Goal: Task Accomplishment & Management: Manage account settings

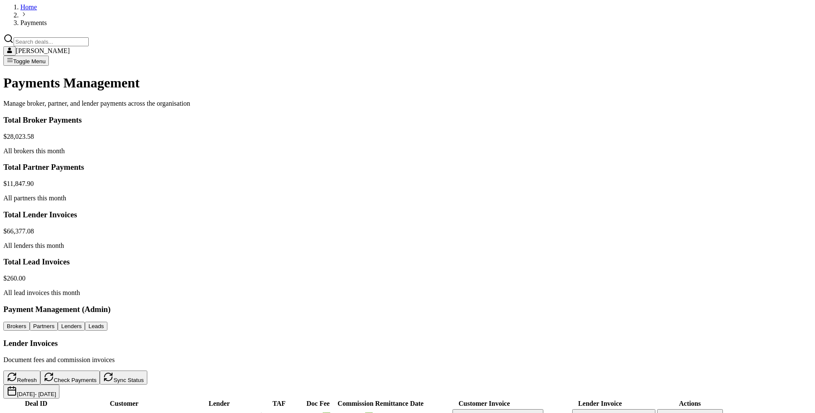
scroll to position [167, 0]
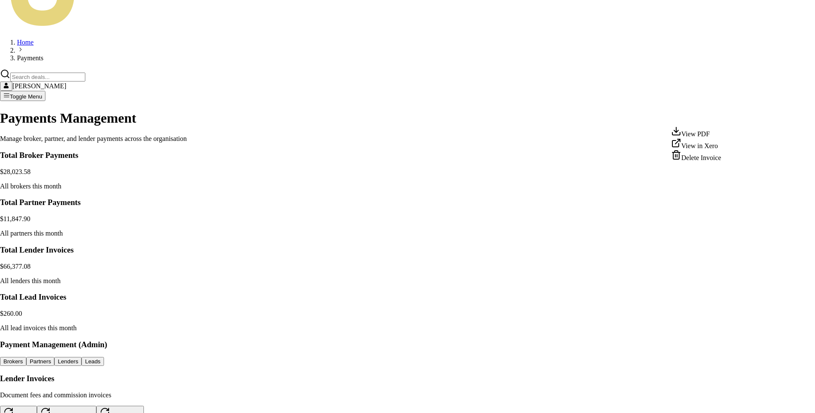
click at [710, 162] on div "Delete Invoice" at bounding box center [696, 156] width 50 height 12
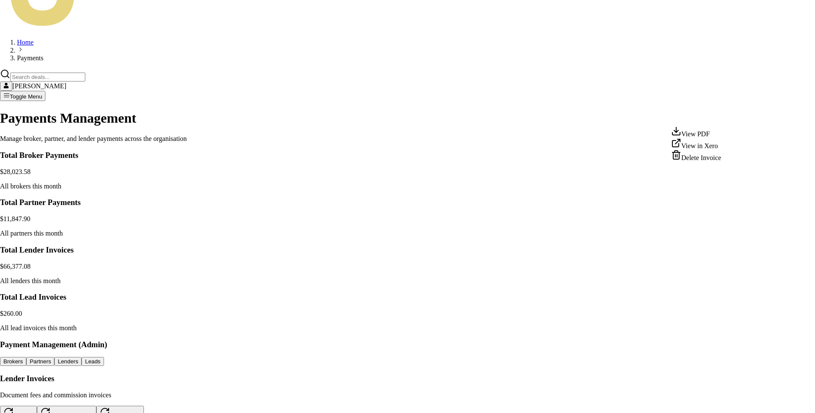
click at [707, 148] on div "View in Xero" at bounding box center [696, 144] width 50 height 12
click at [705, 162] on div "Delete Invoice" at bounding box center [696, 156] width 50 height 12
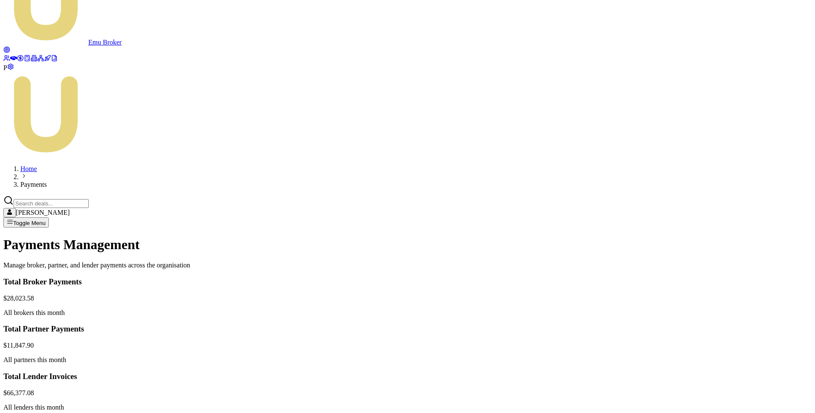
scroll to position [74, 0]
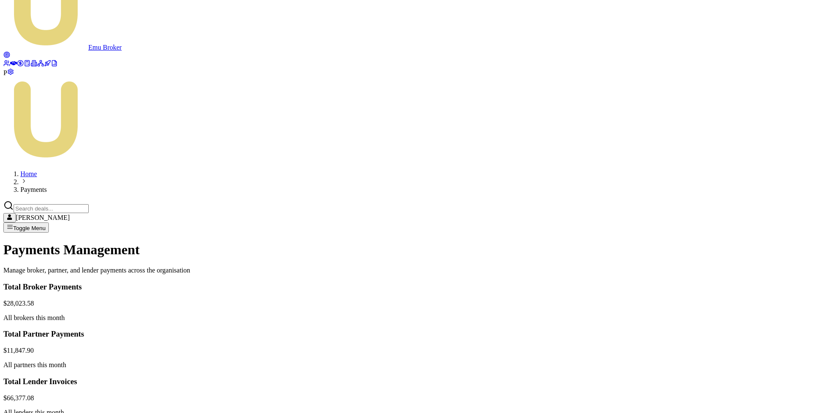
scroll to position [94, 0]
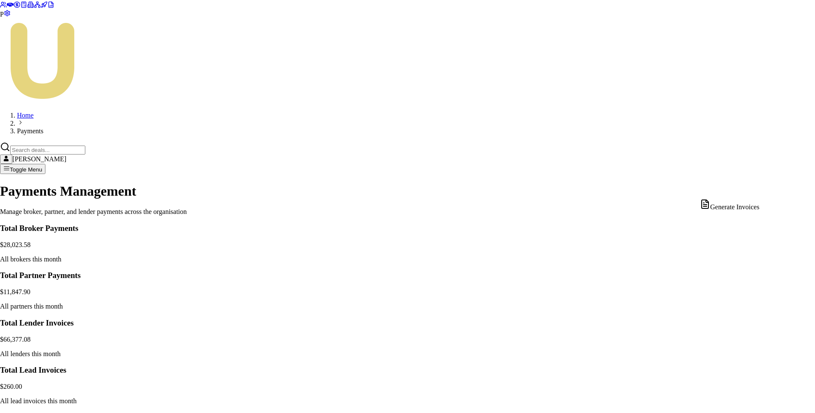
click at [750, 206] on div "Generate Invoices" at bounding box center [729, 205] width 59 height 12
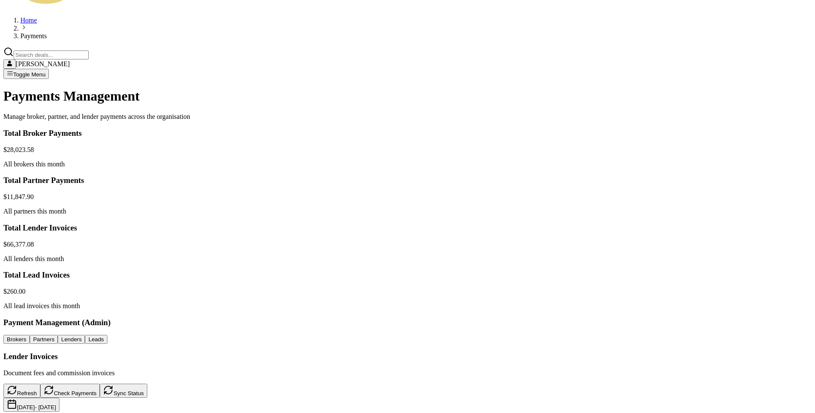
scroll to position [0, 0]
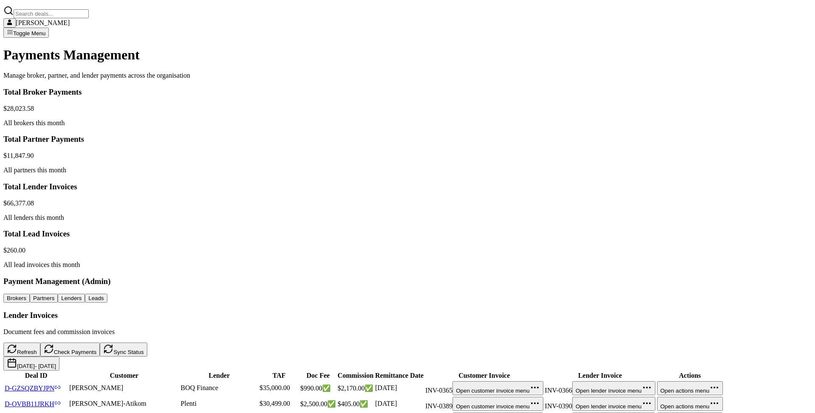
scroll to position [235, 0]
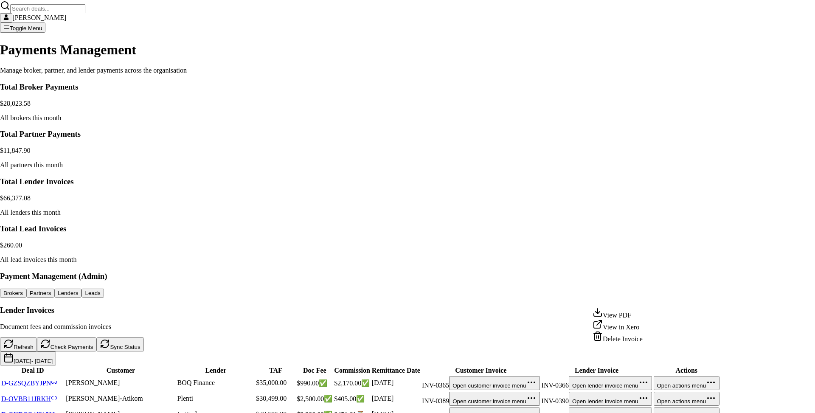
click at [633, 328] on div "View in Xero" at bounding box center [617, 325] width 50 height 12
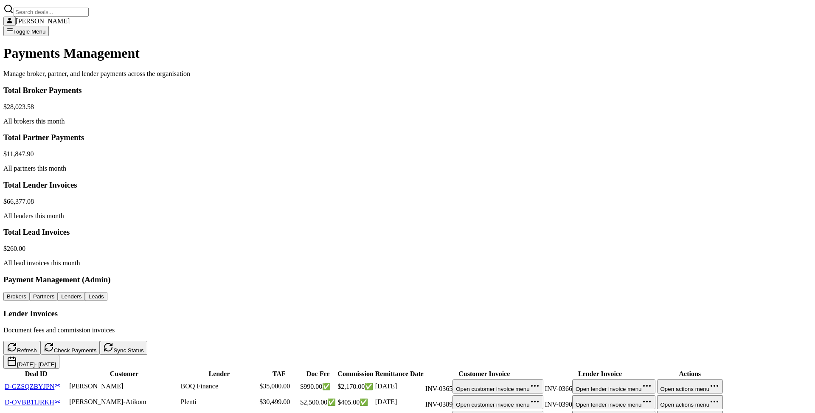
scroll to position [0, 0]
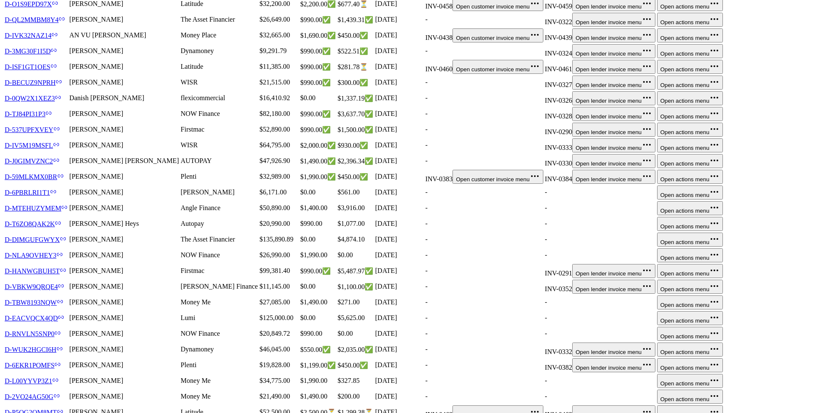
scroll to position [1016, 0]
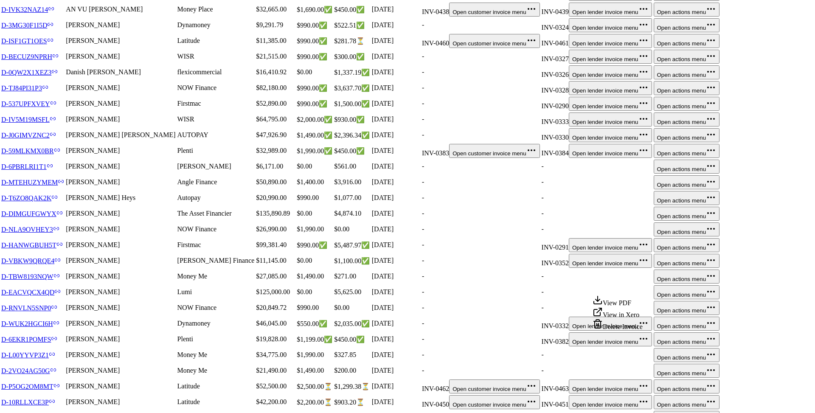
click at [633, 316] on div "View in Xero" at bounding box center [617, 313] width 50 height 12
click at [619, 330] on div "Delete Invoice" at bounding box center [617, 325] width 50 height 12
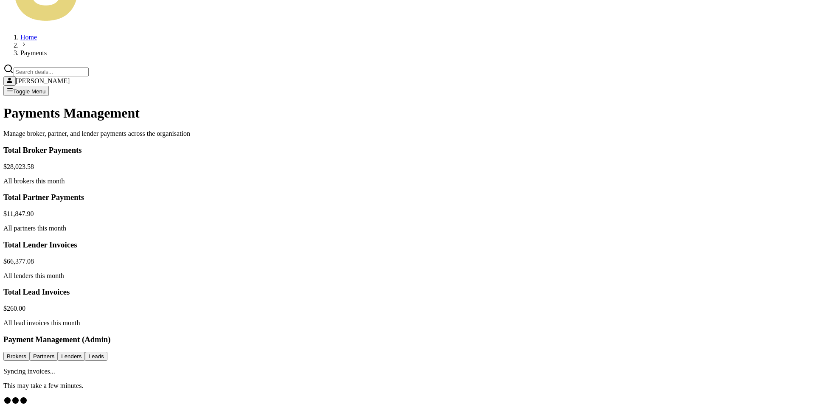
scroll to position [0, 0]
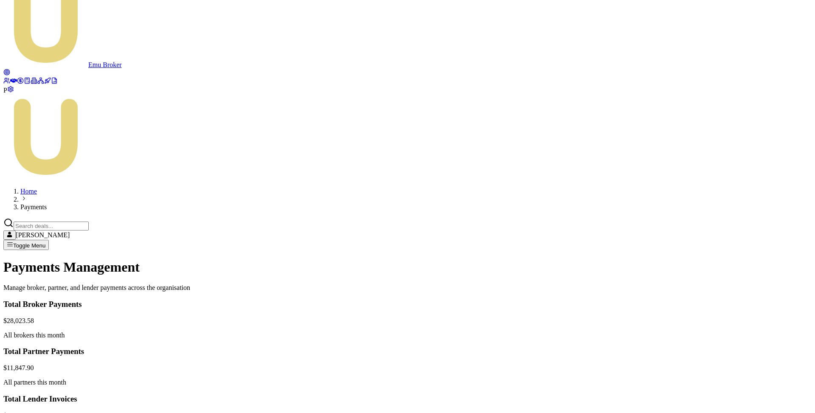
scroll to position [6, 0]
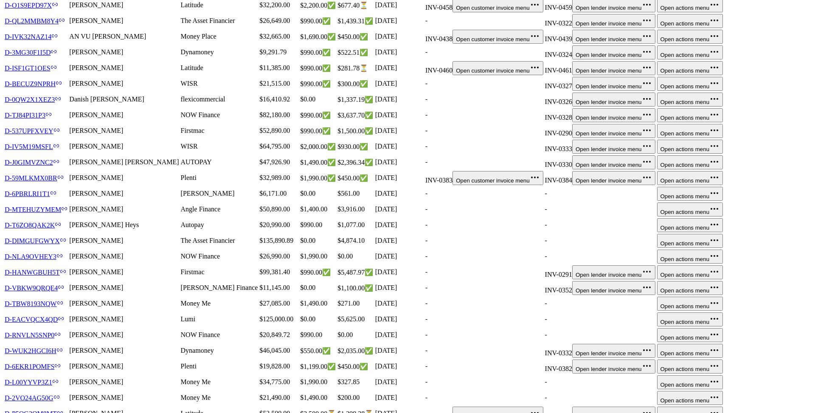
scroll to position [1016, 0]
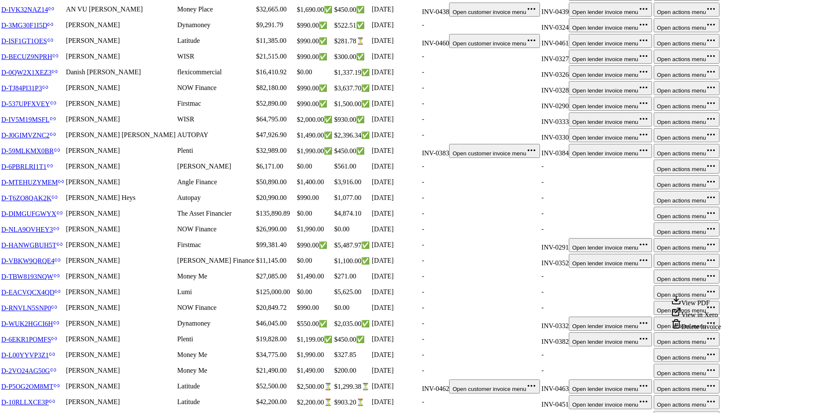
click at [700, 330] on div "Delete Invoice" at bounding box center [696, 325] width 50 height 12
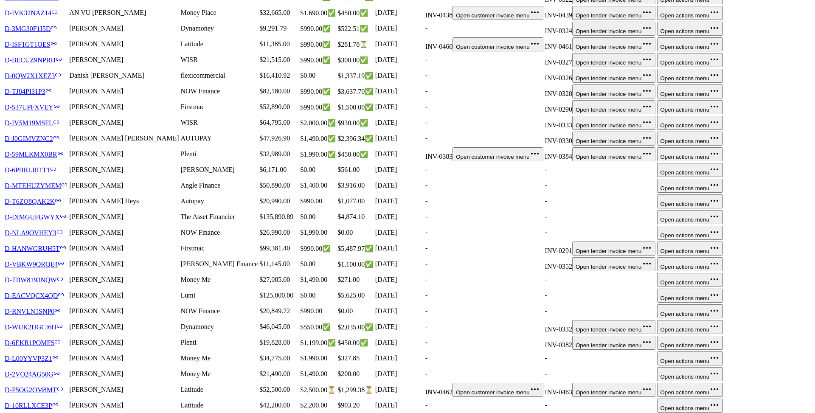
click at [59, 402] on link "D-10RLLXCE3P" at bounding box center [32, 405] width 54 height 7
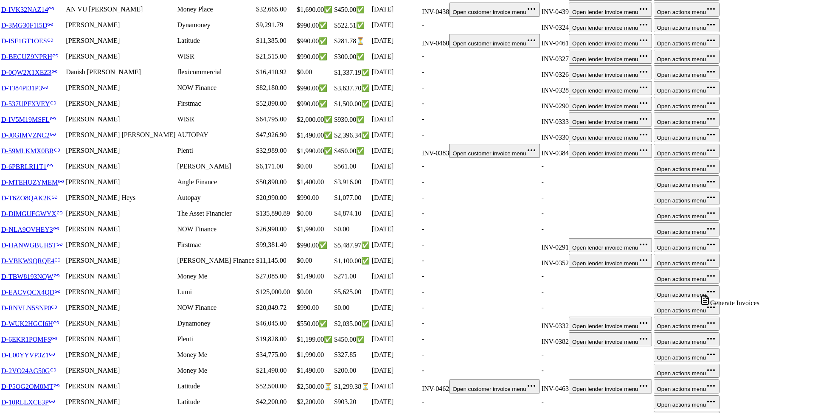
click at [750, 304] on div "Generate Invoices" at bounding box center [729, 301] width 59 height 12
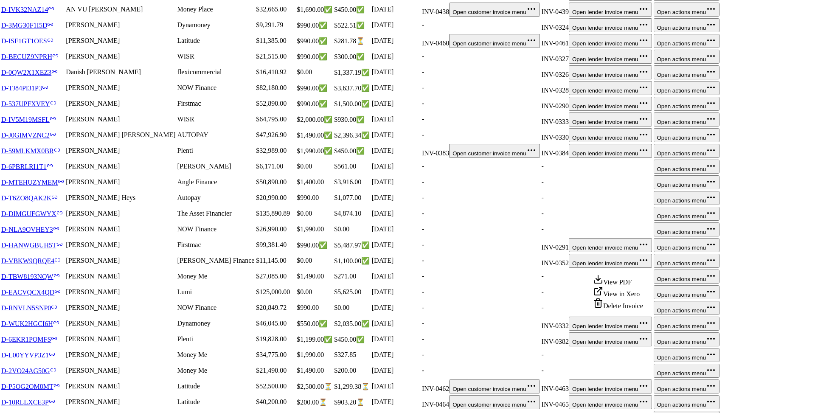
click at [631, 297] on div "View in Xero" at bounding box center [618, 292] width 50 height 12
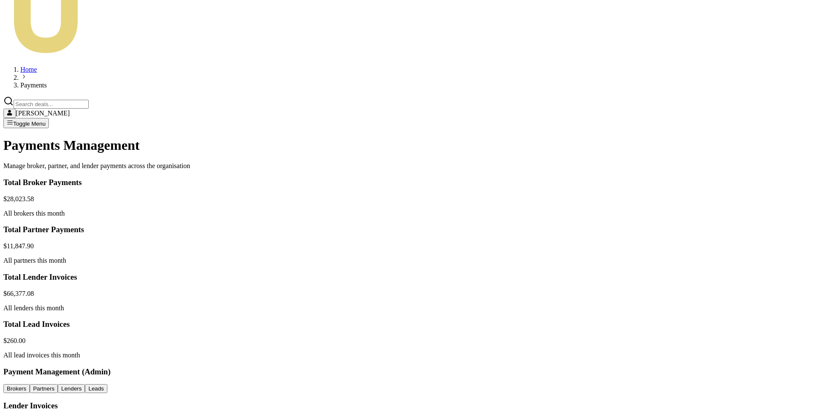
scroll to position [0, 0]
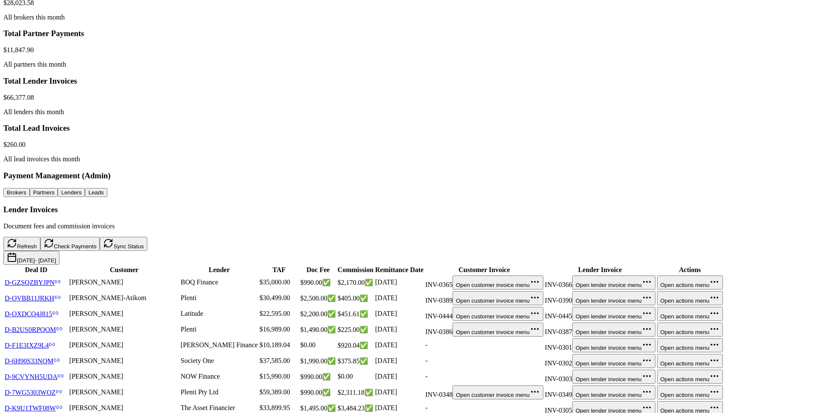
scroll to position [306, 0]
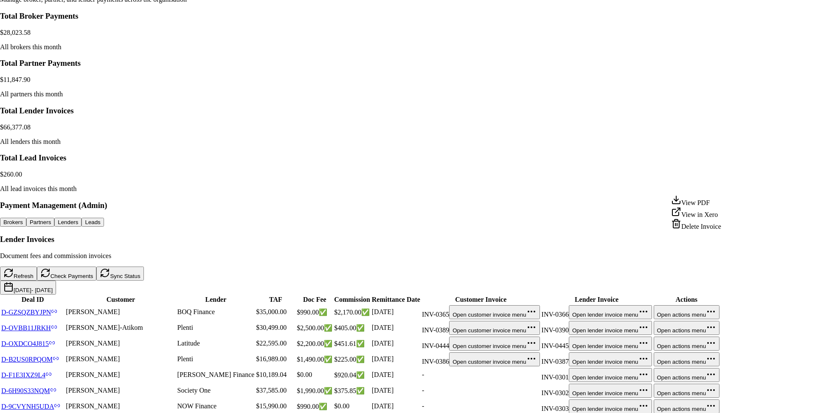
click at [710, 217] on div "View in Xero" at bounding box center [696, 213] width 50 height 12
click at [706, 230] on div "Delete Invoice" at bounding box center [696, 224] width 50 height 12
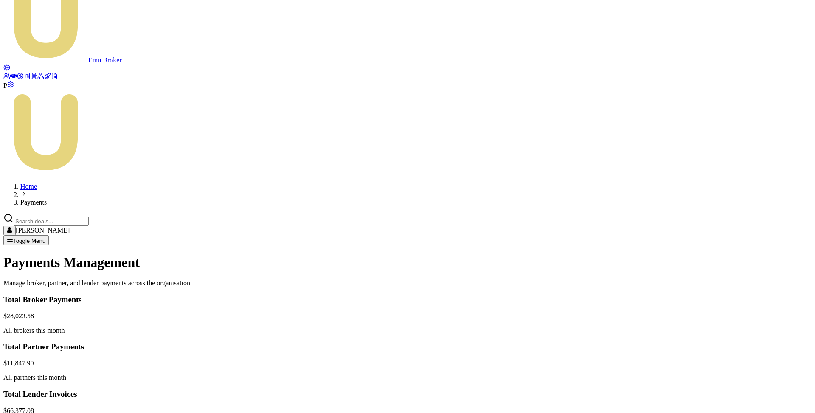
scroll to position [11, 0]
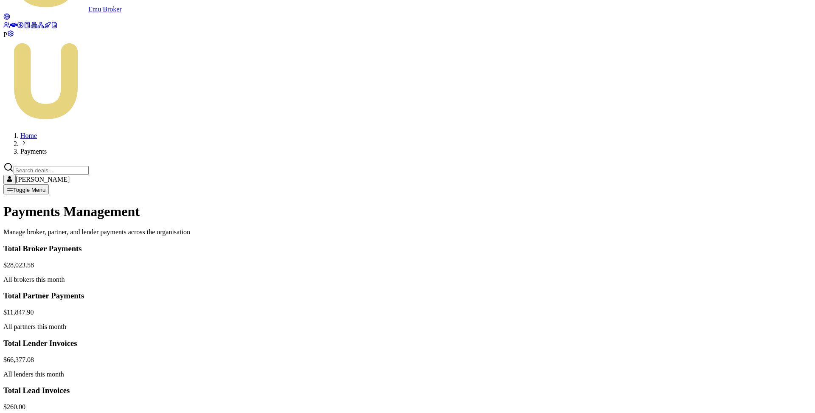
scroll to position [0, 0]
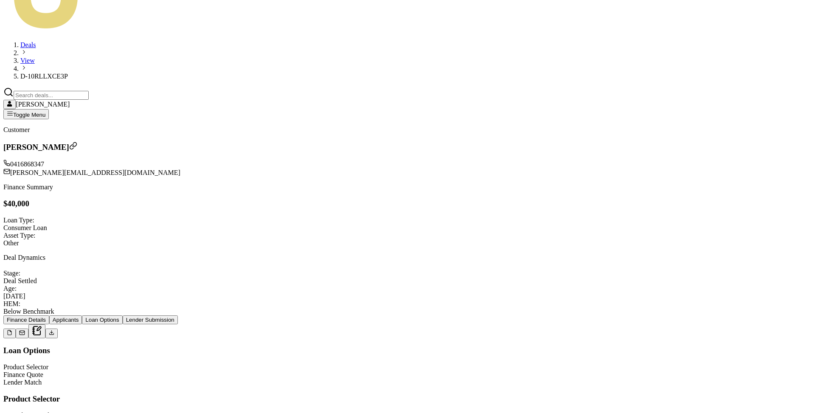
scroll to position [233, 0]
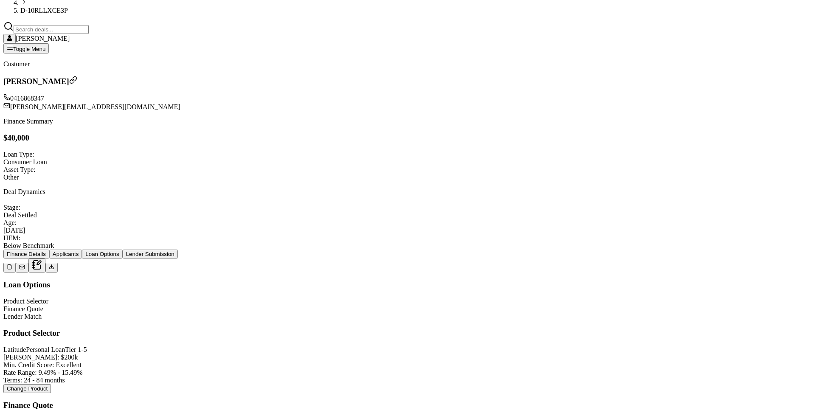
type input "200.00"
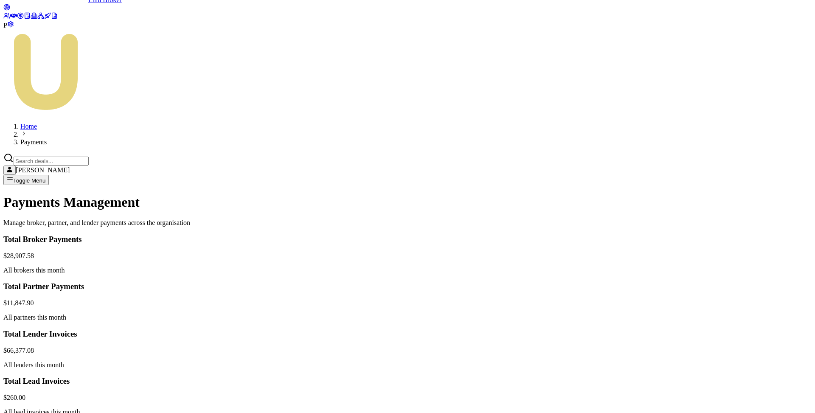
scroll to position [143, 0]
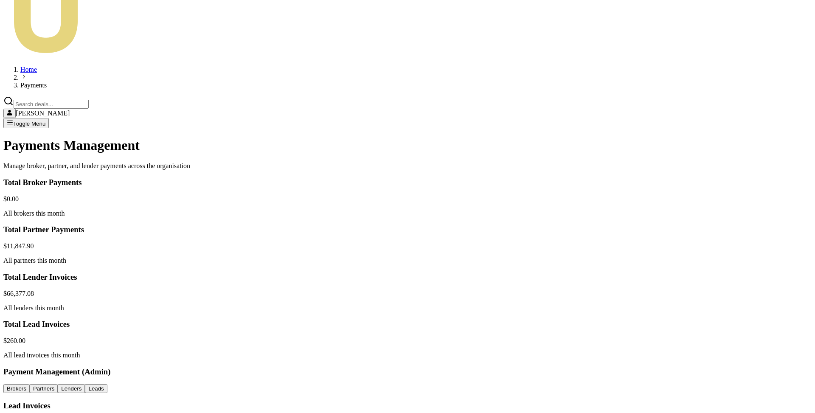
drag, startPoint x: 252, startPoint y: 107, endPoint x: 277, endPoint y: 107, distance: 25.5
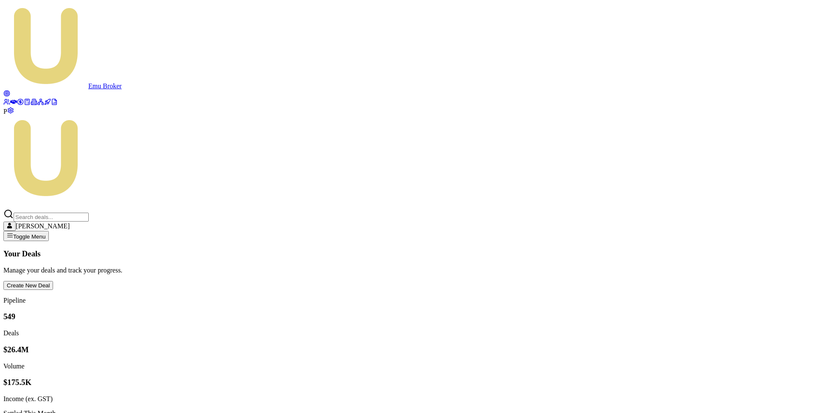
click at [17, 105] on icon at bounding box center [20, 101] width 7 height 7
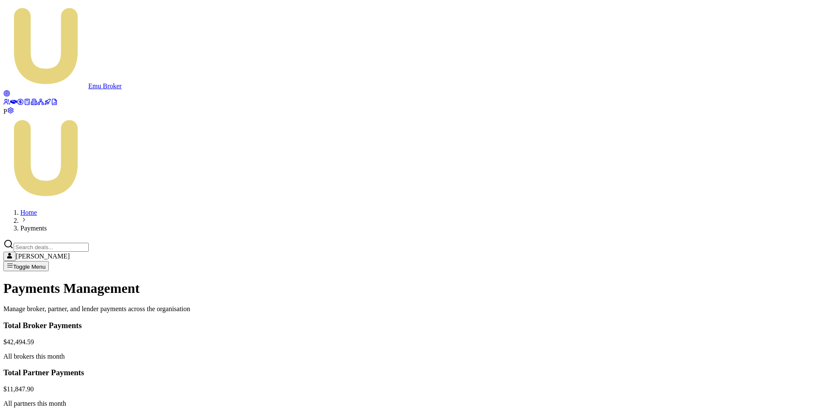
scroll to position [12, 0]
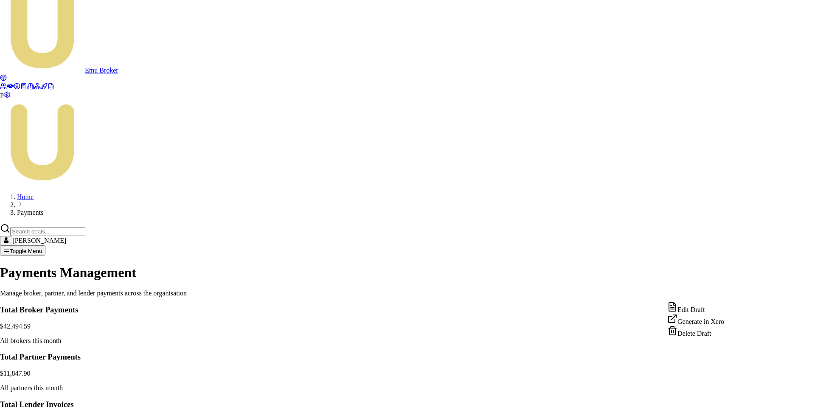
click at [729, 358] on html "Emu Broker P Home Payments Matt Leeburn Toggle Menu Payments Management Manage …" at bounding box center [407, 356] width 815 height 736
click at [698, 306] on div "Edit Draft" at bounding box center [695, 308] width 57 height 12
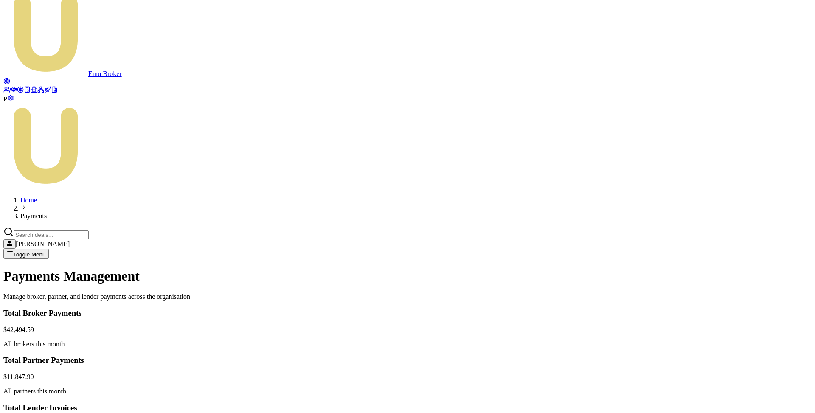
click at [728, 361] on html "Emu Broker P Home Payments Matt Leeburn Toggle Menu Payments Management Manage …" at bounding box center [407, 358] width 815 height 740
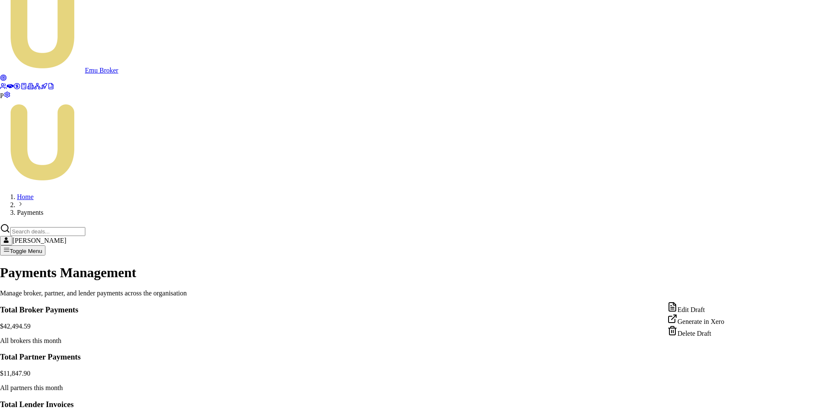
click at [691, 309] on div "Edit Draft" at bounding box center [695, 308] width 57 height 12
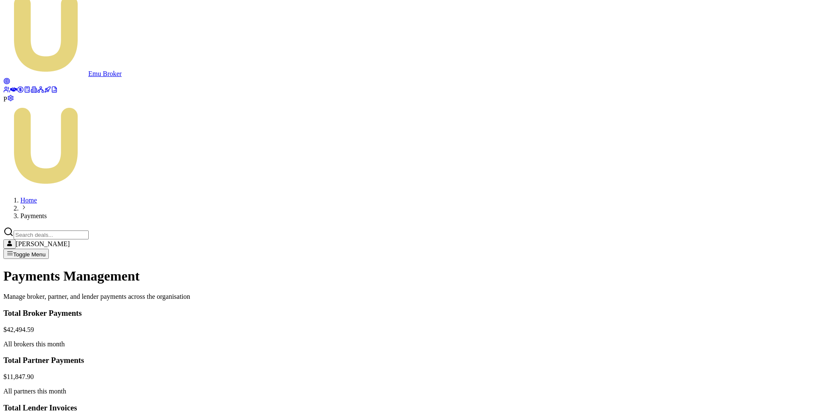
scroll to position [0, 0]
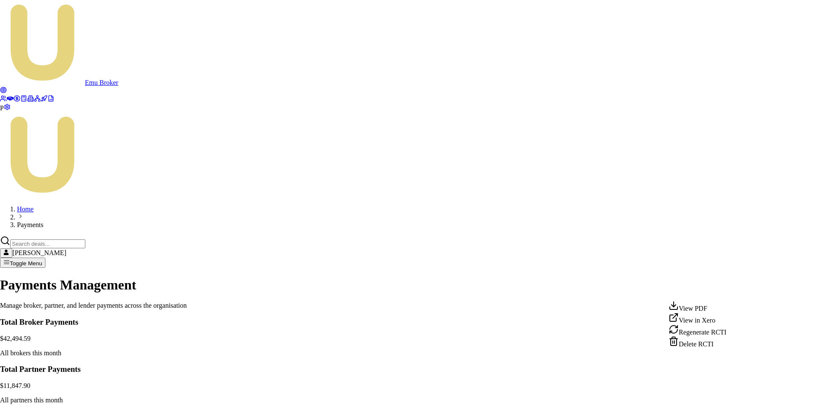
click at [732, 370] on html "Emu Broker P Home Payments Matt Leeburn Toggle Menu Payments Management Manage …" at bounding box center [407, 368] width 815 height 736
click at [714, 309] on div "View PDF" at bounding box center [697, 306] width 58 height 12
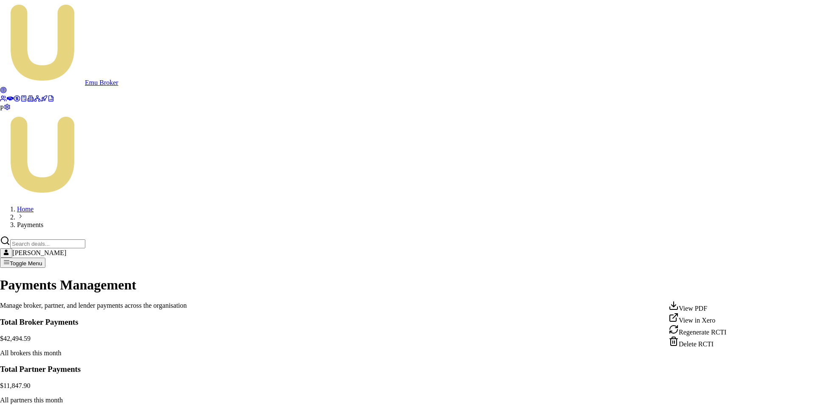
click at [733, 370] on html "Emu Broker P Home Payments Matt Leeburn Toggle Menu Payments Management Manage …" at bounding box center [407, 368] width 815 height 736
click at [711, 311] on div "View PDF" at bounding box center [697, 306] width 58 height 12
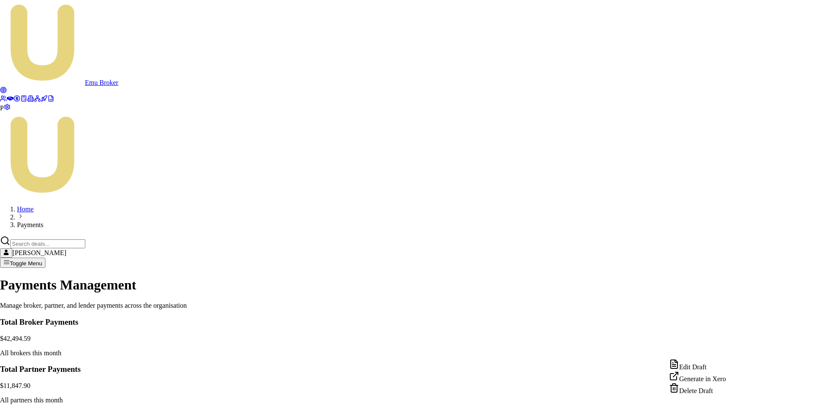
click at [728, 350] on html "Emu Broker P Home Payments Matt Leeburn Toggle Menu Payments Management Manage …" at bounding box center [407, 368] width 815 height 736
click at [702, 367] on div "Edit Draft" at bounding box center [697, 365] width 57 height 12
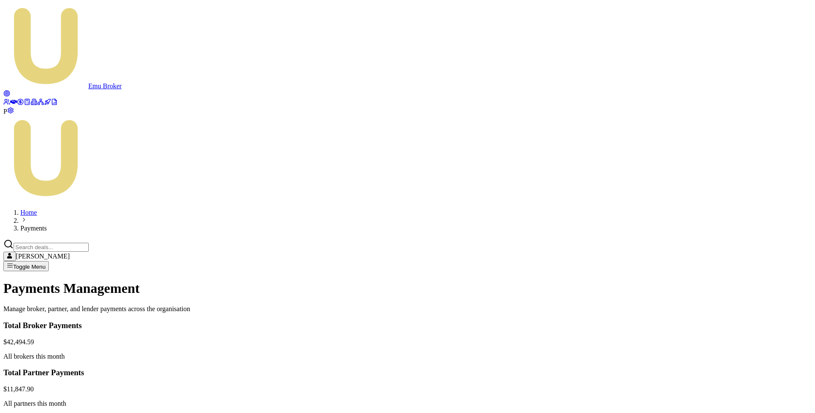
click at [730, 372] on html "Emu Broker P Home Payments Matt Leeburn Toggle Menu Payments Management Manage …" at bounding box center [407, 370] width 815 height 740
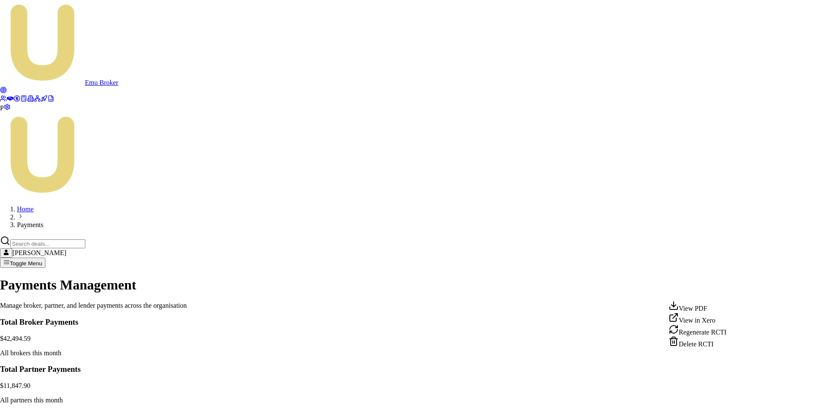
click at [706, 348] on div "Delete RCTI" at bounding box center [697, 342] width 58 height 12
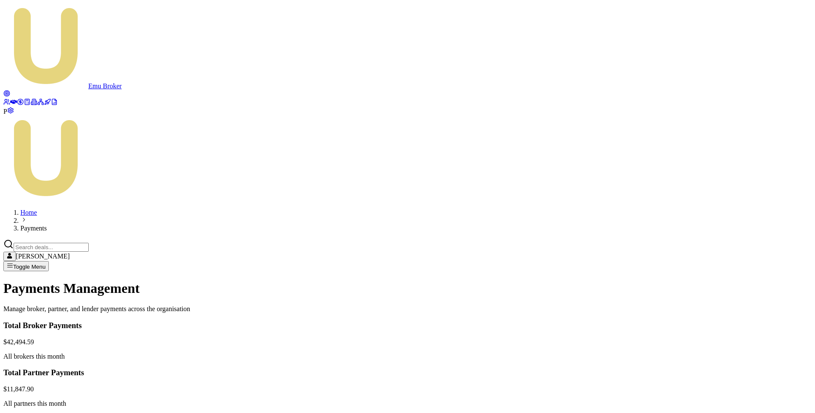
click at [731, 371] on html "Emu Broker P Home Payments Matt Leeburn Toggle Menu Payments Management Manage …" at bounding box center [407, 370] width 815 height 740
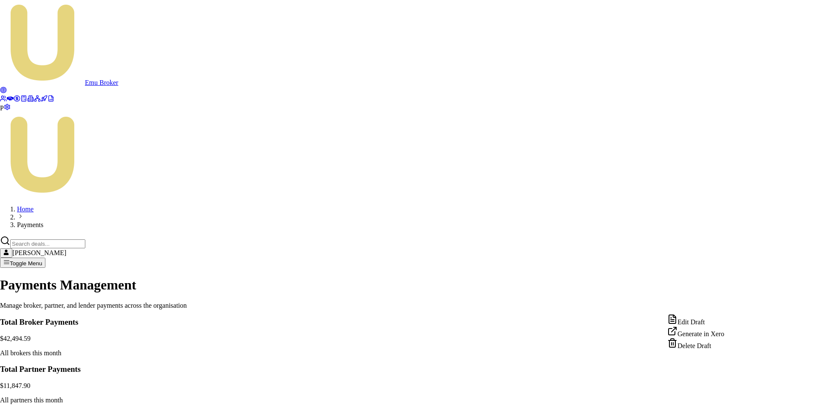
click at [798, 325] on html "Emu Broker P Home Payments Matt Leeburn Toggle Menu Payments Management Manage …" at bounding box center [407, 368] width 815 height 736
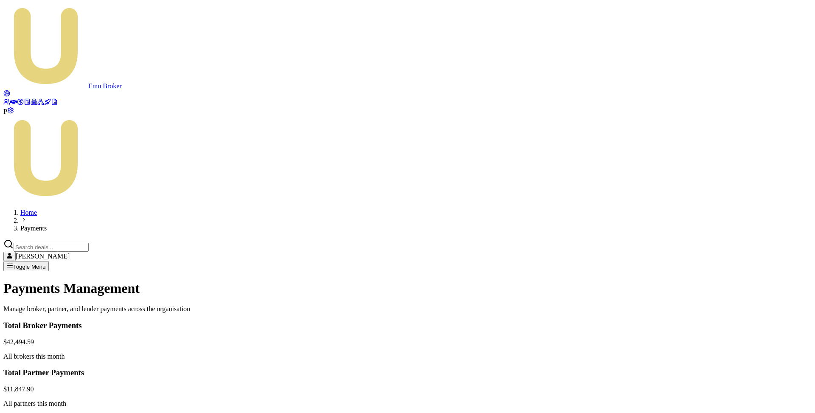
click at [728, 368] on html "Emu Broker P Home Payments Matt Leeburn Toggle Menu Payments Management Manage …" at bounding box center [407, 370] width 815 height 740
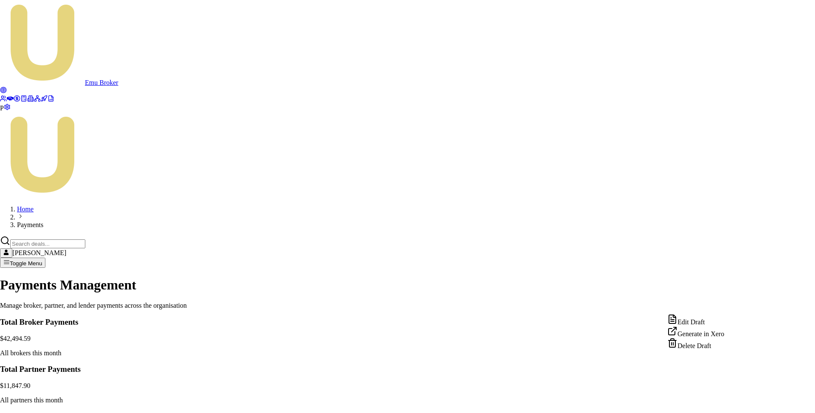
click at [710, 337] on div "Generate in Xero" at bounding box center [695, 332] width 57 height 12
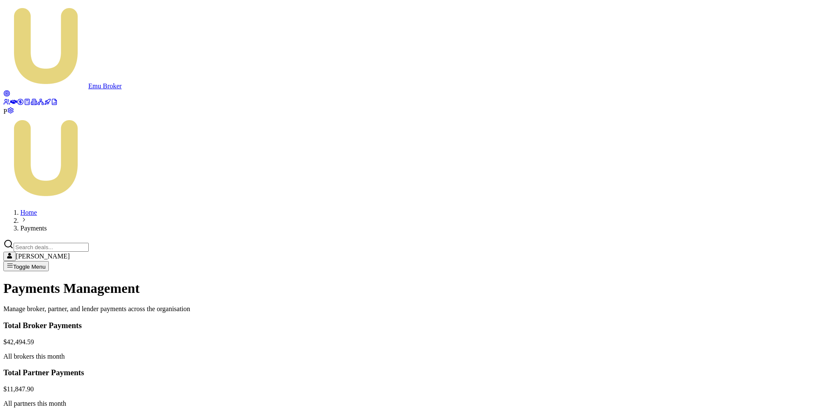
click at [733, 372] on html "Emu Broker P Home Payments Matt Leeburn Toggle Menu Payments Management Manage …" at bounding box center [407, 370] width 815 height 740
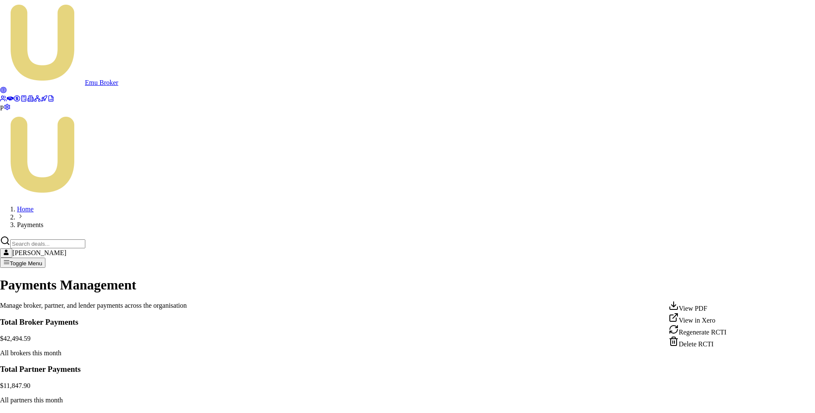
click at [714, 310] on div "View PDF" at bounding box center [697, 306] width 58 height 12
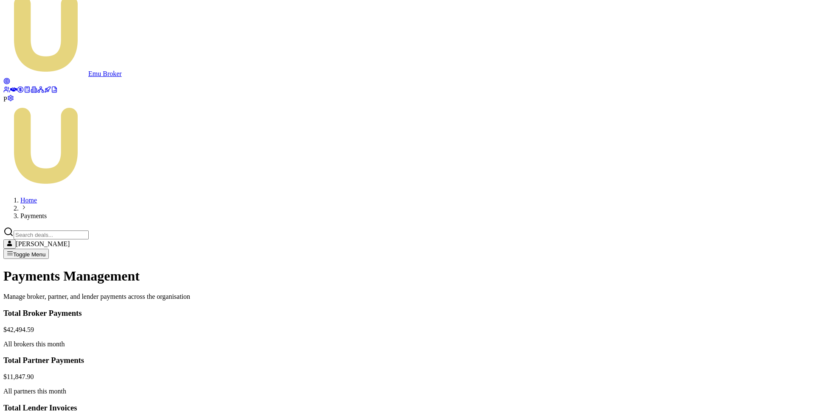
click at [734, 359] on html "Emu Broker P Home Payments Matt Leeburn Toggle Menu Payments Management Manage …" at bounding box center [407, 358] width 815 height 740
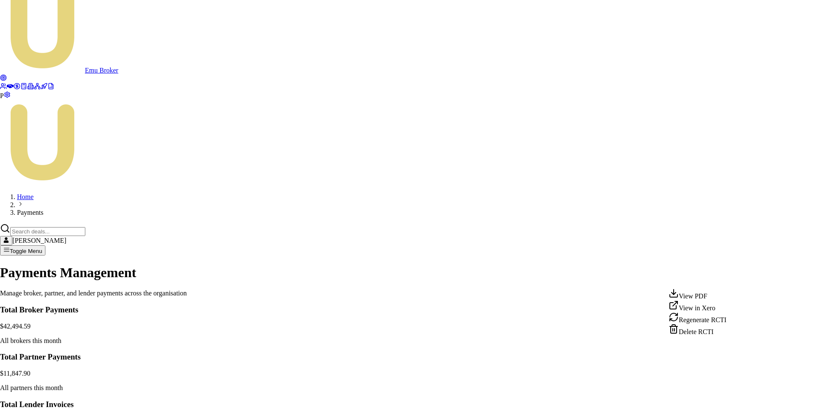
click at [753, 316] on html "Emu Broker P Home Payments Matt Leeburn Toggle Menu Payments Management Manage …" at bounding box center [407, 356] width 815 height 736
click at [731, 334] on html "Emu Broker P Home Payments Matt Leeburn Toggle Menu Payments Management Manage …" at bounding box center [407, 356] width 815 height 736
click at [713, 353] on div "Edit Draft" at bounding box center [697, 353] width 57 height 12
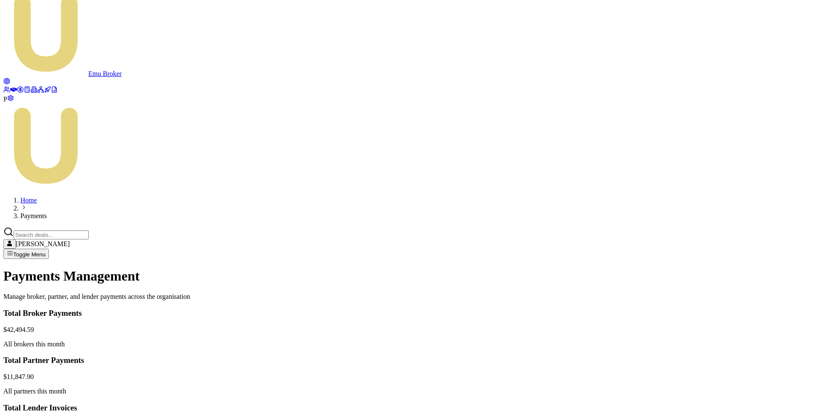
scroll to position [0, 0]
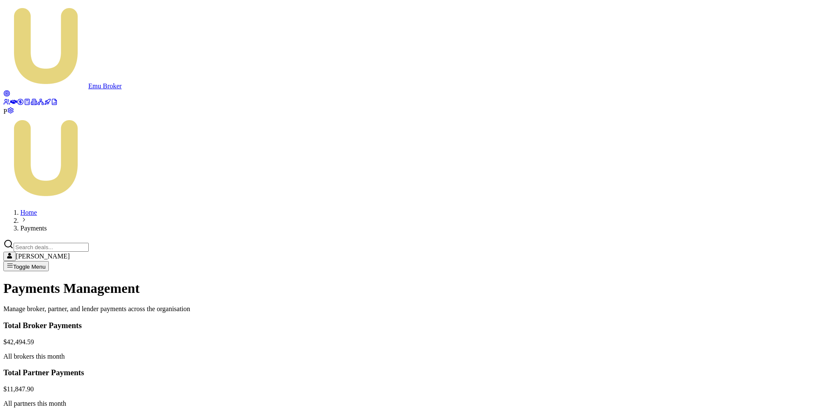
click at [729, 265] on html "Emu Broker P Home Payments Matt Leeburn Toggle Menu Payments Management Manage …" at bounding box center [407, 370] width 815 height 740
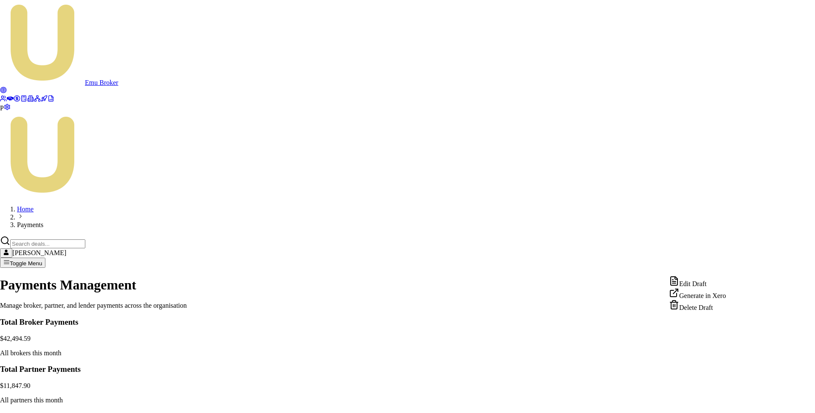
click at [706, 283] on div "Edit Draft" at bounding box center [697, 282] width 57 height 12
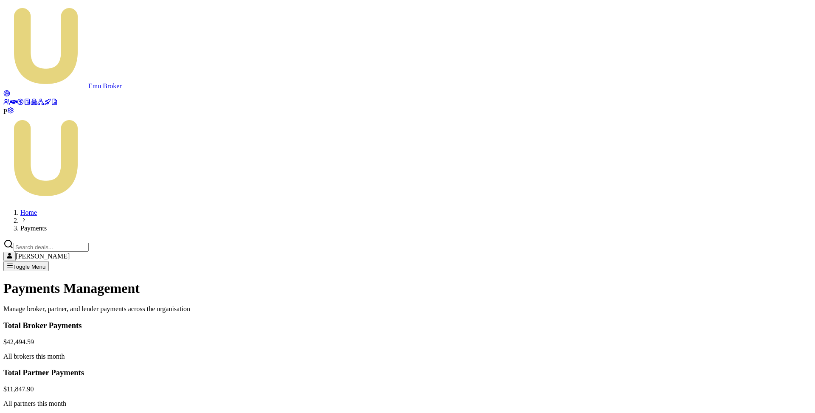
click at [728, 286] on html "Emu Broker P Home Payments Matt Leeburn Toggle Menu Payments Management Manage …" at bounding box center [407, 370] width 815 height 740
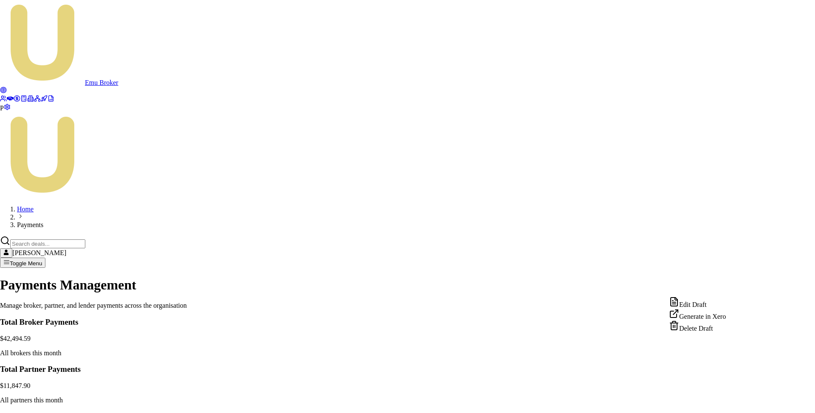
click at [709, 306] on div "Edit Draft" at bounding box center [697, 303] width 57 height 12
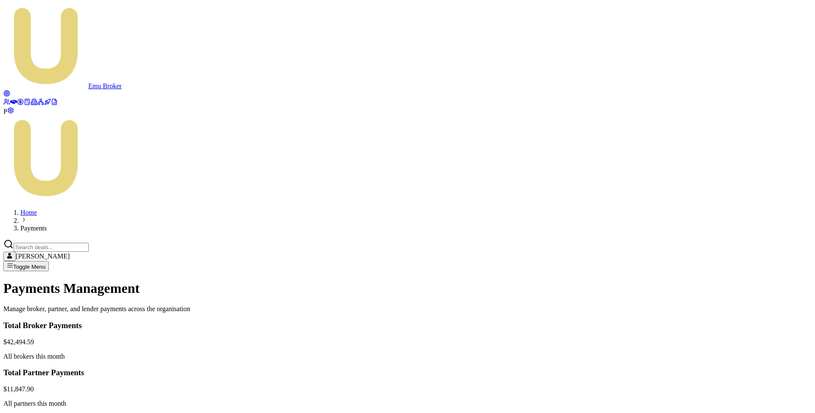
click at [732, 287] on html "Emu Broker P Home Payments Matt Leeburn Toggle Menu Payments Management Manage …" at bounding box center [407, 370] width 815 height 740
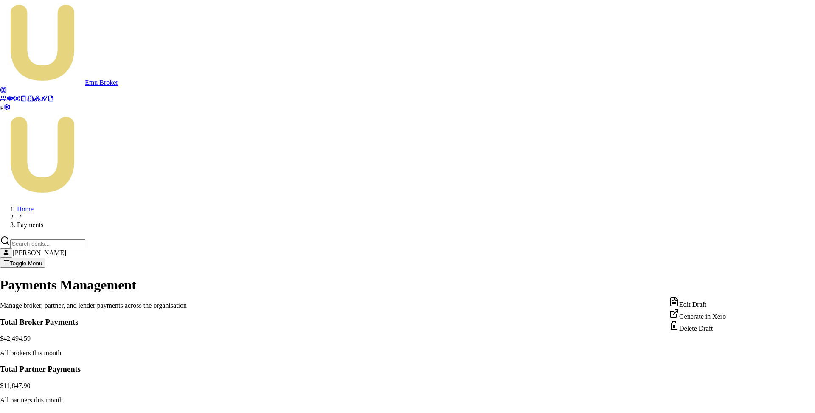
click at [709, 303] on div "Edit Draft" at bounding box center [697, 303] width 57 height 12
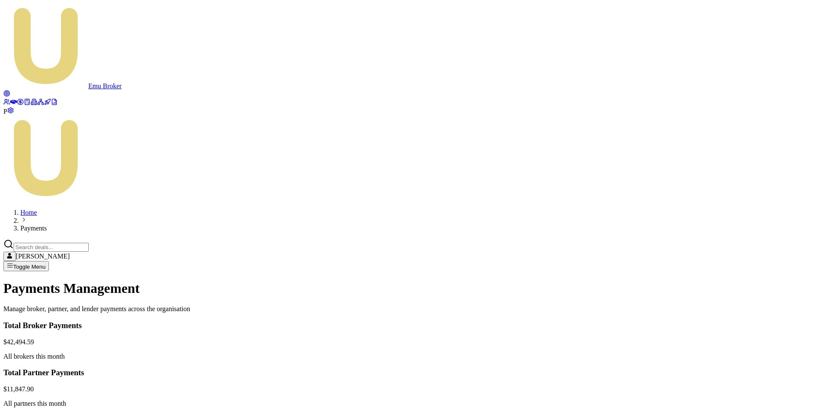
scroll to position [12, 0]
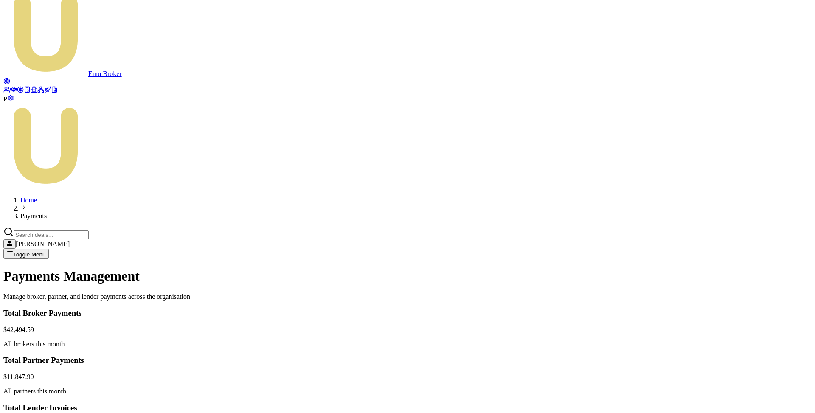
click at [730, 255] on html "Emu Broker P Home Payments Matt Leeburn Toggle Menu Payments Management Manage …" at bounding box center [407, 358] width 815 height 740
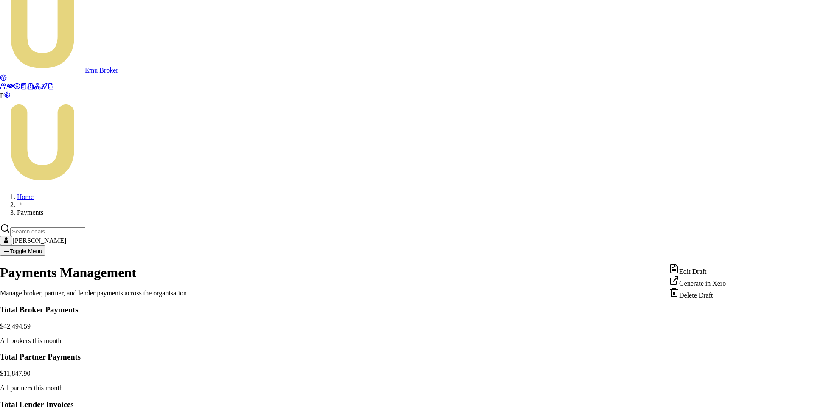
click at [703, 273] on div "Edit Draft" at bounding box center [697, 269] width 57 height 12
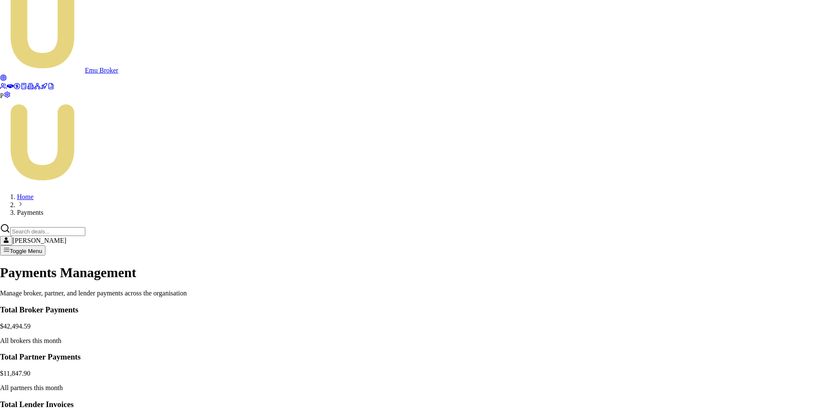
paste input "EMU00001657"
type input "EMU00001657 Adjustment"
drag, startPoint x: 507, startPoint y: 282, endPoint x: 516, endPoint y: 282, distance: 8.9
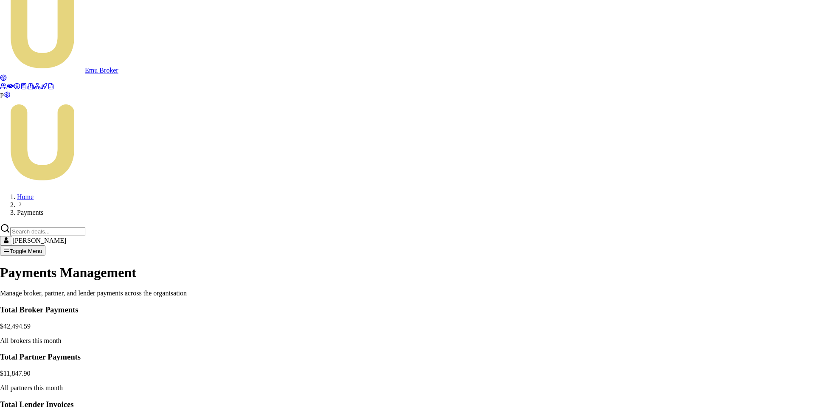
type input "-49.97"
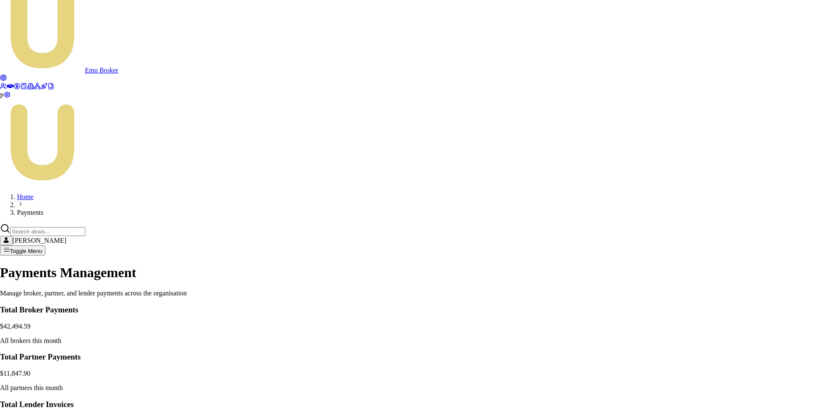
paste input "EMU00001859"
type input "EMU00001859 Adjustment"
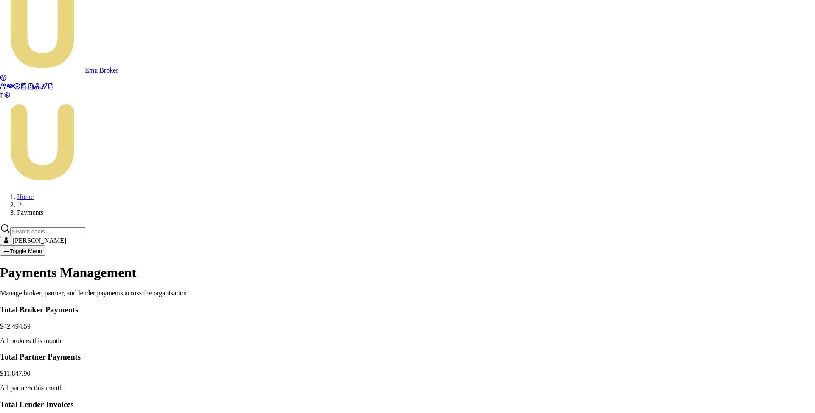
drag, startPoint x: 441, startPoint y: 308, endPoint x: 517, endPoint y: 309, distance: 75.5
type input "-39.06"
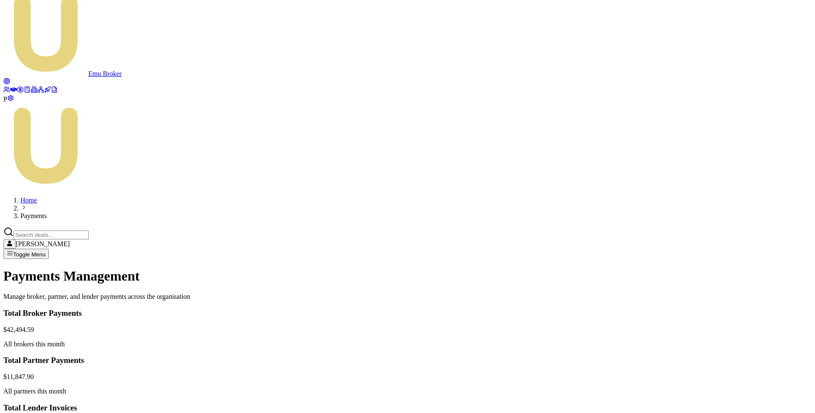
click at [729, 254] on html "Emu Broker P Home Payments Matt Leeburn Toggle Menu Payments Management Manage …" at bounding box center [407, 358] width 815 height 740
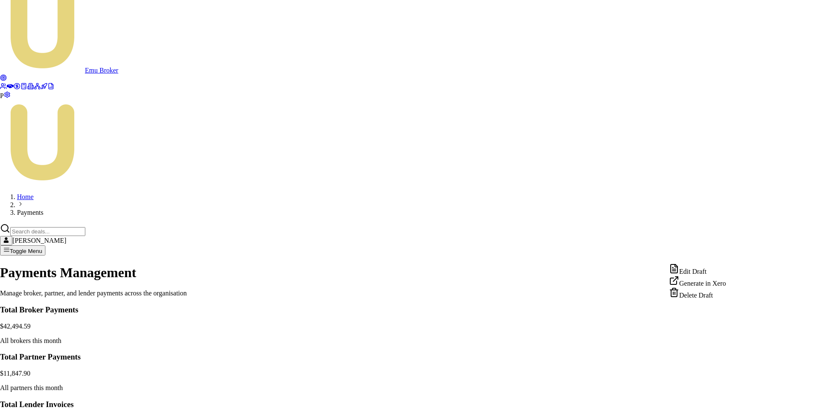
click at [721, 270] on div "Edit Draft" at bounding box center [697, 269] width 57 height 12
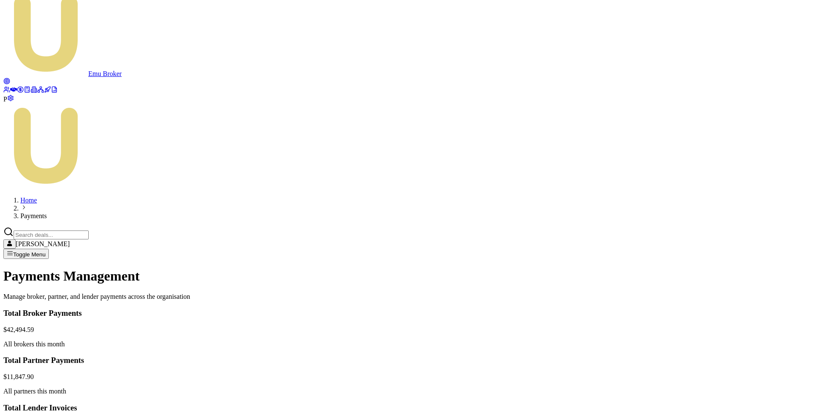
scroll to position [0, 0]
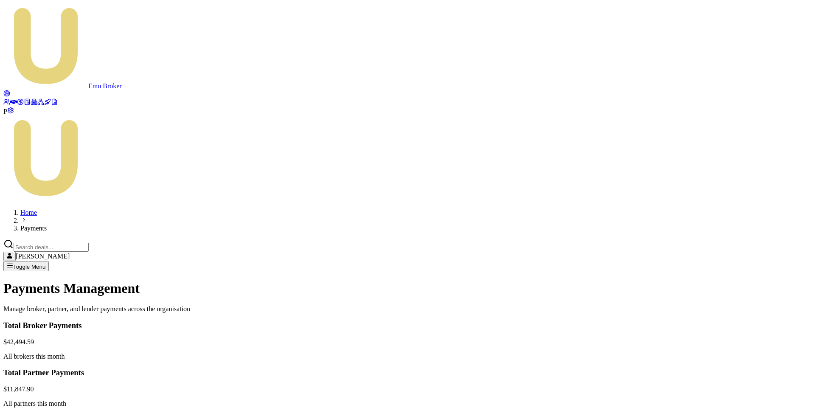
click at [729, 372] on html "Emu Broker P Home Payments Matt Leeburn Toggle Menu Payments Management Manage …" at bounding box center [407, 370] width 815 height 740
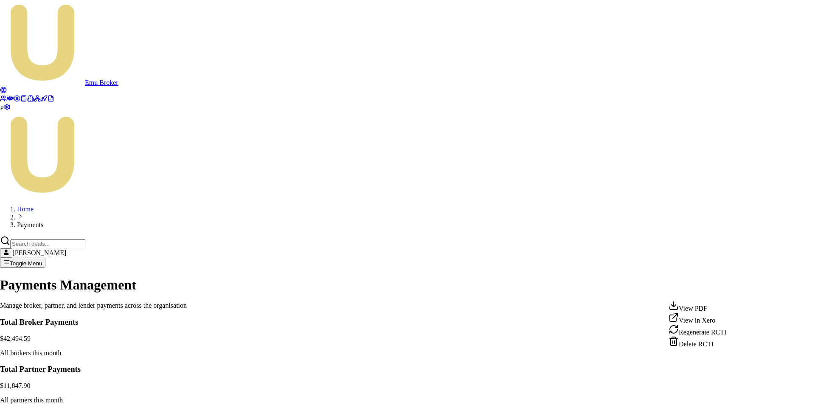
click at [713, 311] on div "View PDF" at bounding box center [697, 306] width 58 height 12
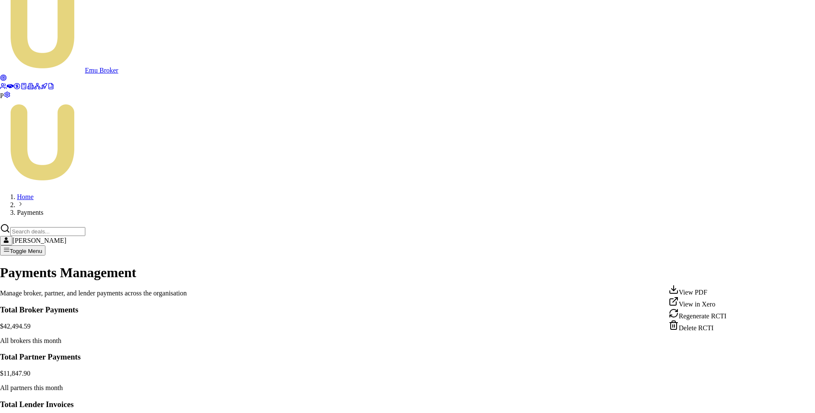
click at [730, 275] on html "Emu Broker P Home Payments Matt Leeburn Toggle Menu Payments Management Manage …" at bounding box center [407, 356] width 815 height 736
click at [714, 293] on div "View PDF" at bounding box center [697, 290] width 58 height 12
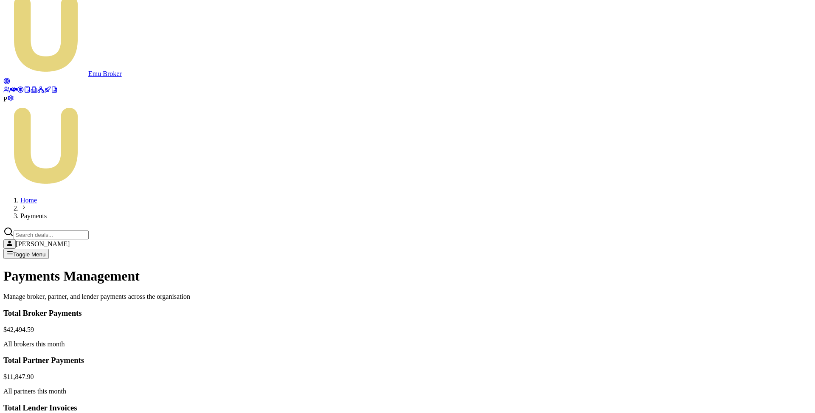
scroll to position [0, 0]
click at [731, 334] on html "Emu Broker P Home Payments Matt Leeburn Toggle Menu Payments Management Manage …" at bounding box center [407, 358] width 815 height 740
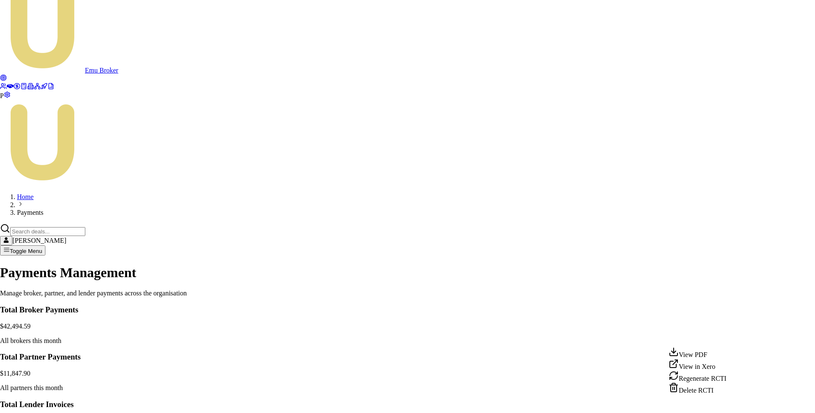
click at [716, 354] on div "View PDF" at bounding box center [697, 353] width 58 height 12
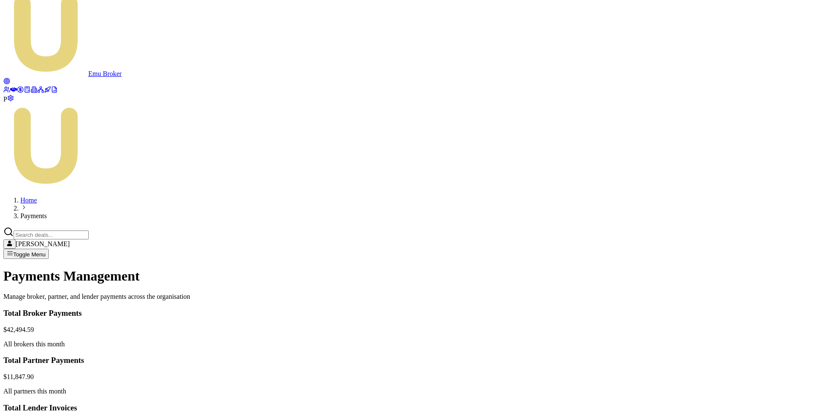
click at [731, 358] on html "Emu Broker P Home Payments Matt Leeburn Toggle Menu Payments Management Manage …" at bounding box center [407, 358] width 815 height 740
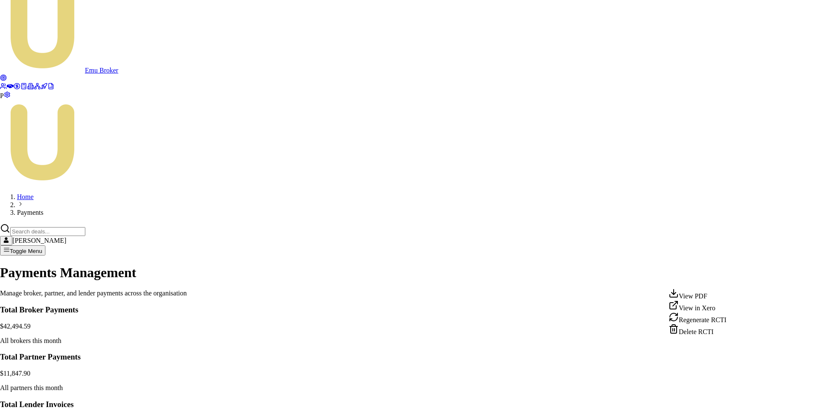
click at [700, 297] on div "View PDF" at bounding box center [697, 294] width 58 height 12
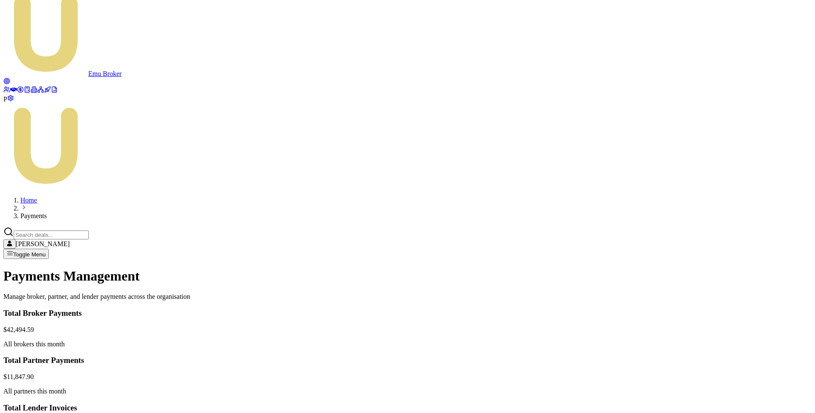
click at [728, 359] on html "Emu Broker P Home Payments Matt Leeburn Toggle Menu Payments Management Manage …" at bounding box center [407, 358] width 815 height 740
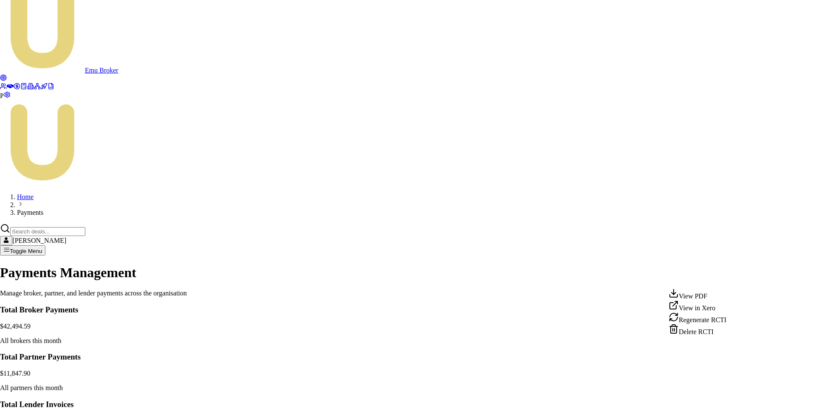
click at [715, 336] on div "Delete RCTI" at bounding box center [697, 330] width 58 height 12
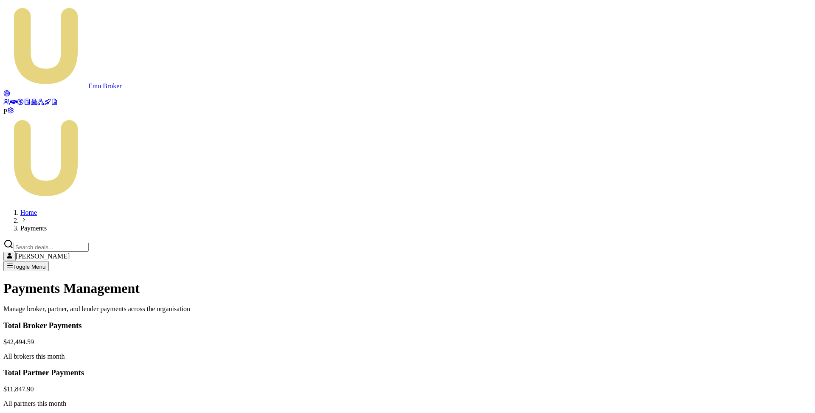
click at [730, 372] on html "Emu Broker P Home Payments Matt Leeburn Toggle Menu Payments Management Manage …" at bounding box center [407, 370] width 815 height 740
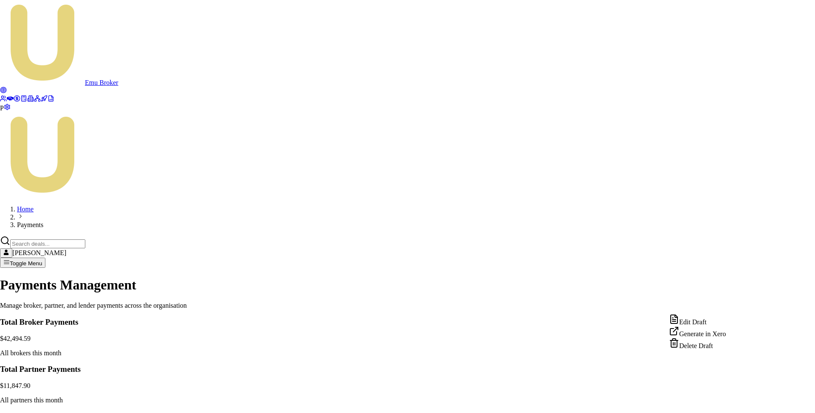
click at [709, 322] on div "Edit Draft" at bounding box center [697, 320] width 57 height 12
drag, startPoint x: 414, startPoint y: 318, endPoint x: 587, endPoint y: 363, distance: 178.7
copy div "Subtotal (Commissions): $5,707.20 Adjustments: -$89.03 Service Fee ( 10 %): - $…"
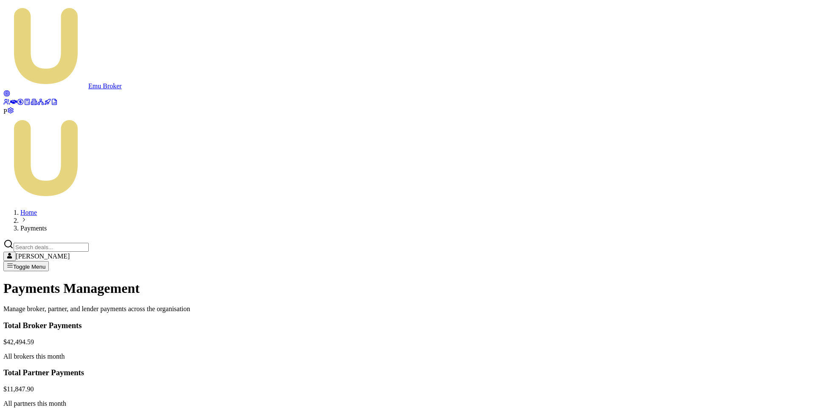
scroll to position [12, 0]
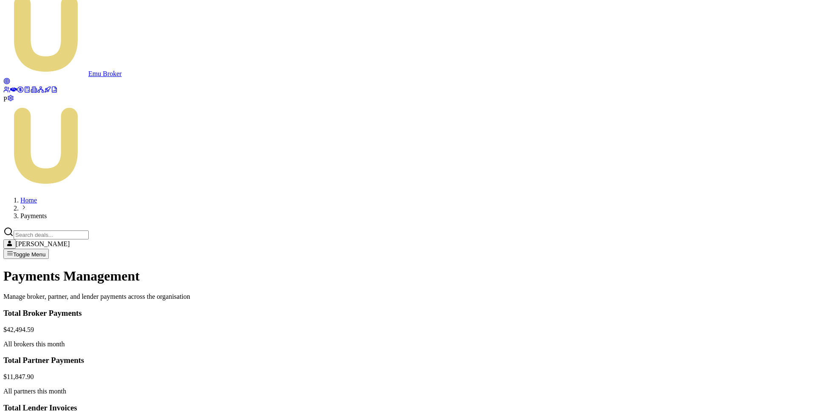
click at [732, 358] on html "Emu Broker P Home Payments Matt Leeburn Toggle Menu Payments Management Manage …" at bounding box center [407, 358] width 815 height 740
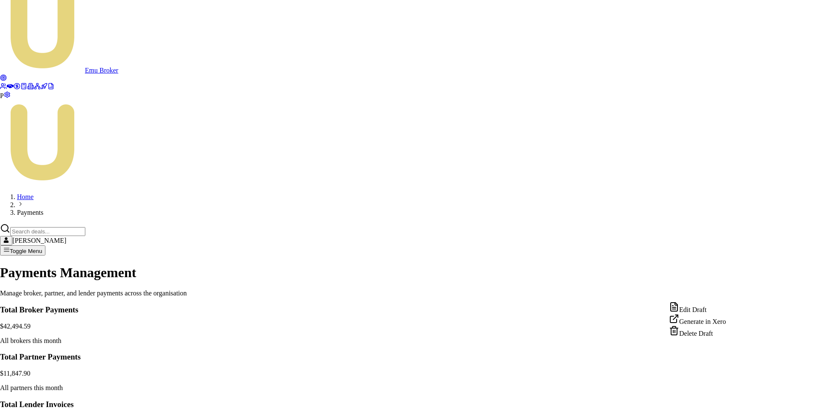
click at [711, 313] on div "Edit Draft" at bounding box center [697, 308] width 57 height 12
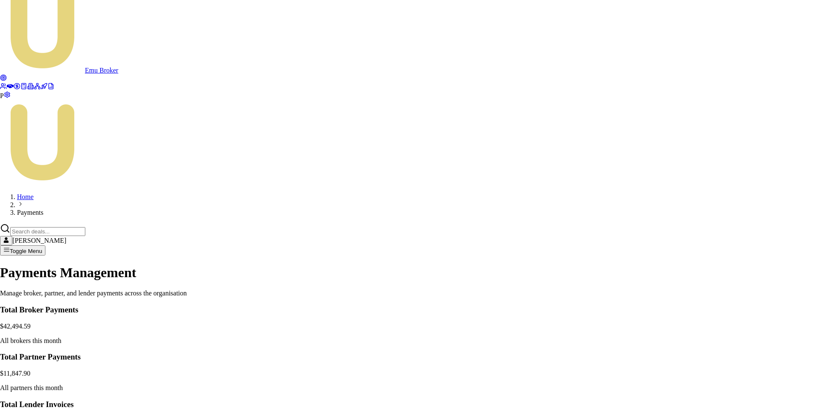
paste input "EMU00001657"
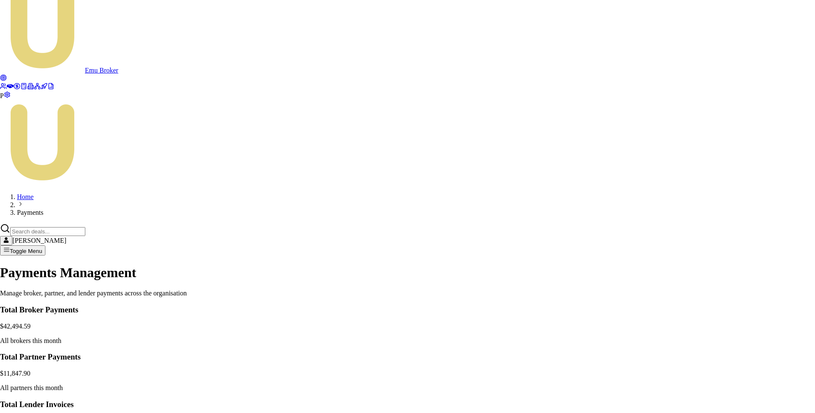
type input "EMU00001657 Adjustment"
type input "-49.97"
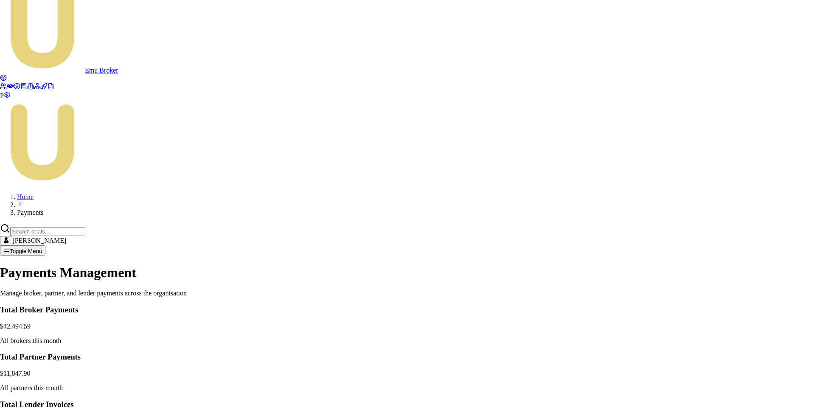
scroll to position [123, 0]
paste input "EMU00001859"
type input "EMU00001859 Adjustment"
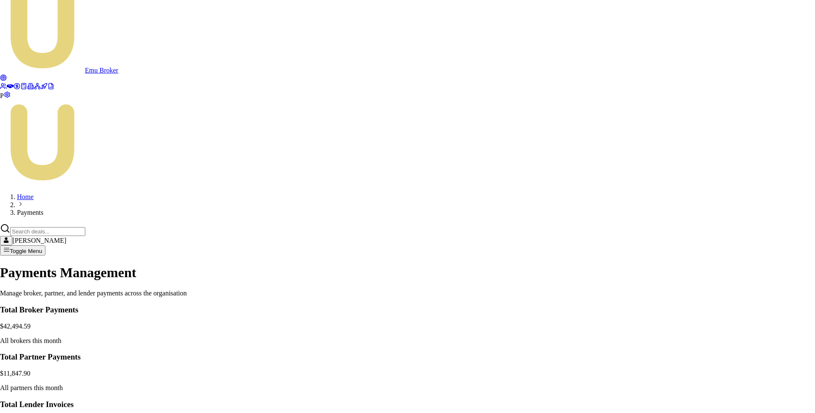
drag, startPoint x: 501, startPoint y: 290, endPoint x: 518, endPoint y: 290, distance: 17.4
type input "-39.06"
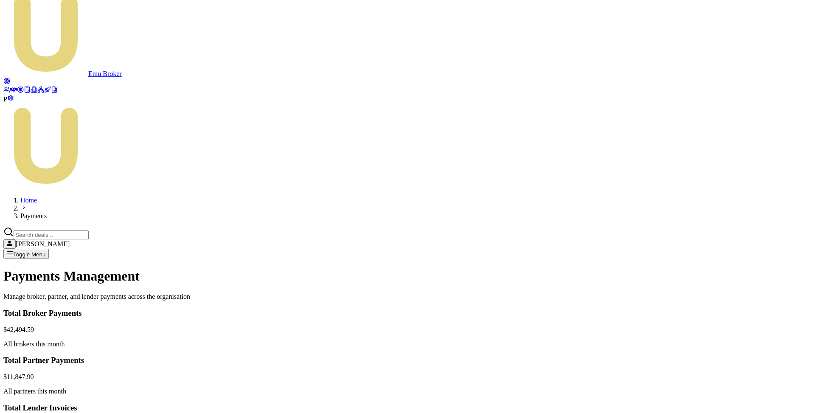
click at [731, 236] on html "Emu Broker P Home Payments Matt Leeburn Toggle Menu Payments Management Manage …" at bounding box center [407, 358] width 815 height 740
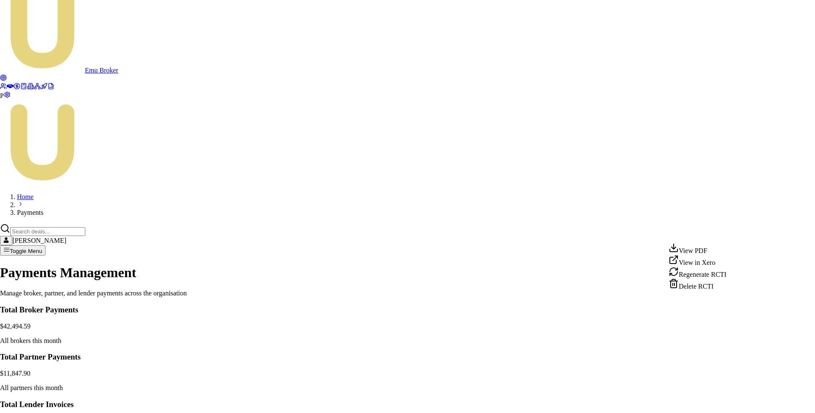
click at [711, 250] on div "View PDF" at bounding box center [697, 249] width 58 height 12
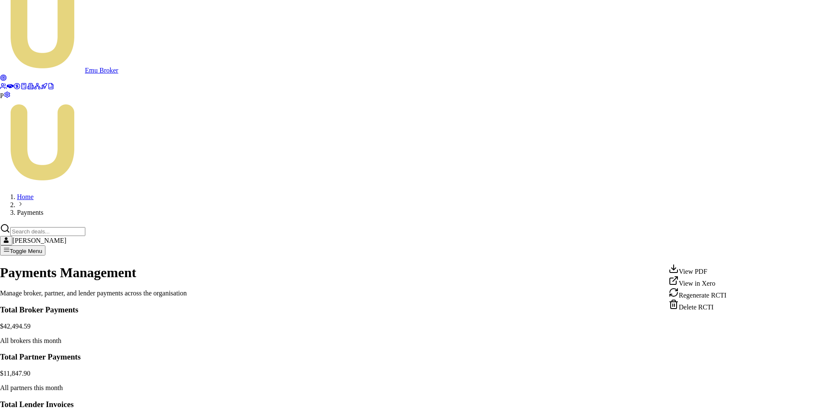
click at [729, 254] on html "Emu Broker P Home Payments Matt Leeburn Toggle Menu Payments Management Manage …" at bounding box center [407, 356] width 815 height 736
click at [489, 278] on html "Emu Broker P Home Payments Matt Leeburn Toggle Menu Payments Management Manage …" at bounding box center [407, 356] width 815 height 736
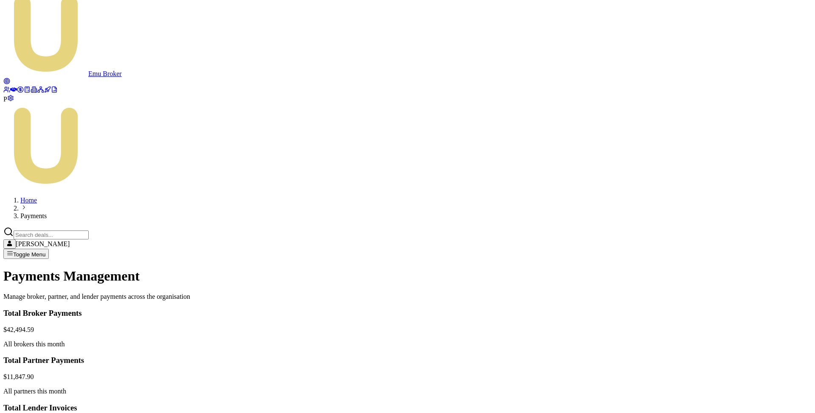
click at [735, 358] on html "Emu Broker P Home Payments Matt Leeburn Toggle Menu Payments Management Manage …" at bounding box center [407, 358] width 815 height 740
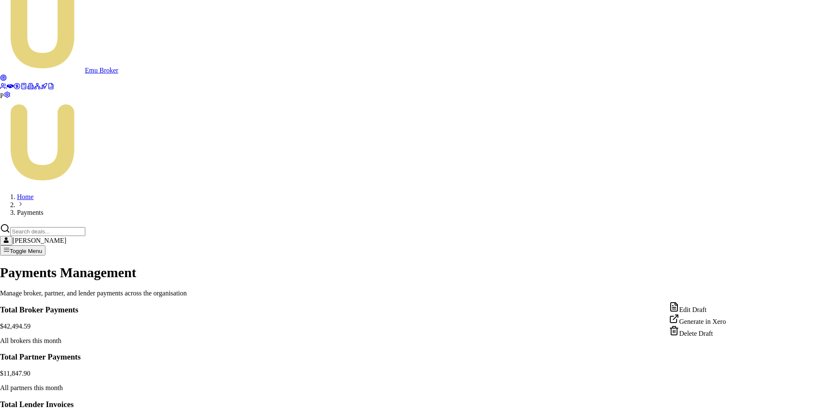
click at [706, 324] on div "Generate in Xero" at bounding box center [697, 320] width 57 height 12
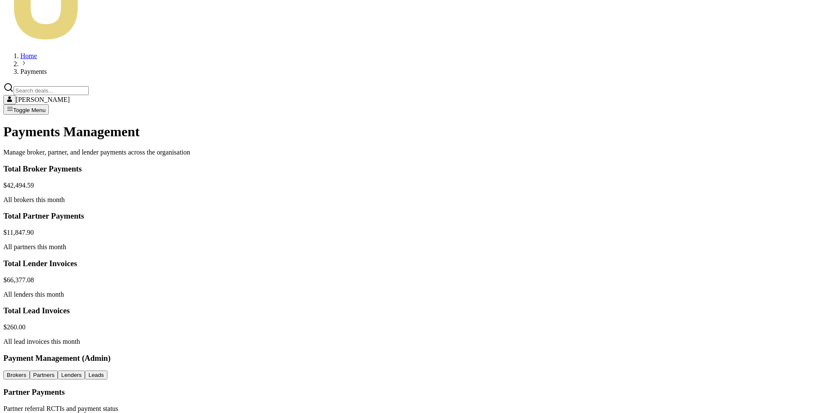
scroll to position [95, 0]
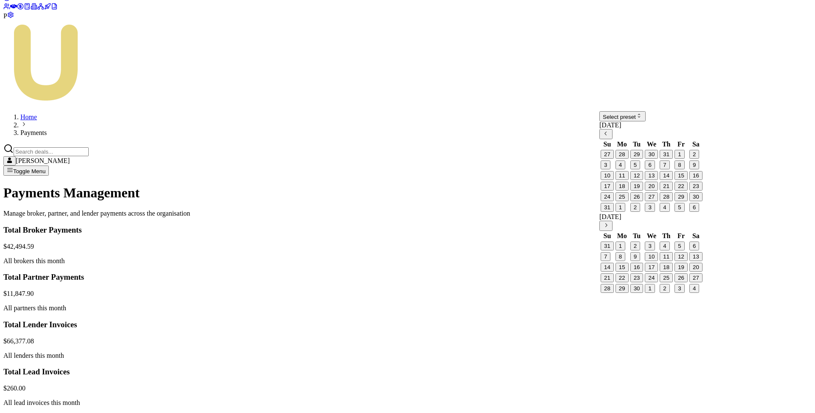
click at [633, 129] on html "Emu Broker P Home Payments Matt Leeburn Toggle Menu Payments Management Manage …" at bounding box center [407, 345] width 815 height 881
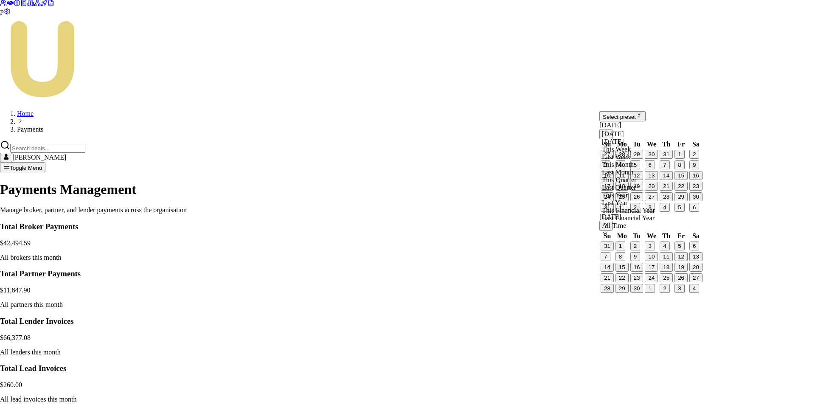
click at [634, 125] on html "Emu Broker P Home Payments Matt Leeburn Toggle Menu Payments Management Manage …" at bounding box center [407, 344] width 815 height 878
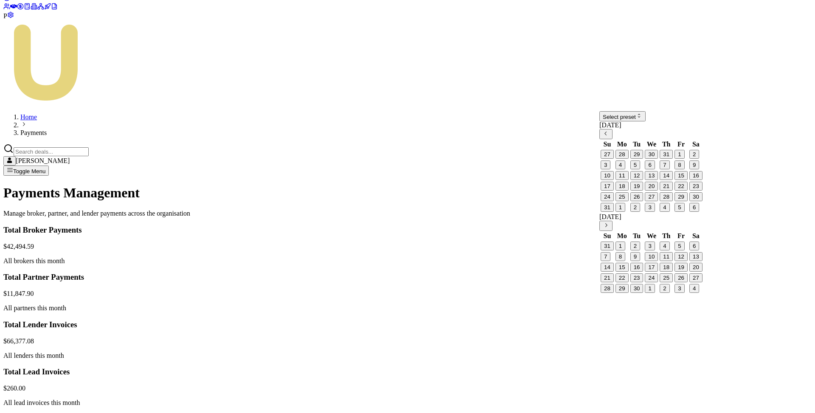
click at [609, 137] on icon "Go to previous month" at bounding box center [605, 133] width 6 height 6
click at [640, 159] on button "1" at bounding box center [635, 154] width 10 height 9
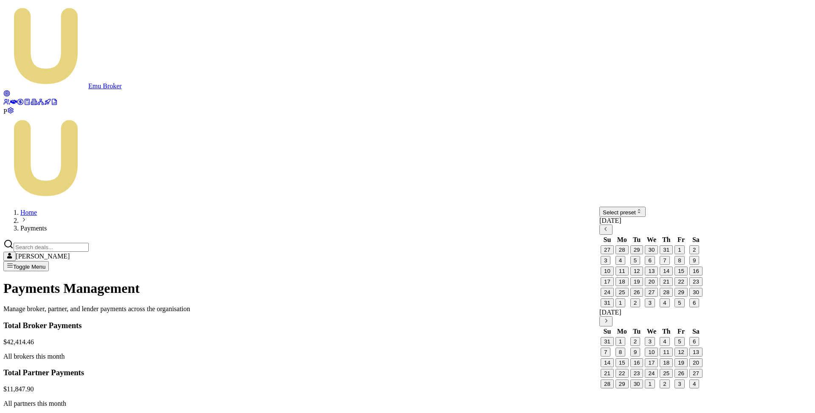
click at [609, 232] on icon "Go to previous month" at bounding box center [605, 229] width 6 height 6
click at [640, 254] on button "1" at bounding box center [635, 249] width 10 height 9
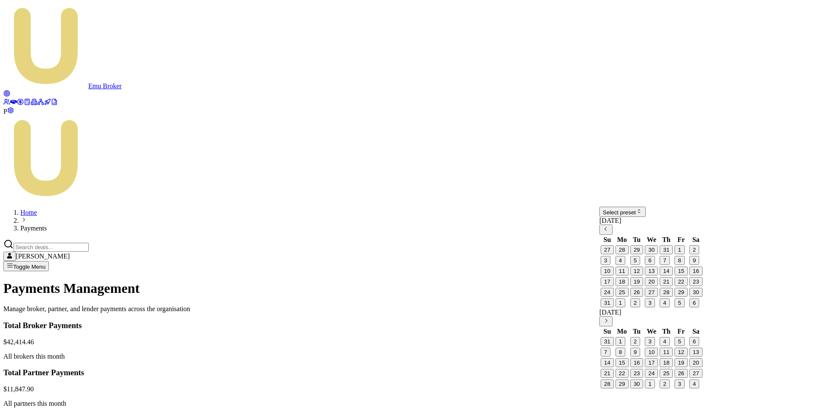
click at [609, 232] on icon "Go to previous month" at bounding box center [605, 229] width 6 height 6
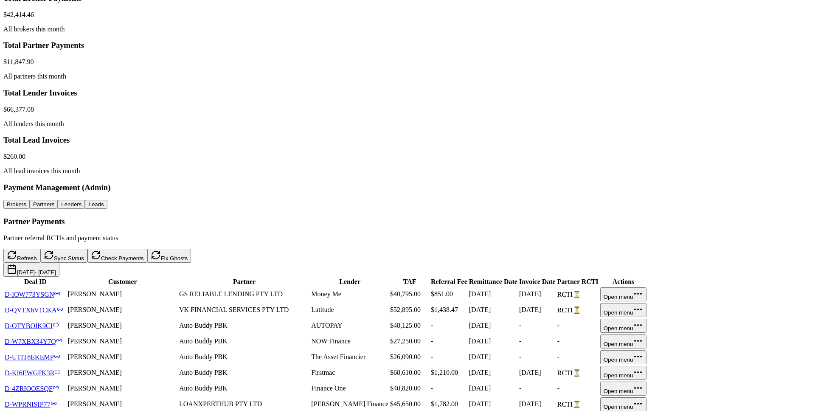
scroll to position [320, 0]
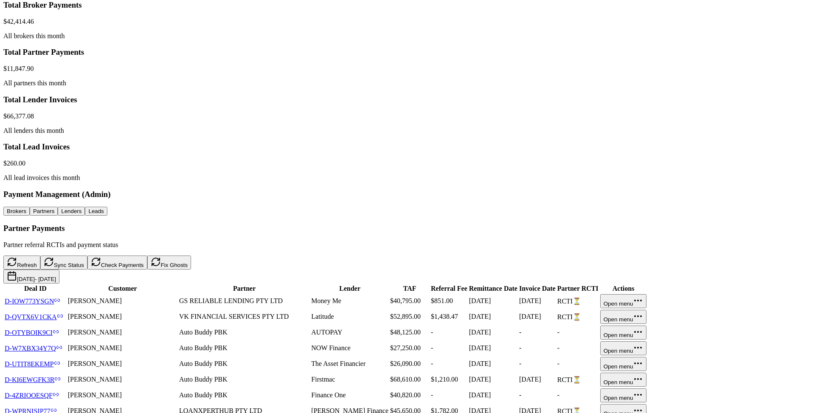
click at [770, 255] on html "Emu Broker P Home Payments Matt Leeburn Toggle Menu Payments Management Manage …" at bounding box center [407, 277] width 815 height 1195
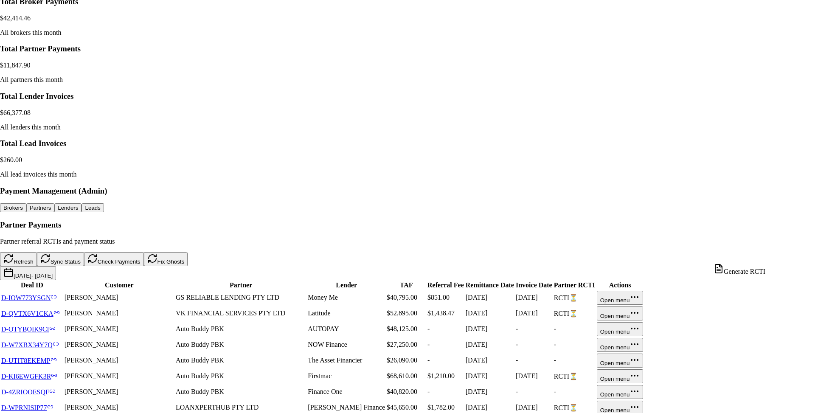
click at [751, 272] on div "Generate RCTI" at bounding box center [739, 269] width 52 height 12
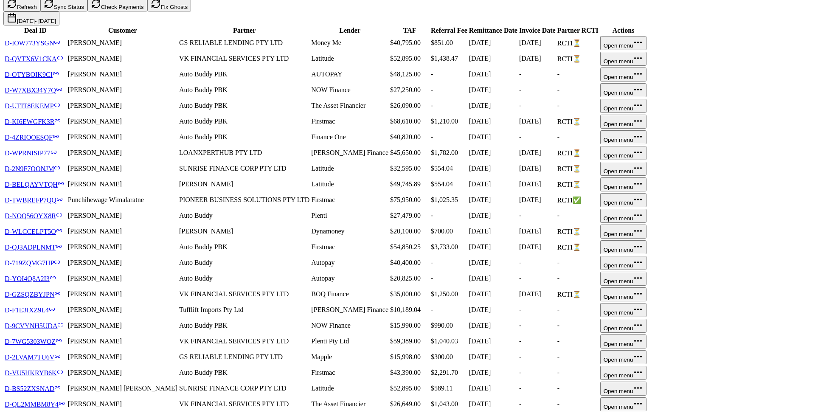
scroll to position [601, 0]
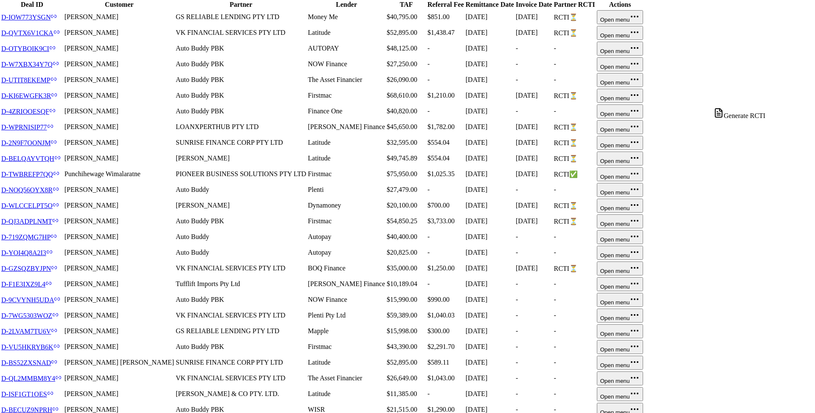
click at [753, 115] on div "Generate RCTI" at bounding box center [739, 114] width 52 height 12
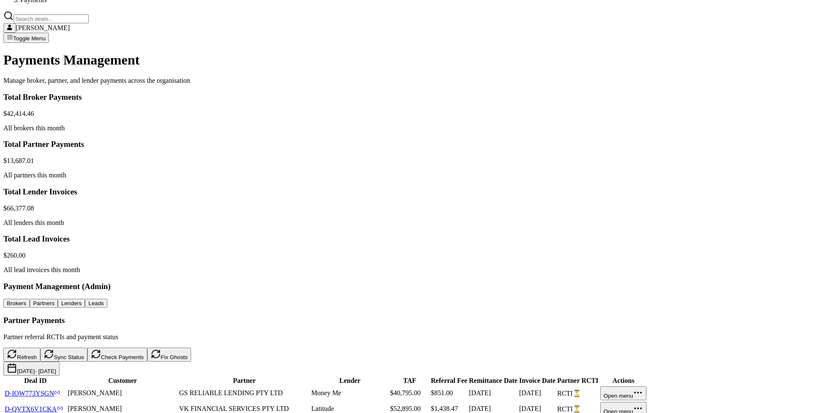
scroll to position [0, 0]
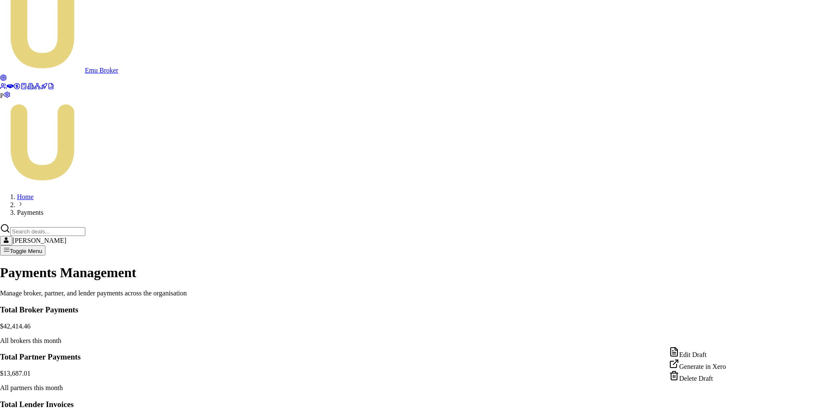
click at [728, 338] on html "Emu Broker P Home Payments Matt Leeburn Toggle Menu Payments Management Manage …" at bounding box center [407, 356] width 815 height 736
click at [706, 358] on div "Edit Draft" at bounding box center [697, 353] width 57 height 12
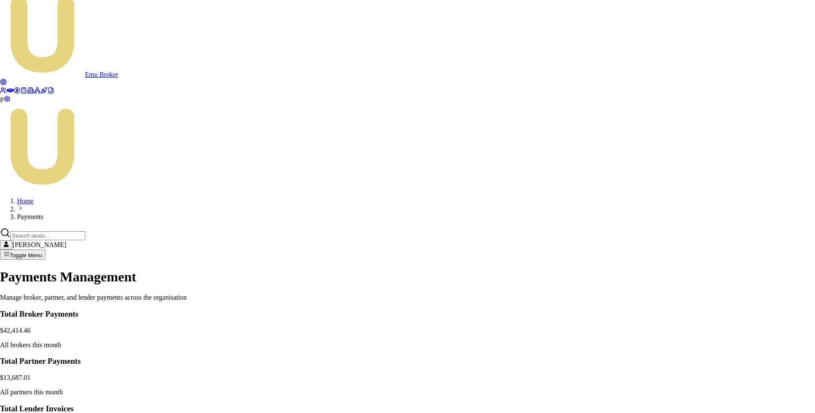
scroll to position [60, 0]
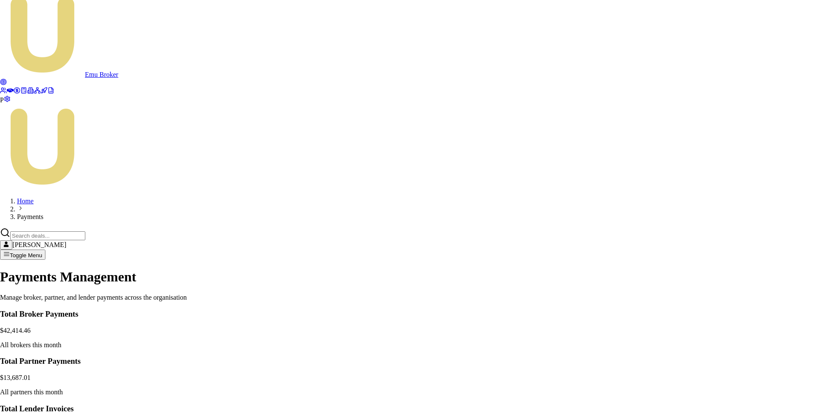
paste input "Avtar Singh GS RELIABLE LENDING PTY LTD"
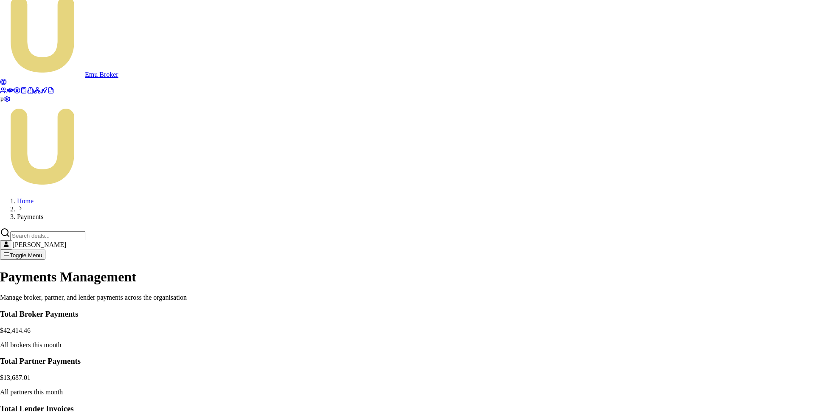
type input "Avtar Singh GS RELIABLE LENDING PTY LTD"
type input "851"
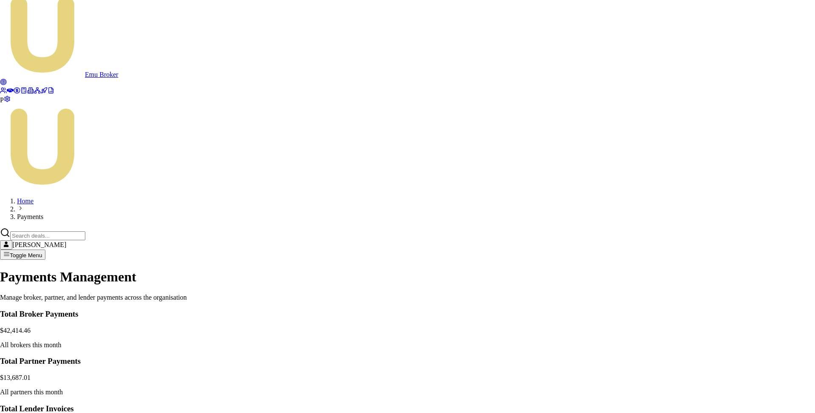
paste input "Avtar Singh VK FINANCIAL SERVICES PTY LTD"
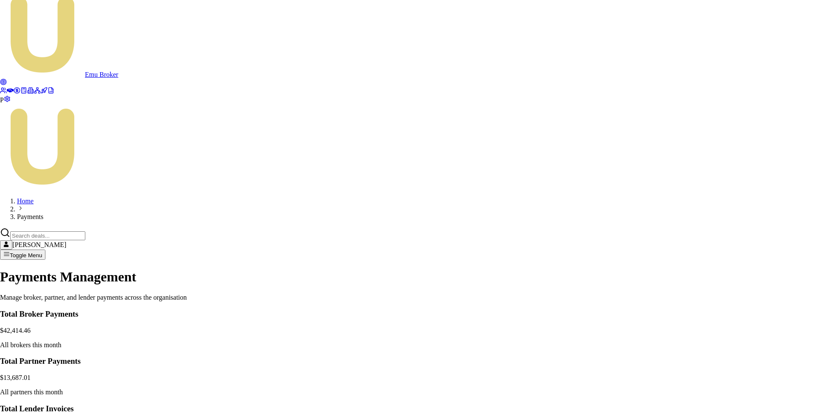
type input "Avtar Singh VK FINANCIAL SERVICES PTY LTD"
drag, startPoint x: 470, startPoint y: 305, endPoint x: 517, endPoint y: 306, distance: 46.2
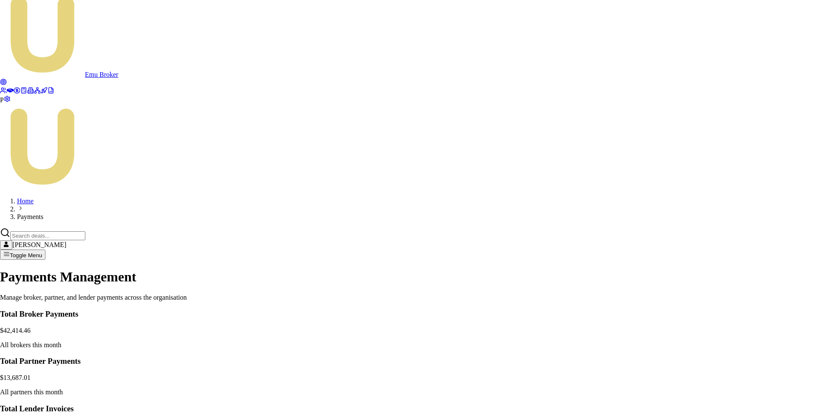
type input "1438.47"
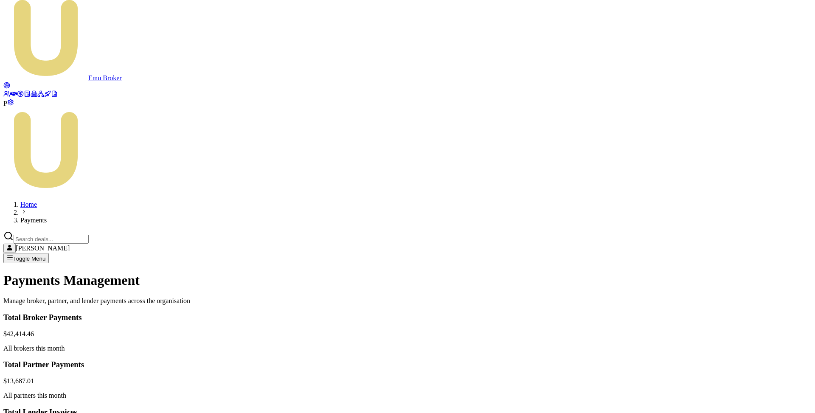
scroll to position [12, 0]
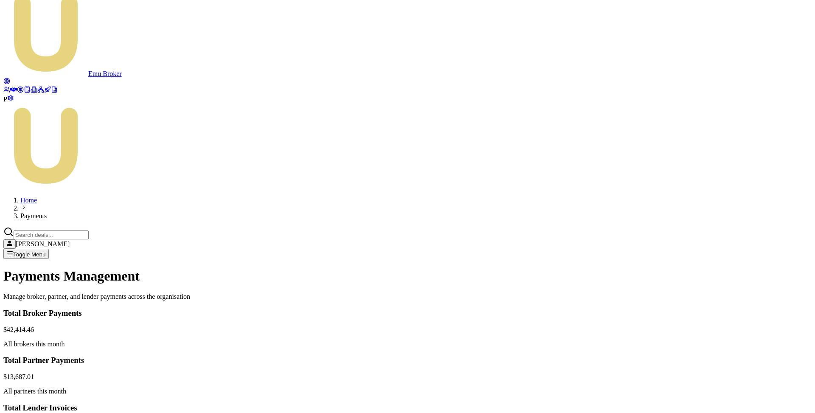
click at [729, 337] on html "Emu Broker P Home Payments Matt Leeburn Toggle Menu Payments Management Manage …" at bounding box center [407, 358] width 815 height 740
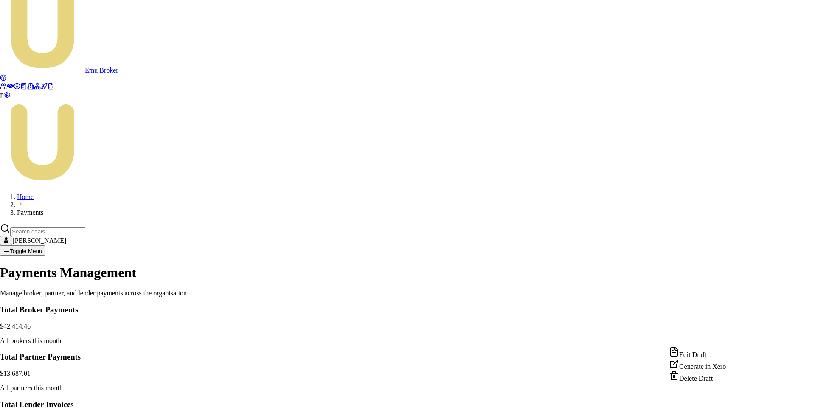
click at [708, 354] on div "Edit Draft" at bounding box center [697, 353] width 57 height 12
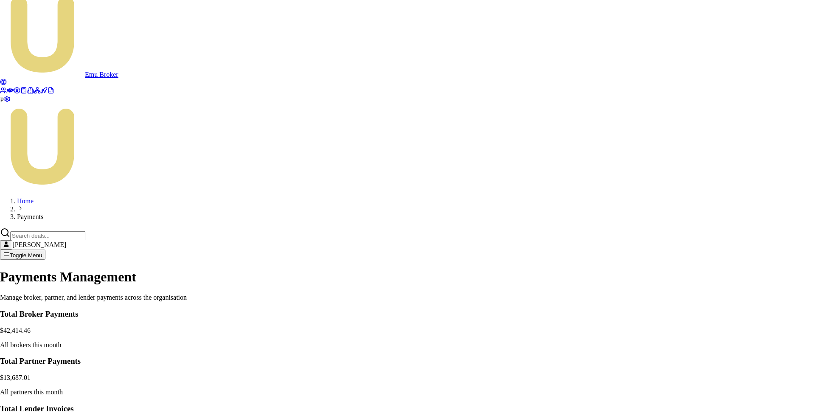
scroll to position [109, 0]
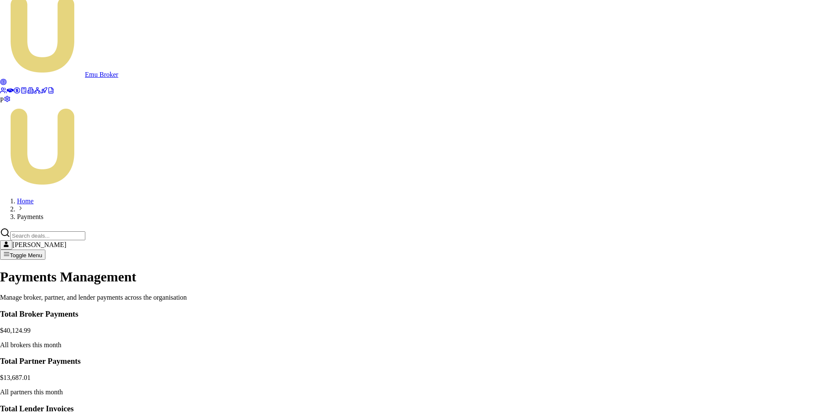
paste input "Gurpreet Jawandha LOANXPERTHUB PTY LTD"
type input "Gurpreet Jawandha LOANXPERTHUB PTY LTD"
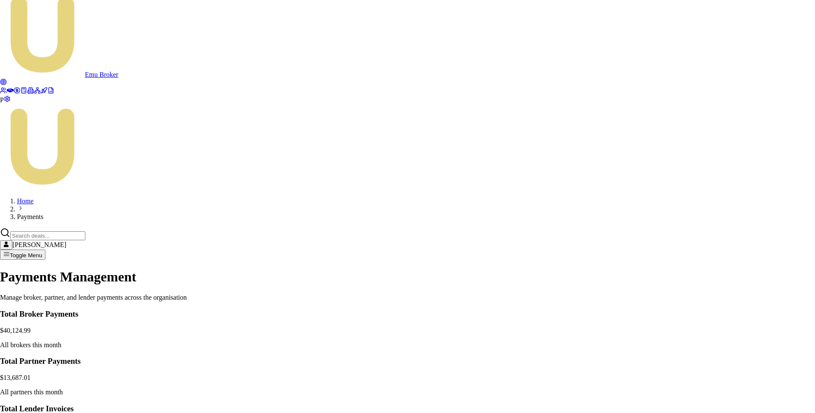
type input "Avtar Singh / GS RELIABLE LENDING PTY LTD"
type input "Avtar Singh / VK FINANCIAL SERVICES PTY LTD"
type input "Gurpreet Jawandha / LOANXPERTHUB PTY LTD"
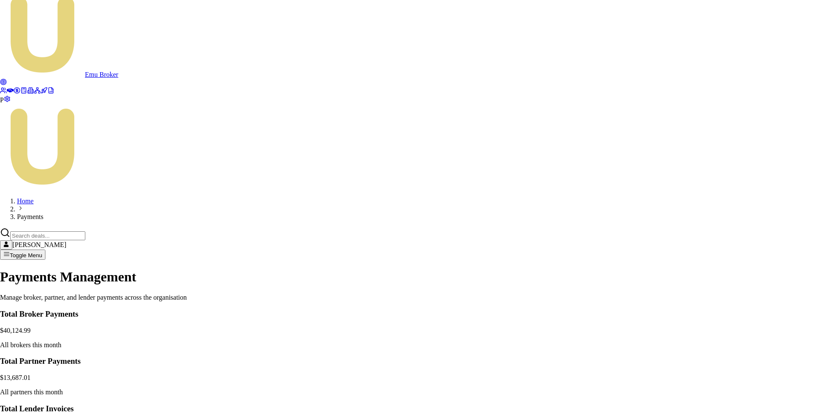
drag, startPoint x: 488, startPoint y: 310, endPoint x: 515, endPoint y: 309, distance: 27.6
type input "1782"
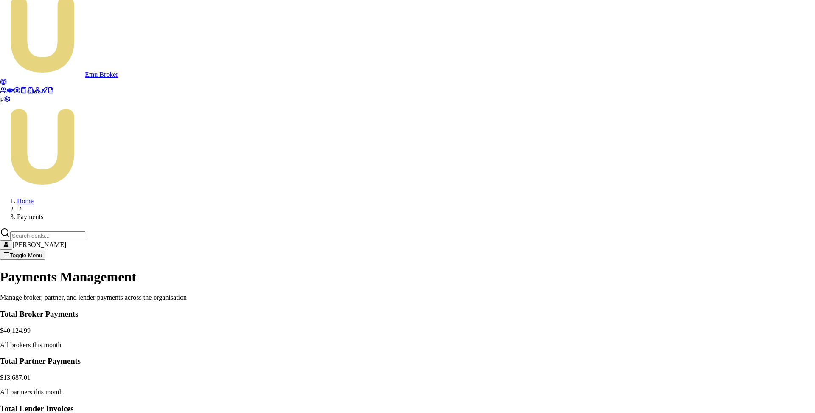
scroll to position [0, 0]
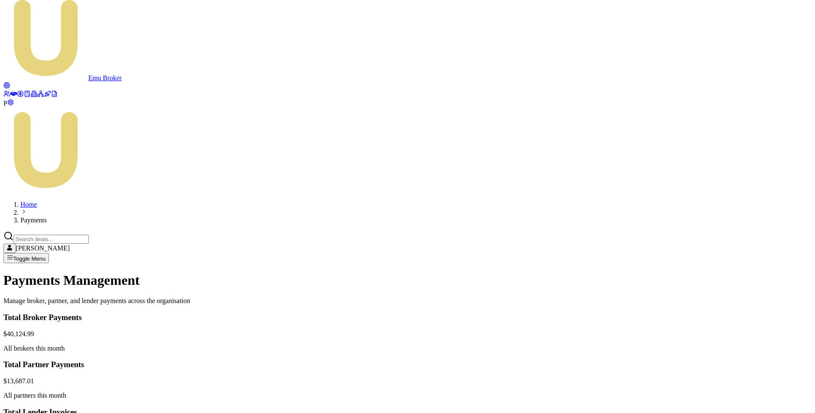
click at [726, 342] on html "Emu Broker P Home Payments Matt Leeburn Toggle Menu Payments Management Manage …" at bounding box center [407, 362] width 815 height 740
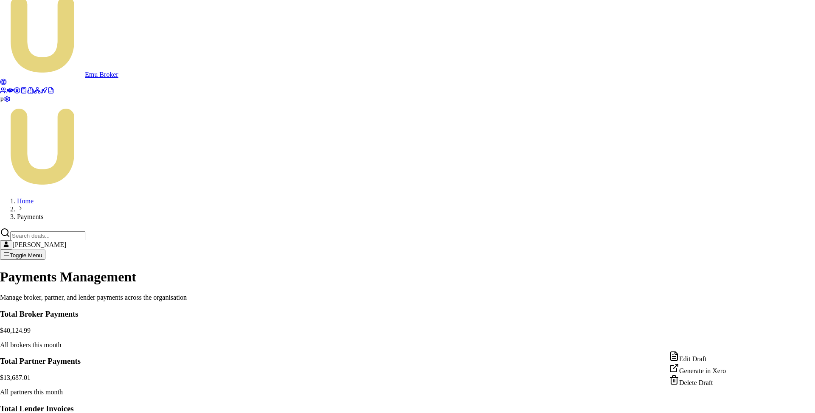
click at [717, 358] on div "Edit Draft" at bounding box center [697, 357] width 57 height 12
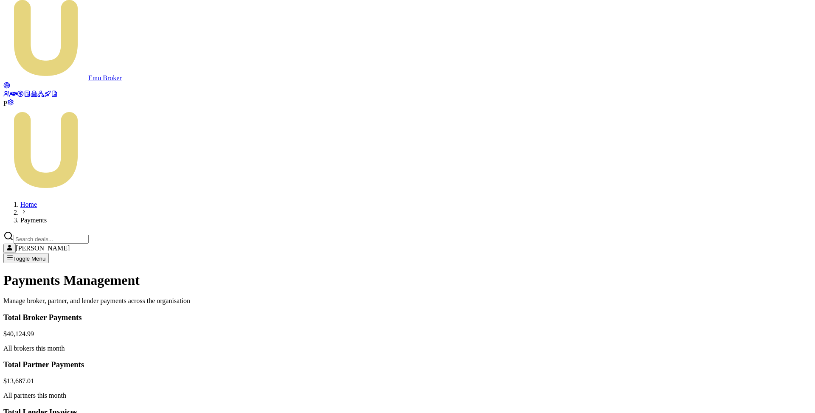
click at [730, 342] on html "Emu Broker P Home Payments Matt Leeburn Toggle Menu Payments Management Manage …" at bounding box center [407, 362] width 815 height 740
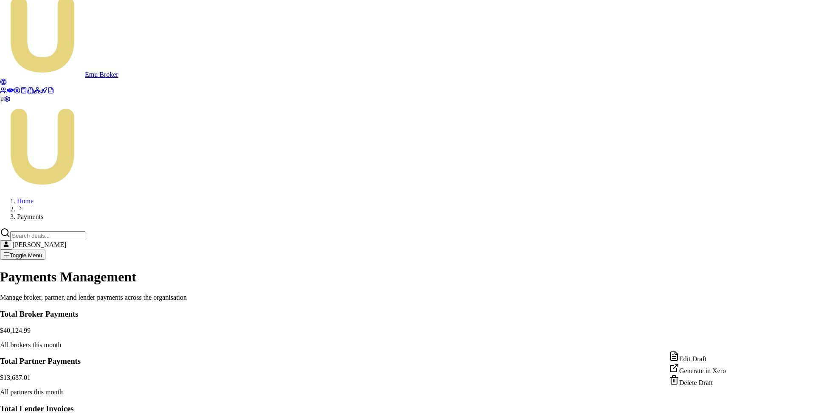
click at [710, 359] on div "Edit Draft" at bounding box center [697, 357] width 57 height 12
copy td "D-2N9F7OONJM"
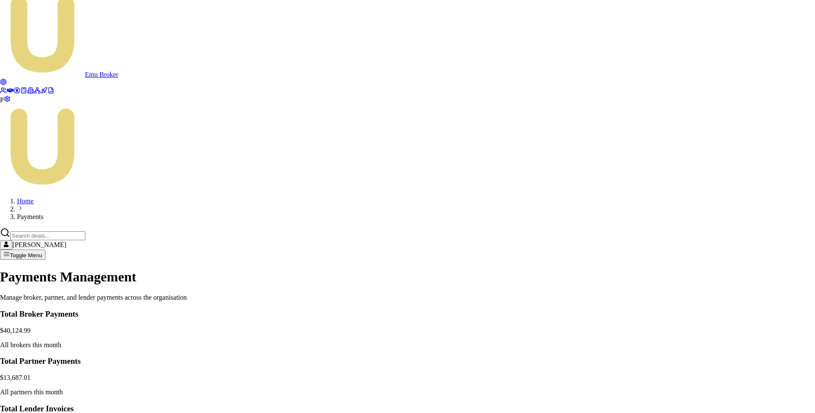
scroll to position [103, 0]
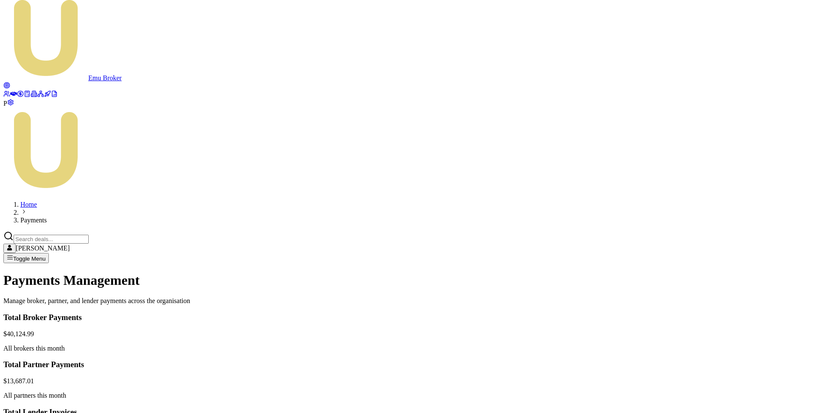
scroll to position [0, 0]
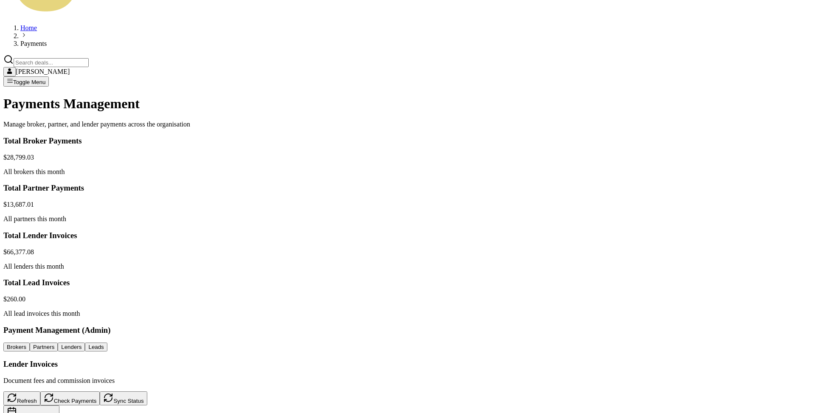
scroll to position [137, 0]
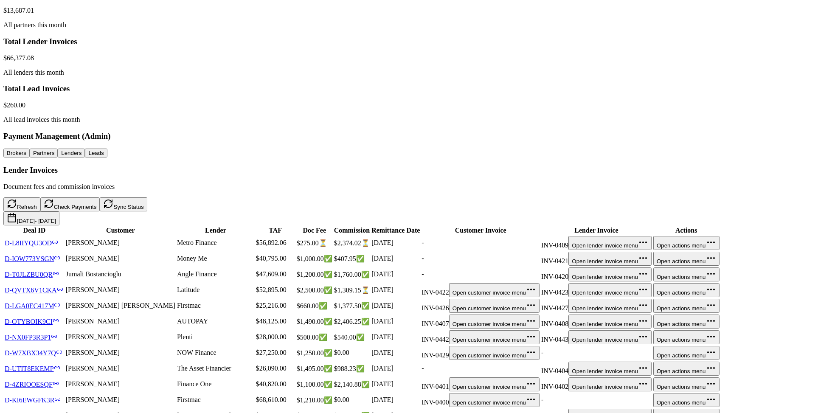
scroll to position [389, 0]
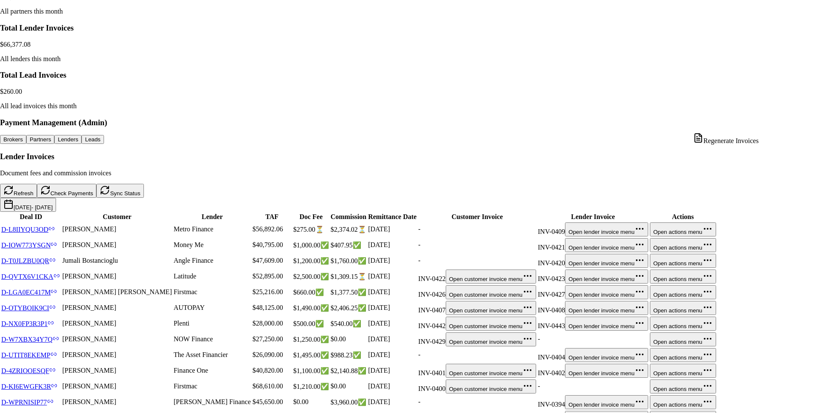
click at [761, 124] on html "Emu Broker P Home Payments Matt Leeburn Toggle Menu Payments Management Manage …" at bounding box center [407, 144] width 815 height 1066
click at [727, 140] on div "Regenerate Invoices" at bounding box center [725, 139] width 65 height 12
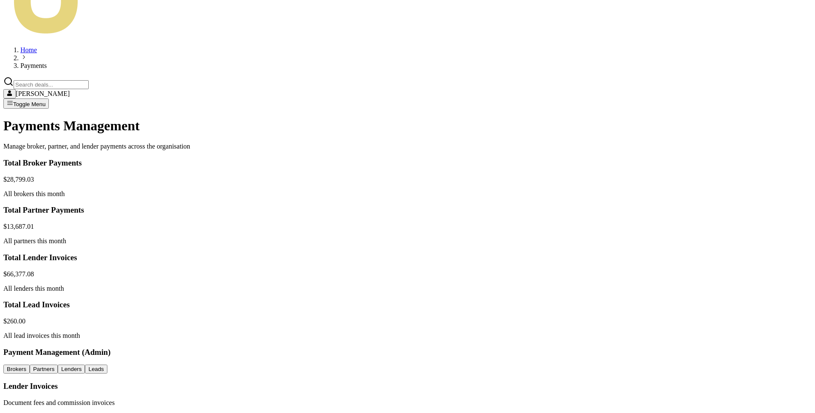
scroll to position [0, 0]
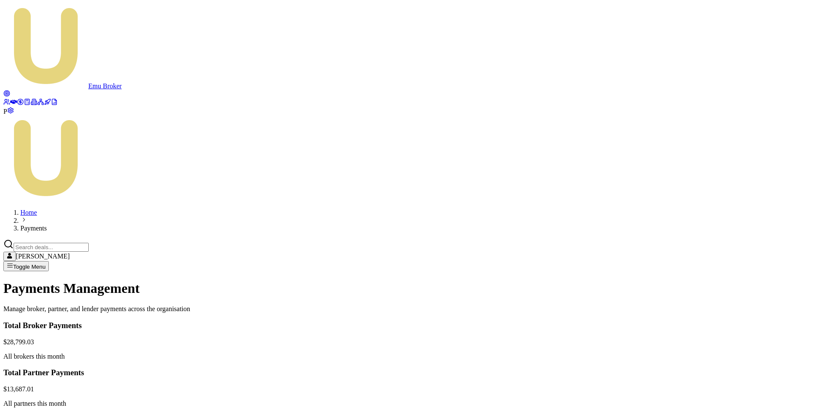
scroll to position [12, 0]
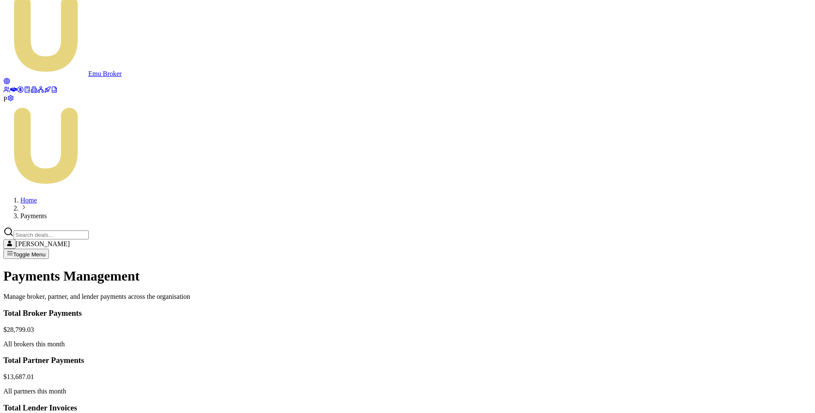
click at [728, 361] on html "Emu Broker P Home Payments Matt Leeburn Toggle Menu Payments Management Manage …" at bounding box center [407, 358] width 815 height 740
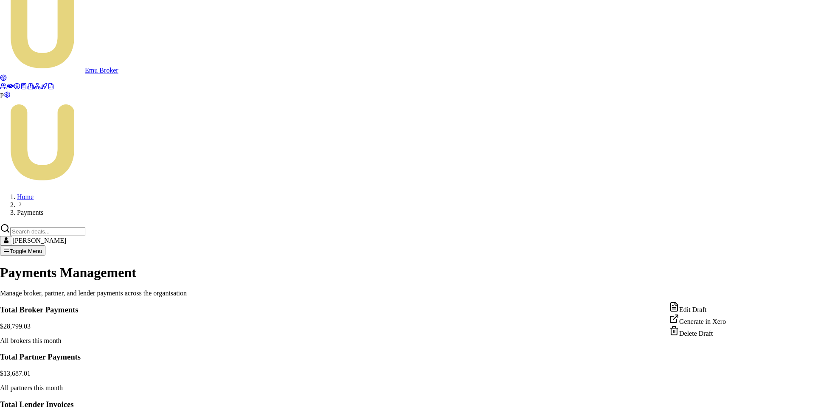
click at [706, 311] on div "Edit Draft" at bounding box center [697, 308] width 57 height 12
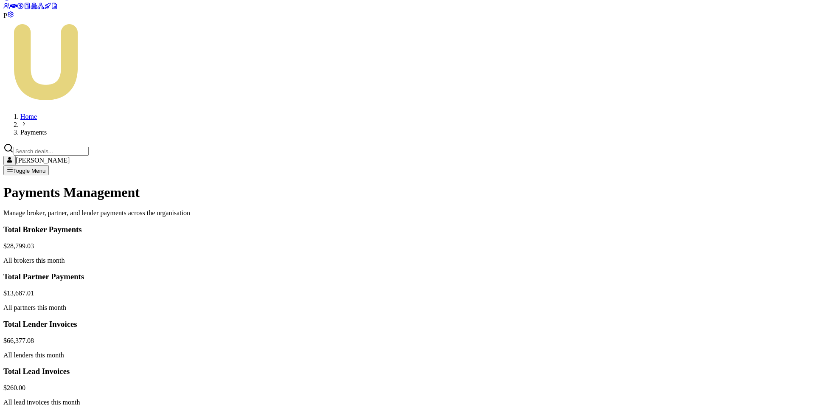
scroll to position [306, 0]
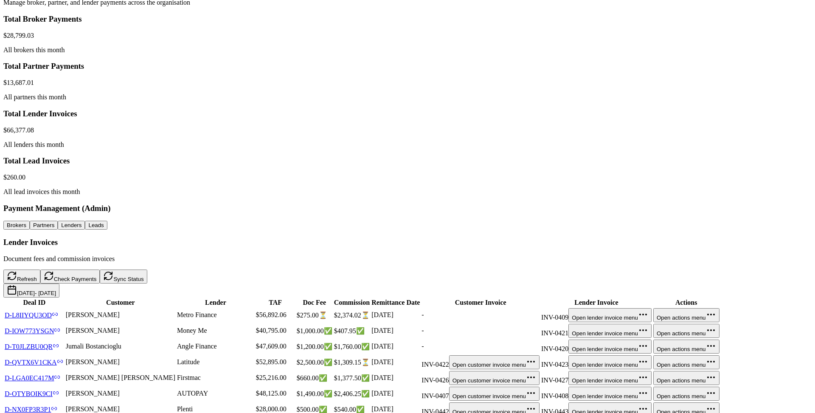
click at [764, 206] on html "Emu Broker P Home Payments Matt Leeburn Toggle Menu Payments Management Manage …" at bounding box center [407, 228] width 815 height 1069
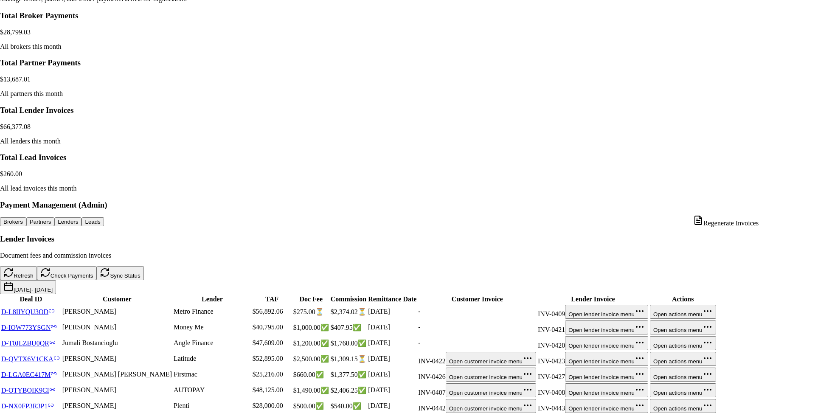
click at [643, 204] on html "Emu Broker P Home Payments Matt Leeburn Toggle Menu Payments Management Manage …" at bounding box center [407, 227] width 815 height 1066
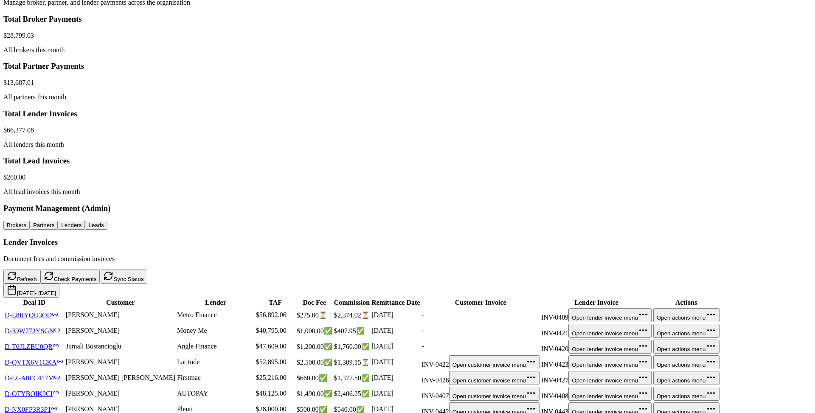
click at [643, 204] on html "Emu Broker P Home Payments Matt Leeburn Toggle Menu Payments Management Manage …" at bounding box center [407, 228] width 815 height 1069
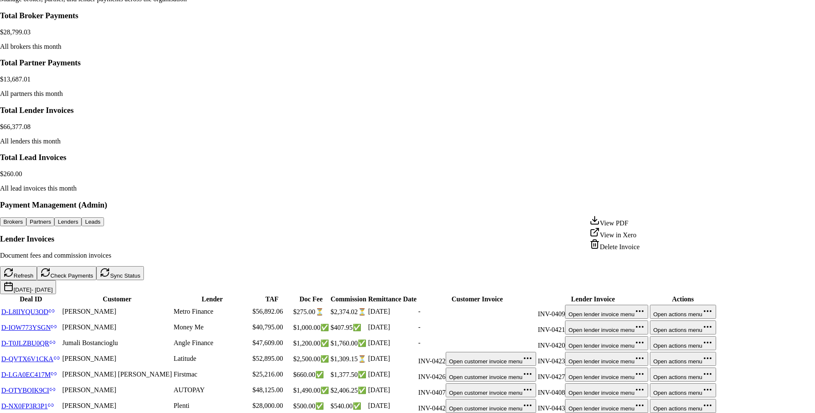
click at [624, 251] on div "Delete Invoice" at bounding box center [614, 245] width 50 height 12
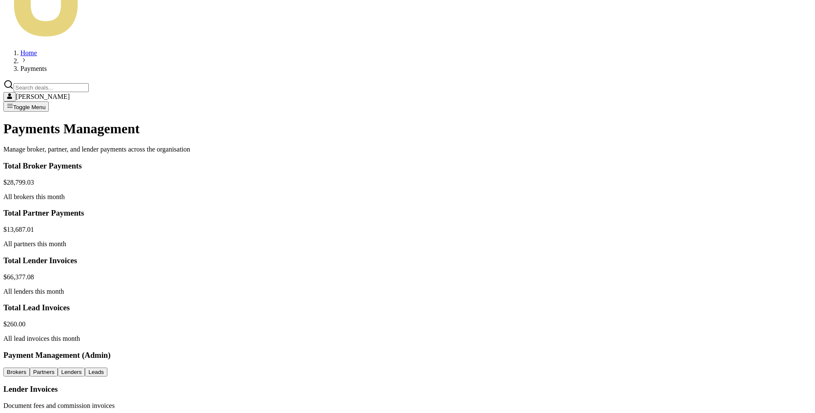
scroll to position [183, 0]
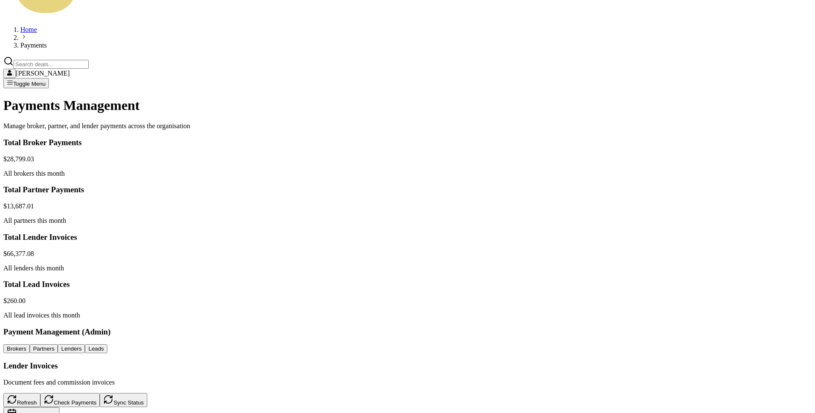
click at [643, 329] on html "Emu Broker P Home Payments Matt Leeburn Toggle Menu Payments Management Manage …" at bounding box center [407, 351] width 815 height 1069
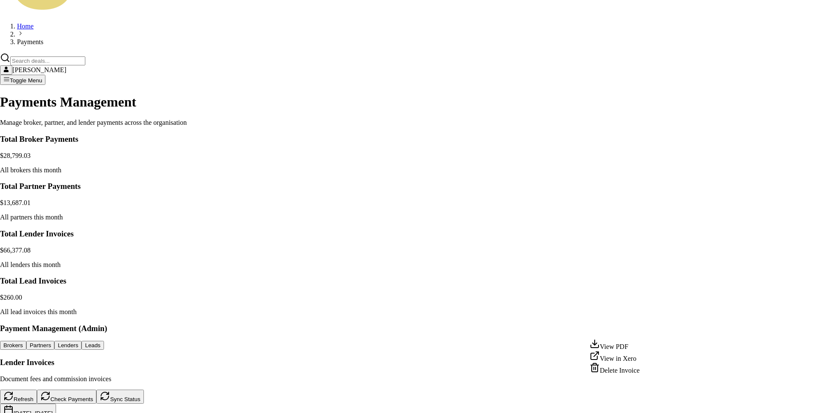
click at [624, 374] on div "Delete Invoice" at bounding box center [614, 368] width 50 height 12
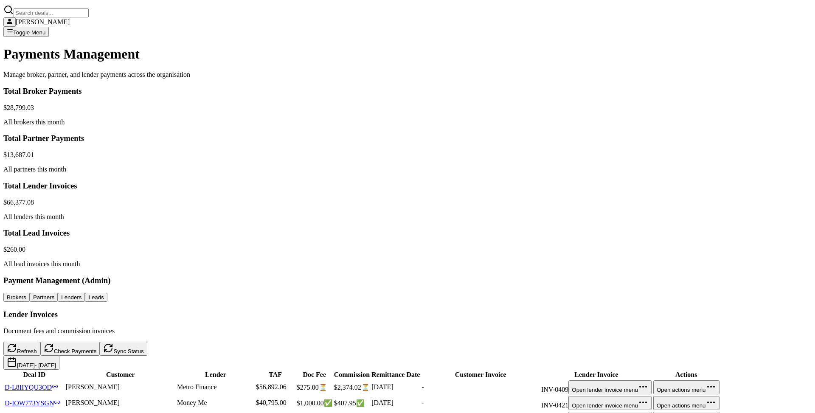
scroll to position [252, 0]
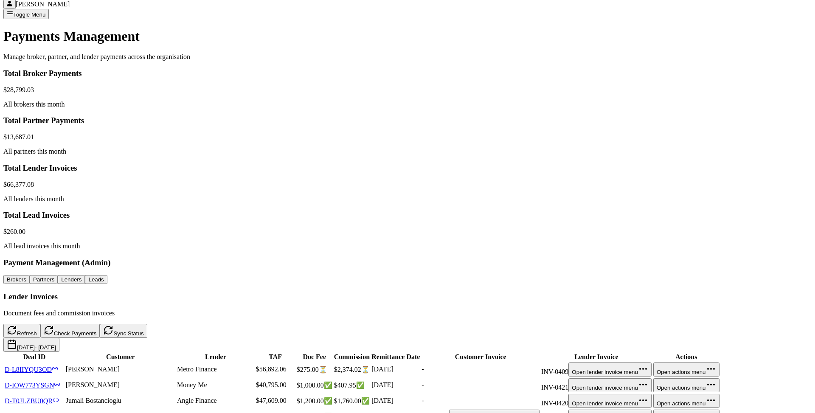
click at [724, 263] on html "Emu Broker P Home Payments Matt Leeburn Toggle Menu Payments Management Manage …" at bounding box center [407, 282] width 815 height 1069
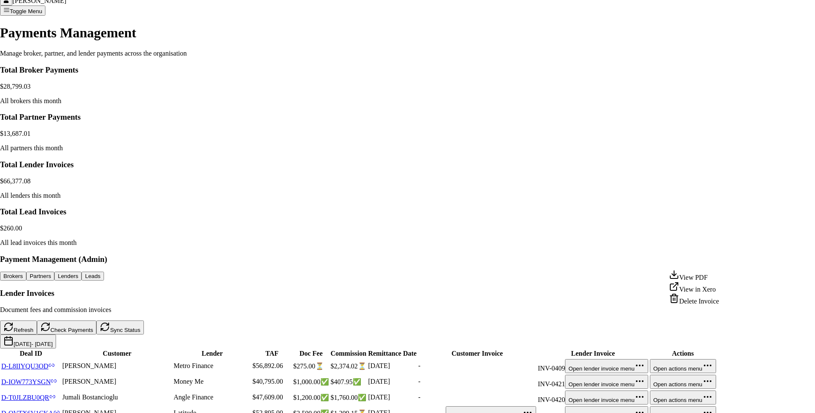
click at [703, 305] on div "Delete Invoice" at bounding box center [694, 299] width 50 height 12
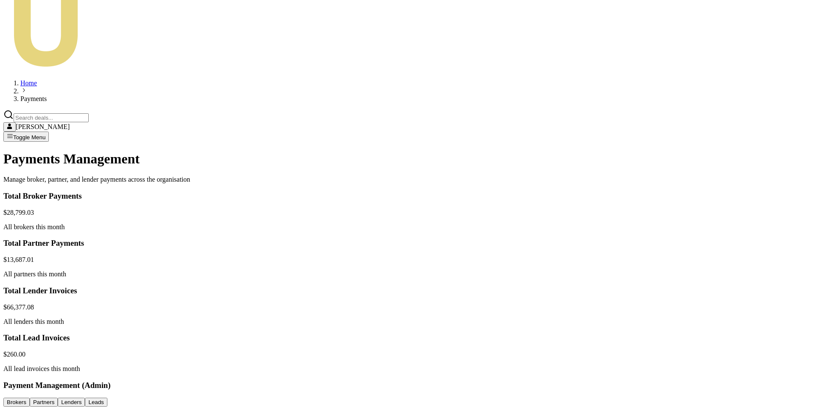
scroll to position [0, 0]
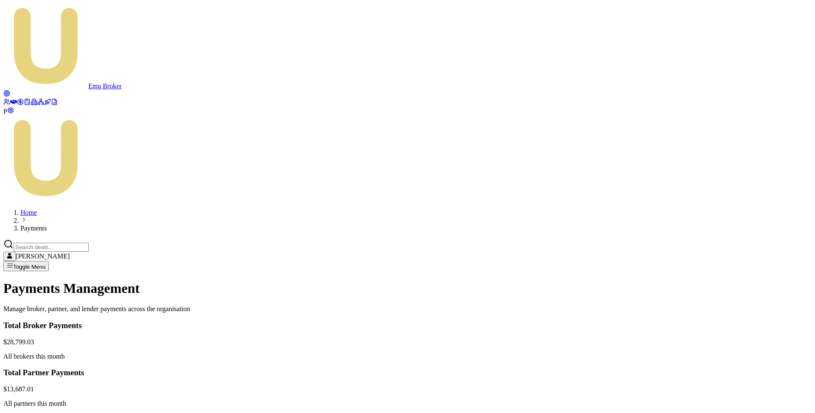
scroll to position [12, 0]
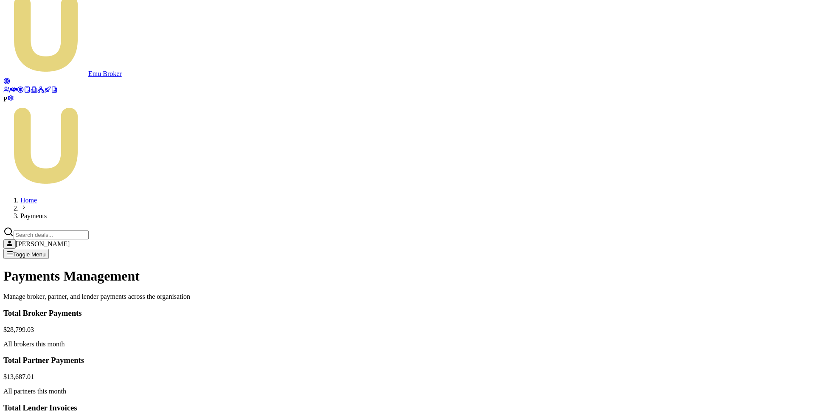
click at [728, 337] on html "Emu Broker P Home Payments Matt Leeburn Toggle Menu Payments Management Manage …" at bounding box center [407, 358] width 815 height 740
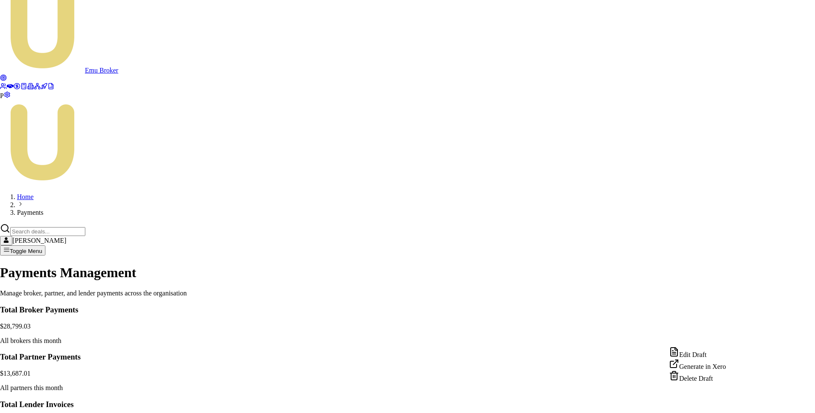
click at [711, 354] on div "Edit Draft" at bounding box center [697, 353] width 57 height 12
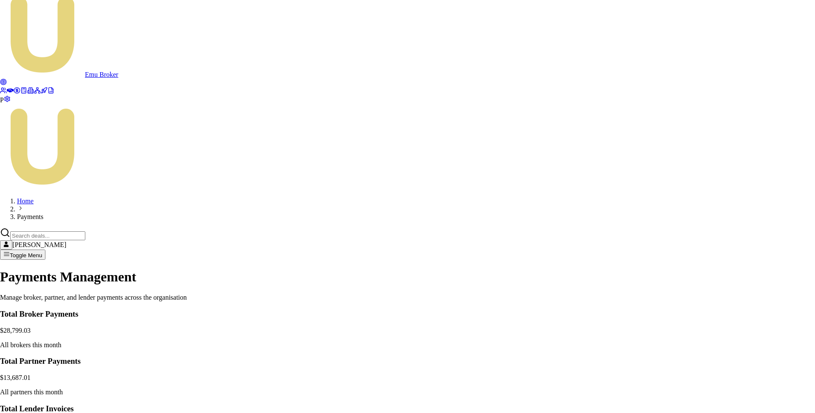
scroll to position [60, 0]
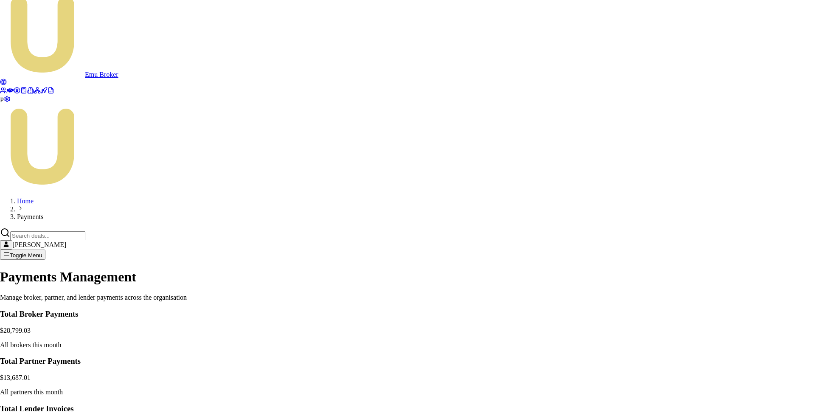
paste input "Avtar Singh GS RELIABLE LENDING PTY LTD"
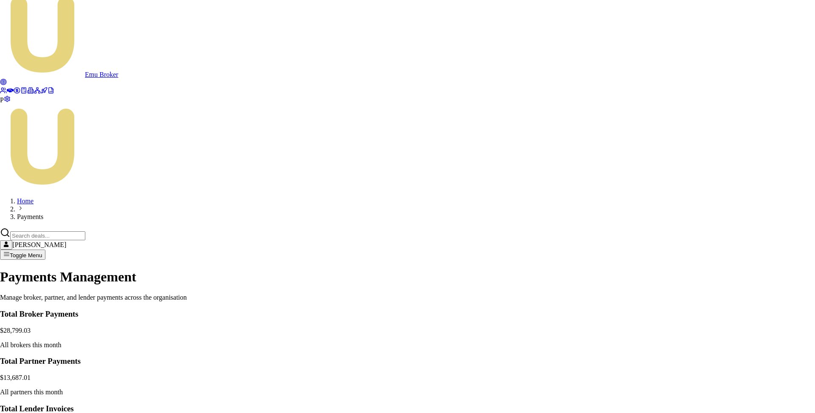
scroll to position [0, 22]
type input "Avtar Singh // GS RELIABLE LENDING PTY LTD"
drag, startPoint x: 429, startPoint y: 306, endPoint x: 518, endPoint y: 307, distance: 89.1
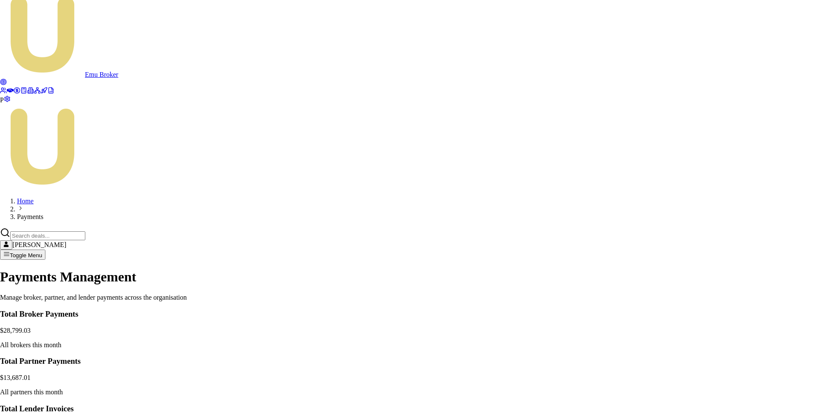
type input "851"
paste input "Avtar Singh VK FINANCIAL SERVICES PTY LTD"
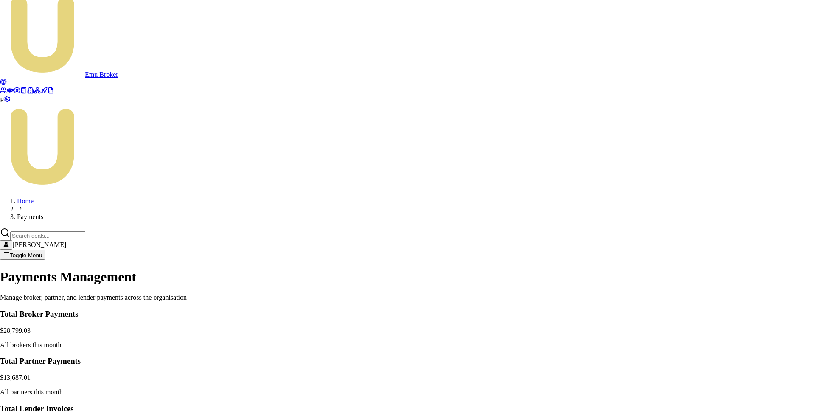
scroll to position [0, 29]
type input "Avtar Singh // VK FINANCIAL SERVICES PTY LTD"
drag, startPoint x: 477, startPoint y: 332, endPoint x: 516, endPoint y: 332, distance: 39.0
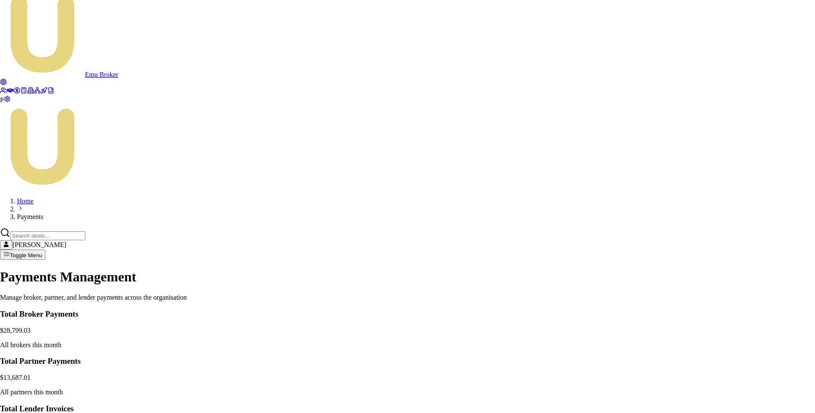
type input "1438.47"
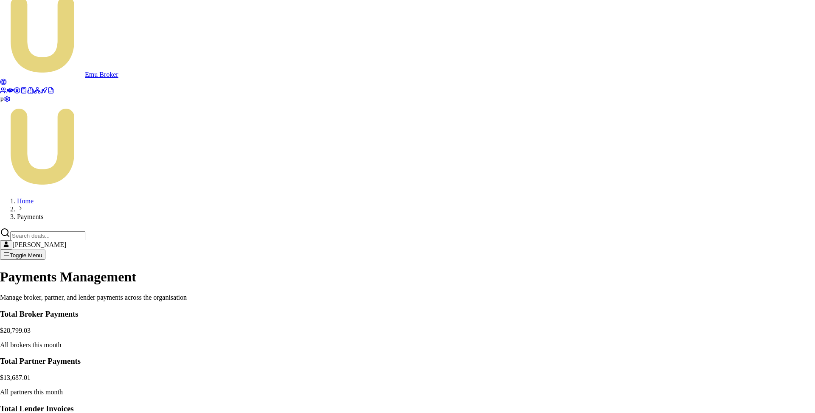
paste input "Gurpreet Jawandha LOANXPERTHUB PTY LTD"
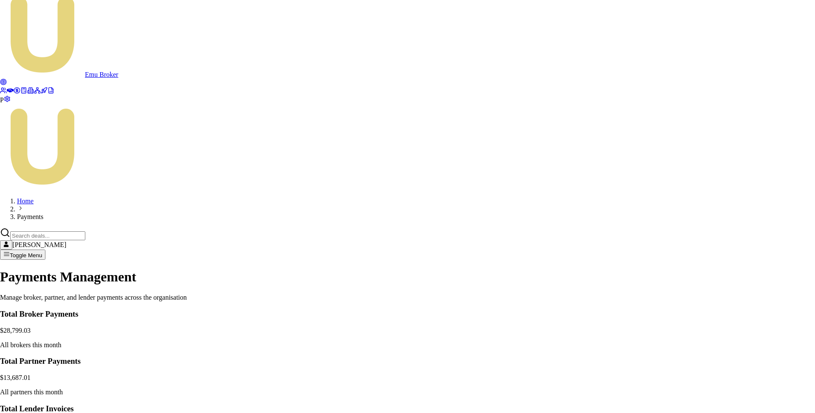
scroll to position [0, 28]
type input "Gurpreet Jawandha // LOANXPERTHUB PTY LTD"
drag, startPoint x: 439, startPoint y: 282, endPoint x: 521, endPoint y: 285, distance: 81.9
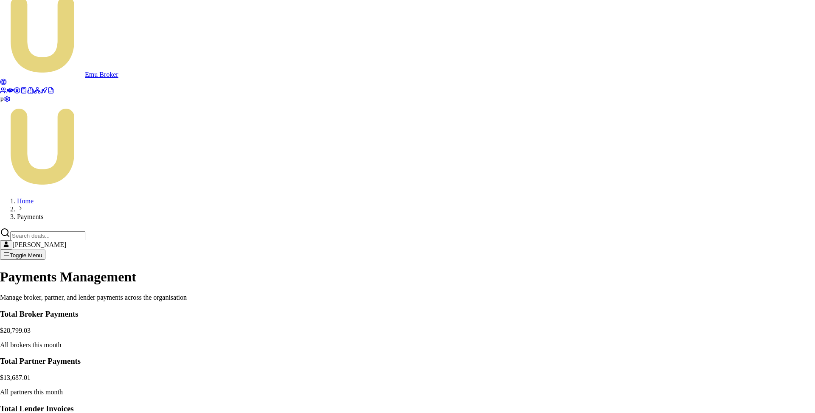
type input "1782"
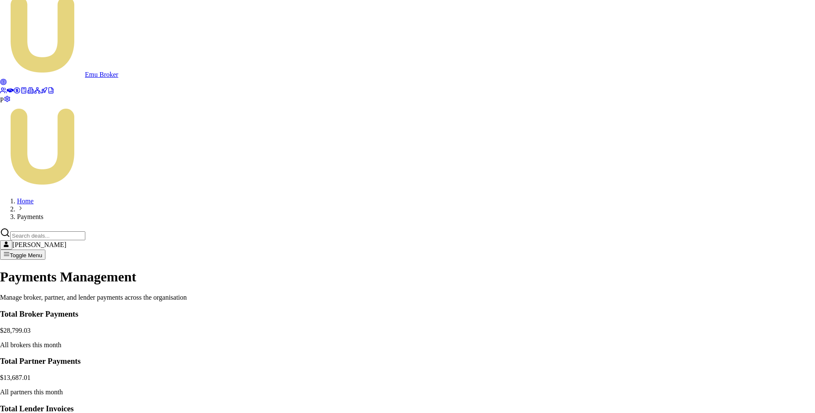
paste input "Jiten Dhawan VK FINANCIAL SERVICES PTY LTD"
type input "Jiten Dhawan // VK FINANCIAL SERVICES PTY LTD"
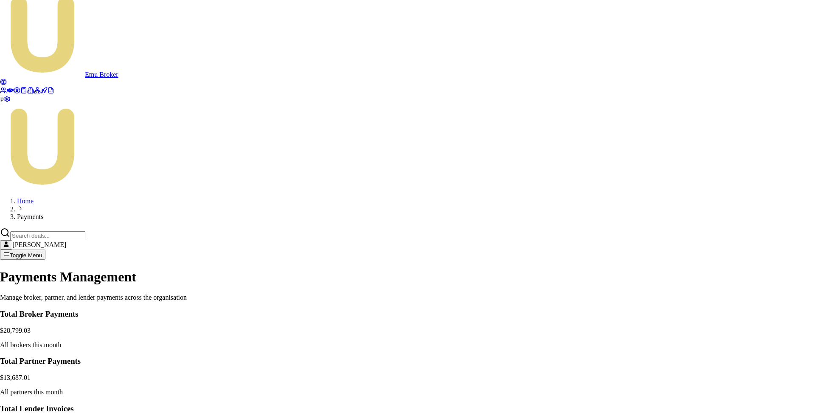
drag, startPoint x: 450, startPoint y: 283, endPoint x: 520, endPoint y: 282, distance: 70.0
type input "1250"
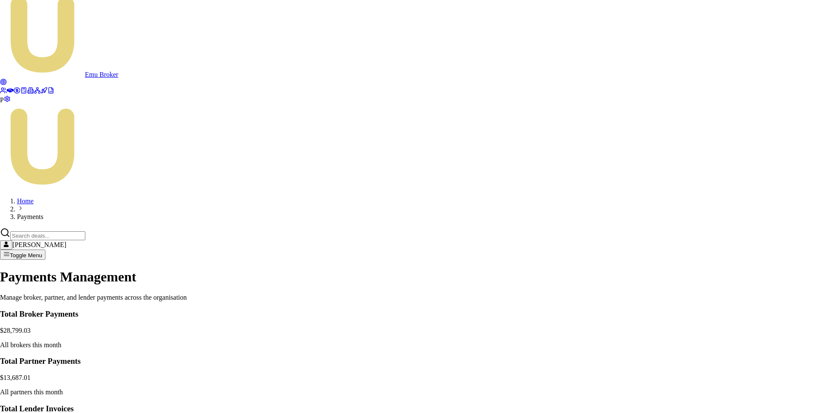
scroll to position [186, 0]
paste input "Pushpa Kandel Adhikari SUNRISE FINANCE CORP PTY LTD"
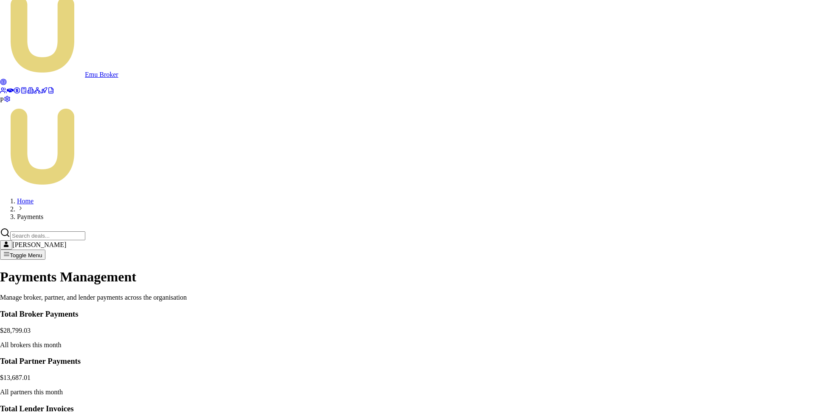
type input "Pushpa Kandel Adhikari // SUNRISE FINANCE CORP PTY LTD"
drag, startPoint x: 487, startPoint y: 283, endPoint x: 517, endPoint y: 282, distance: 30.1
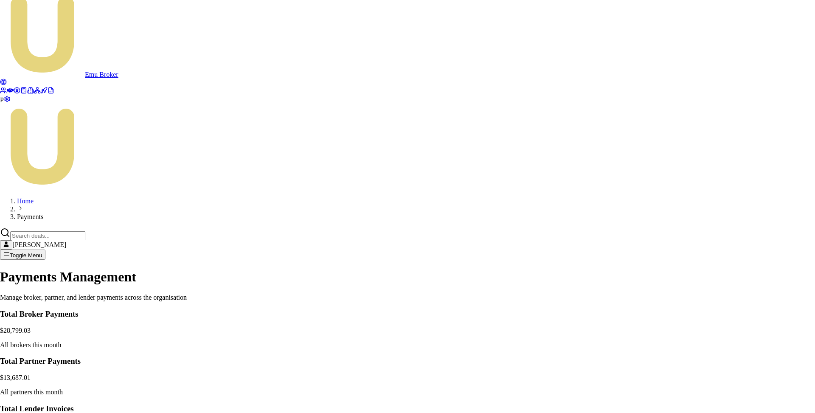
type input "589.11"
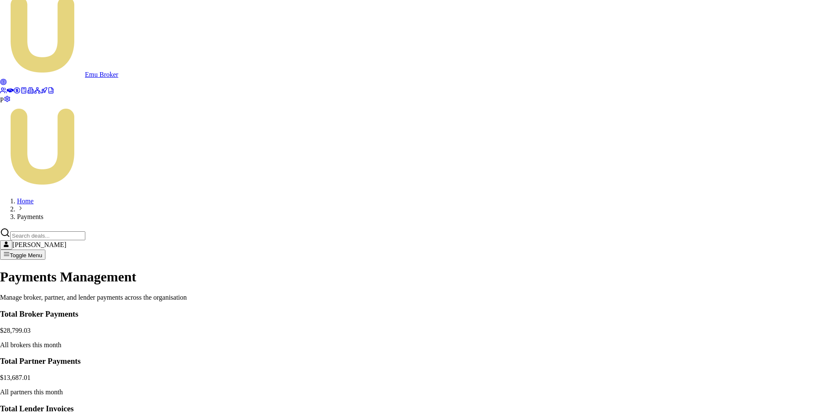
paste input "Rakesh Chigurupati PIONEER BUSINESS SOLUTIONS PTY LTD"
drag, startPoint x: 246, startPoint y: 283, endPoint x: 224, endPoint y: 282, distance: 22.1
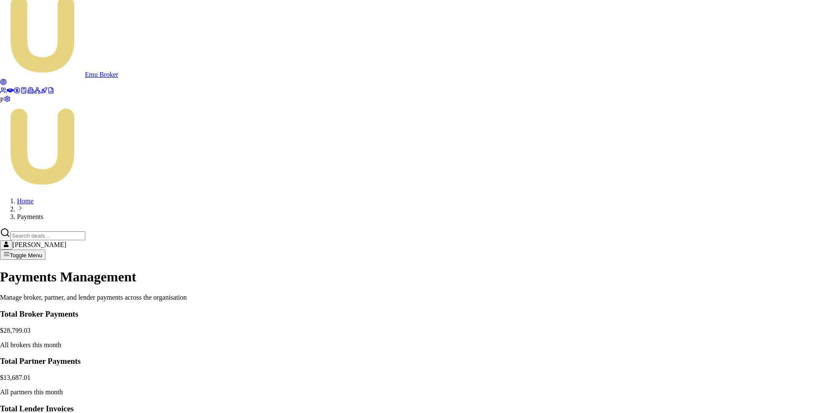
type input "Rakesh Chigurupati // PIONEER BUSINESS SOLUTIONS PTY LTD"
drag, startPoint x: 426, startPoint y: 283, endPoint x: 519, endPoint y: 283, distance: 93.8
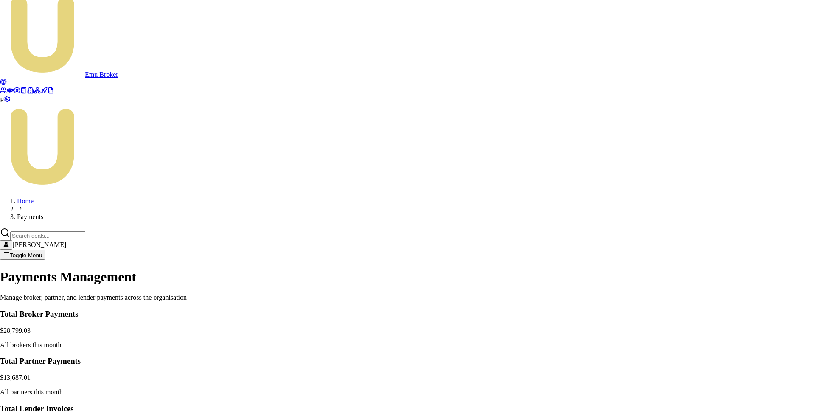
type input "1125"
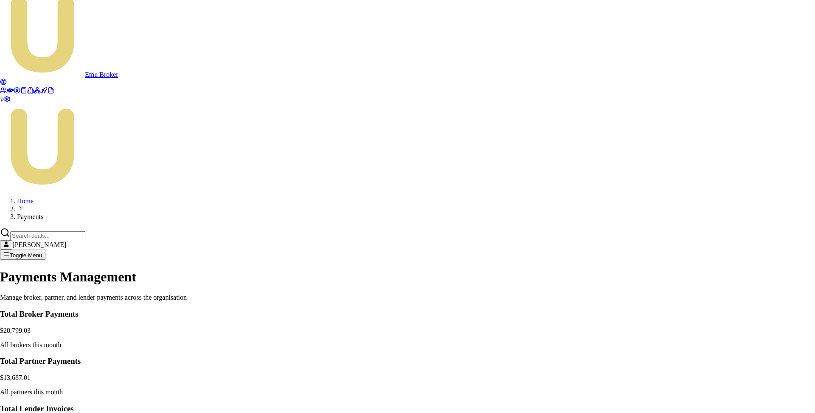
paste input "Munawar Hussein PETER & CO PTY. LTD."
type input "Munawar Hussein // PETER & CO PTY. LTD.Expense"
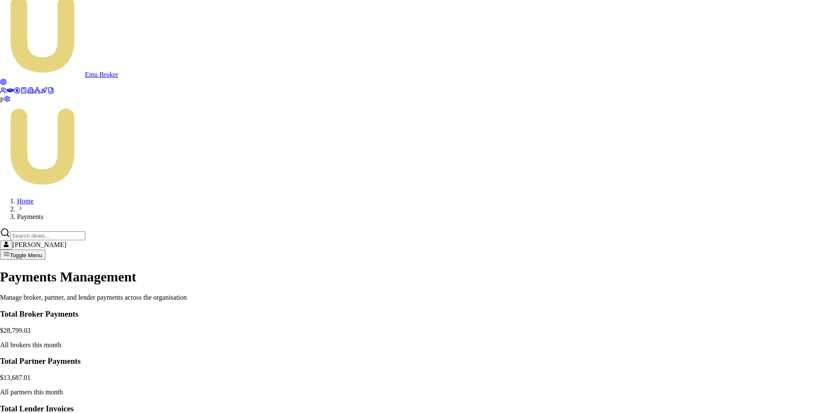
paste input "EMU00001770"
type input "Clawback EMU00001770"
drag, startPoint x: 486, startPoint y: 347, endPoint x: 516, endPoint y: 344, distance: 30.2
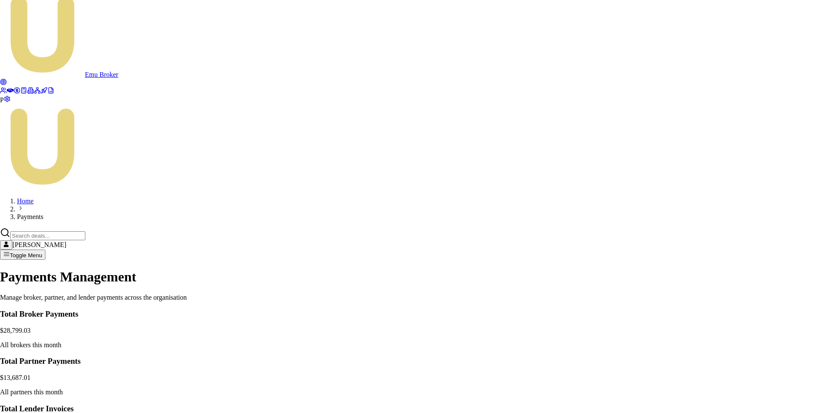
type input "-1054.23"
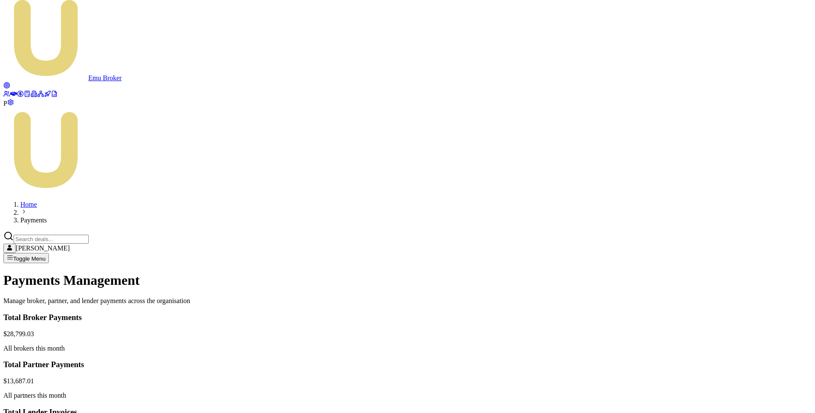
scroll to position [12, 0]
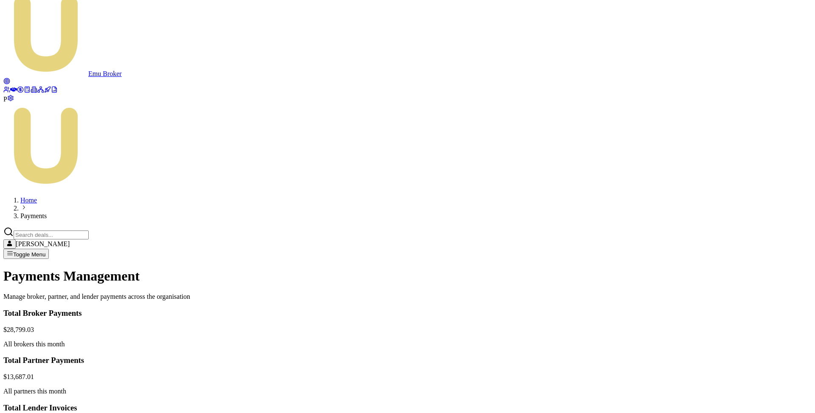
click at [733, 337] on html "Emu Broker P Home Payments Matt Leeburn Toggle Menu Payments Management Manage …" at bounding box center [407, 358] width 815 height 740
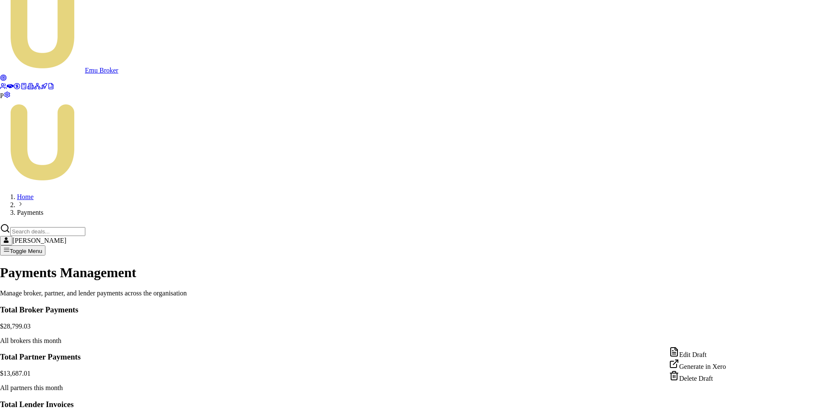
click at [705, 356] on div "Edit Draft" at bounding box center [697, 353] width 57 height 12
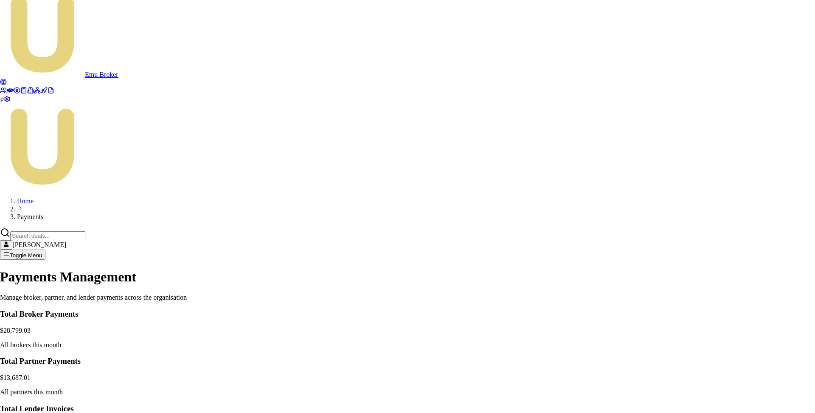
scroll to position [277, 0]
click at [732, 363] on html "Emu Broker P Home Payments Matt Leeburn Toggle Menu Payments Management Manage …" at bounding box center [407, 360] width 815 height 736
click at [712, 303] on div "View PDF" at bounding box center [697, 298] width 58 height 12
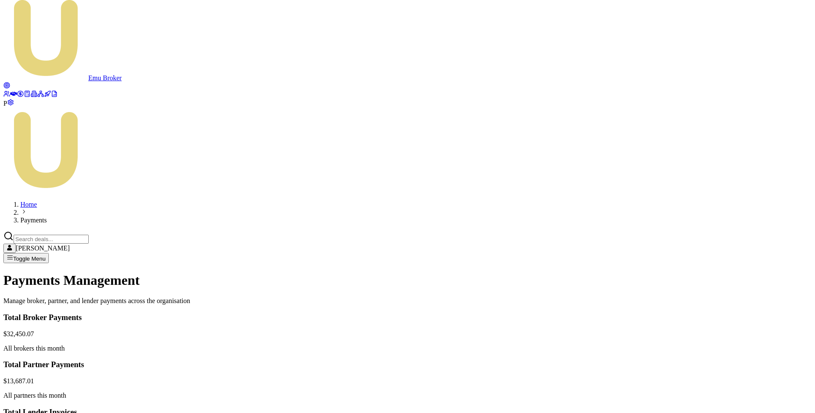
scroll to position [0, 0]
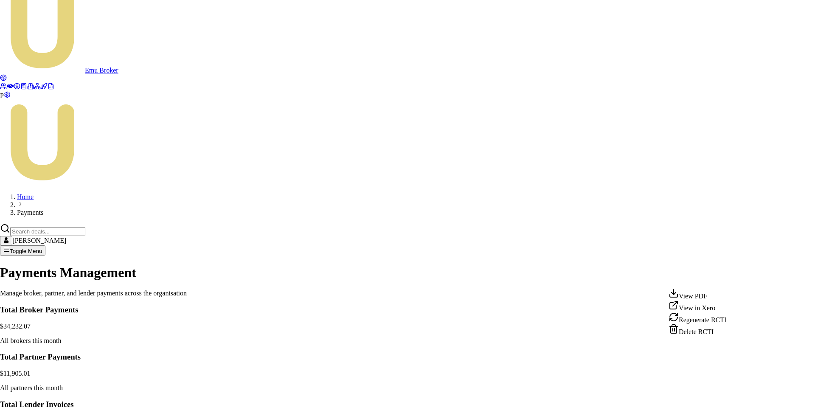
click at [732, 360] on html "Emu Broker P Home Payments Matt Leeburn Toggle Menu Payments Management Manage …" at bounding box center [407, 356] width 815 height 736
click at [708, 336] on div "Delete RCTI" at bounding box center [697, 330] width 58 height 12
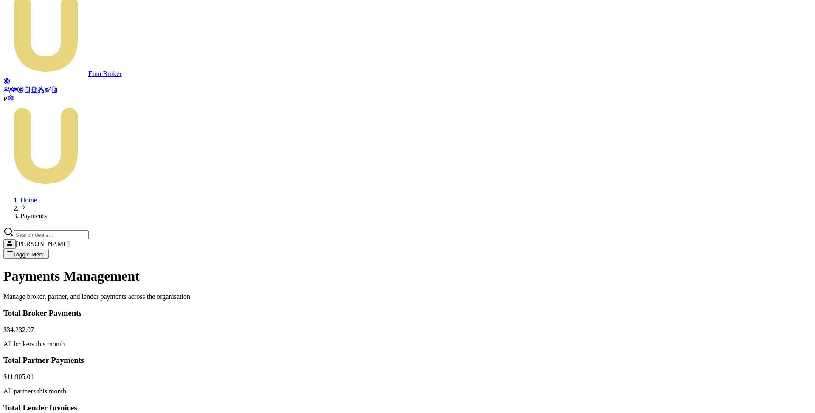
scroll to position [8, 0]
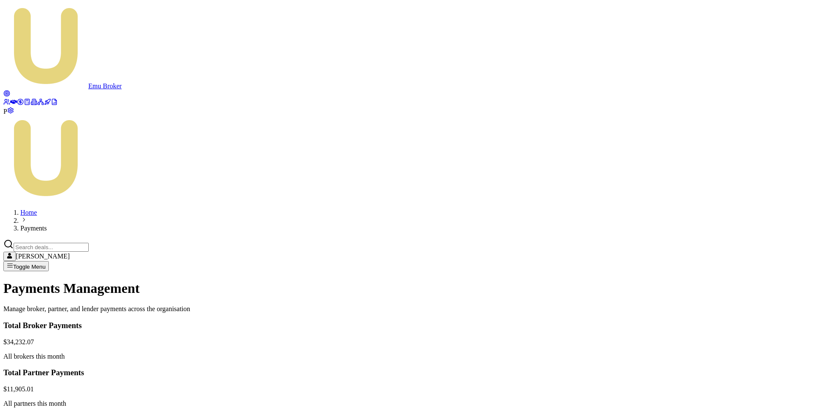
drag, startPoint x: 46, startPoint y: 367, endPoint x: 84, endPoint y: 367, distance: 38.2
copy link "D-NX0FP3R3P1"
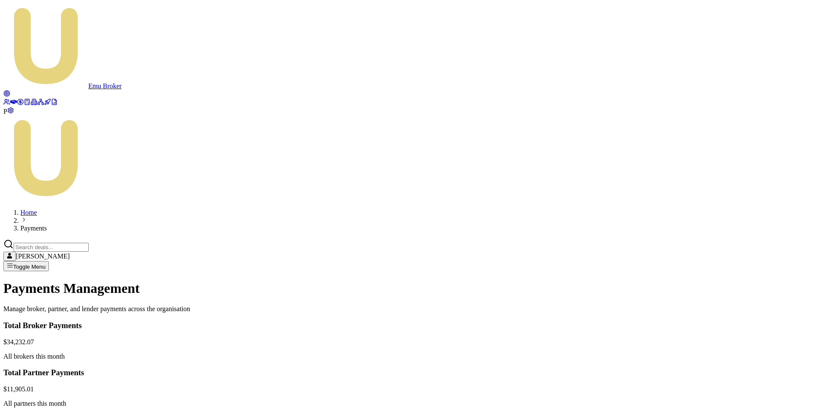
scroll to position [12, 0]
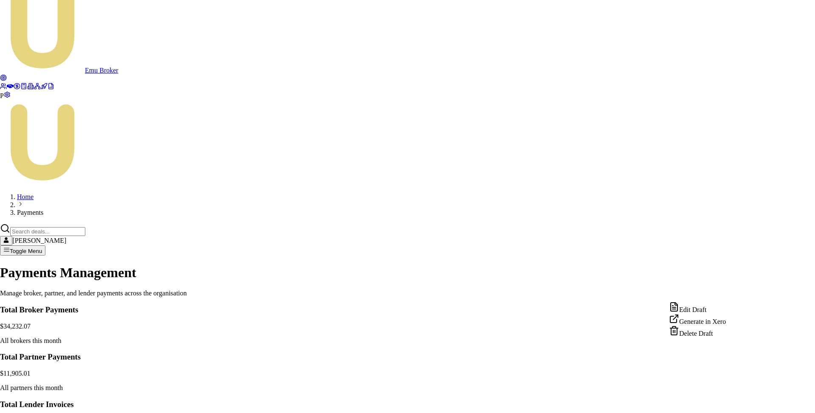
click at [731, 359] on html "Emu Broker P Home Payments Matt Leeburn Toggle Menu Payments Management Manage …" at bounding box center [407, 356] width 815 height 736
click at [704, 314] on div "Edit Draft" at bounding box center [697, 308] width 57 height 12
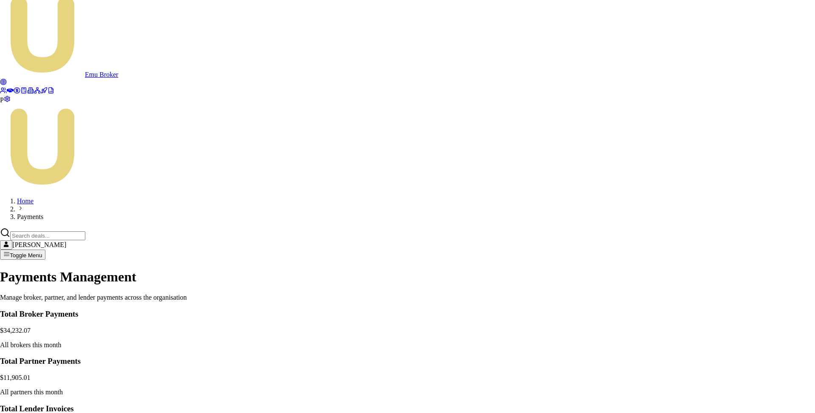
scroll to position [221, 0]
paste input "D-NX0FP3R3P1"
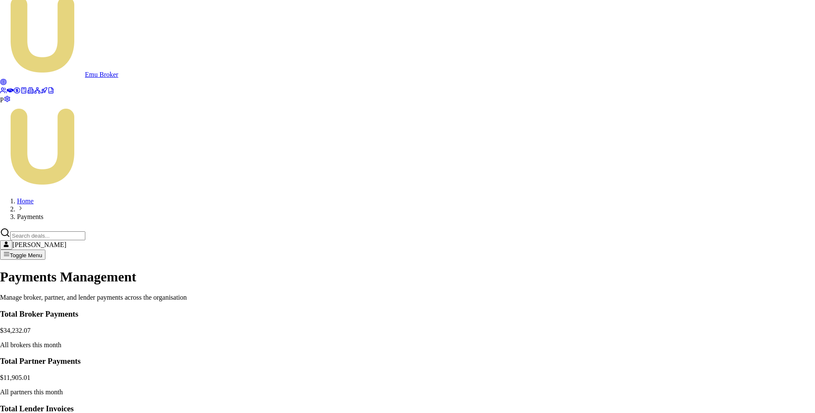
scroll to position [0, 8]
type input "D-NX0FP3R3P1 // Pinkesh Mentor Fee"
drag, startPoint x: 493, startPoint y: 298, endPoint x: 518, endPoint y: 298, distance: 24.6
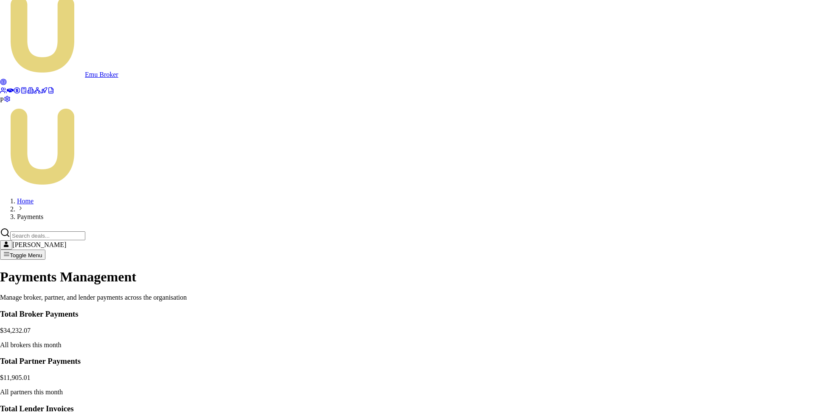
type input "-52"
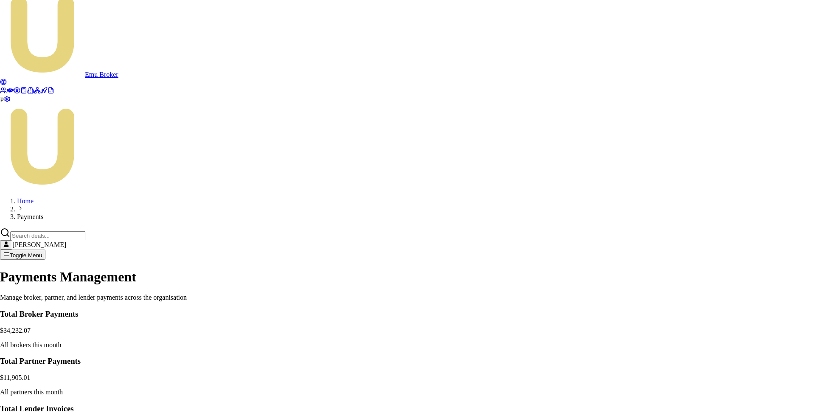
scroll to position [0, 0]
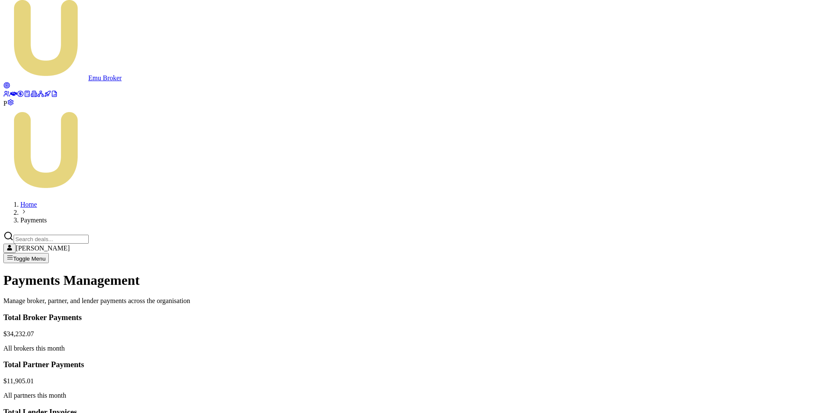
click at [731, 361] on html "Emu Broker P Home Payments Matt Leeburn Toggle Menu Payments Management Manage …" at bounding box center [407, 362] width 815 height 740
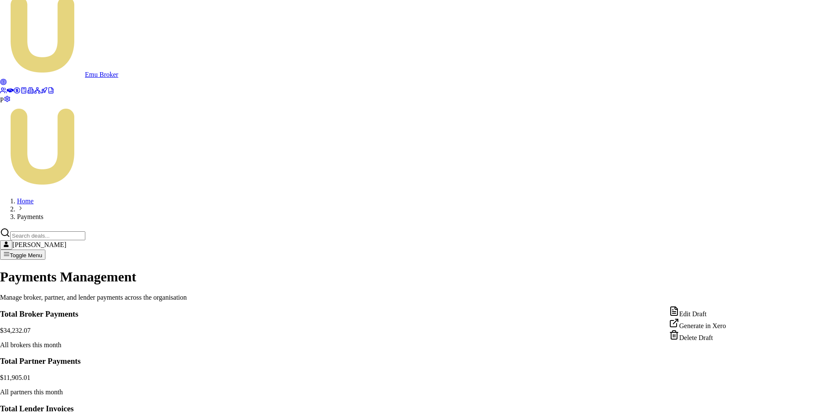
click at [705, 330] on div "Generate in Xero" at bounding box center [697, 324] width 57 height 12
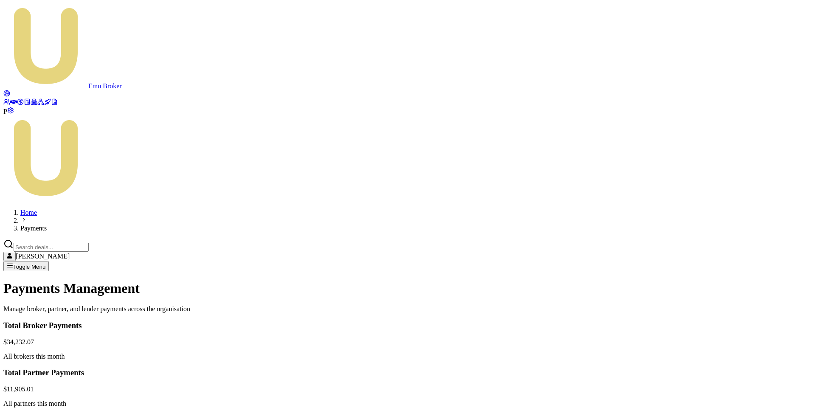
scroll to position [12, 0]
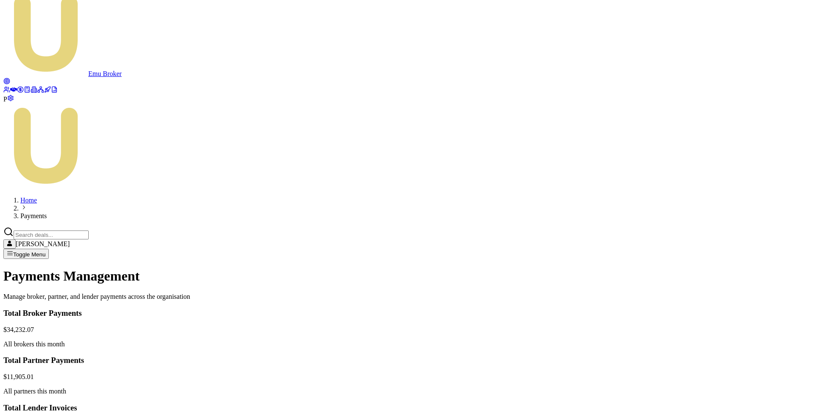
click at [732, 357] on html "Emu Broker P Home Payments Matt Leeburn Toggle Menu Payments Management Manage …" at bounding box center [407, 358] width 815 height 740
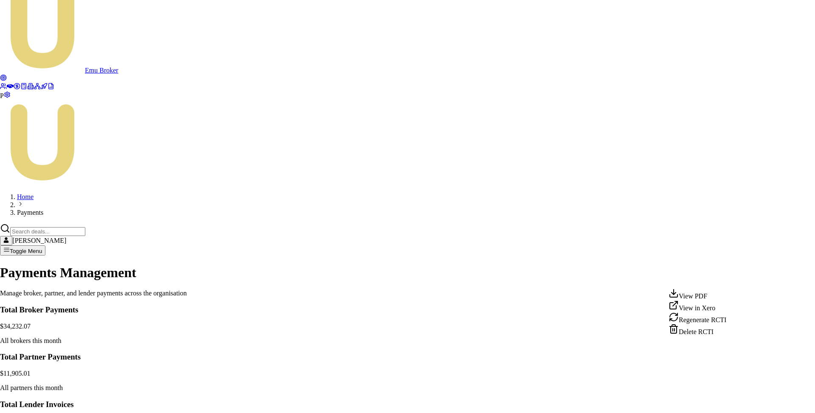
click at [704, 297] on div "View PDF" at bounding box center [697, 294] width 58 height 12
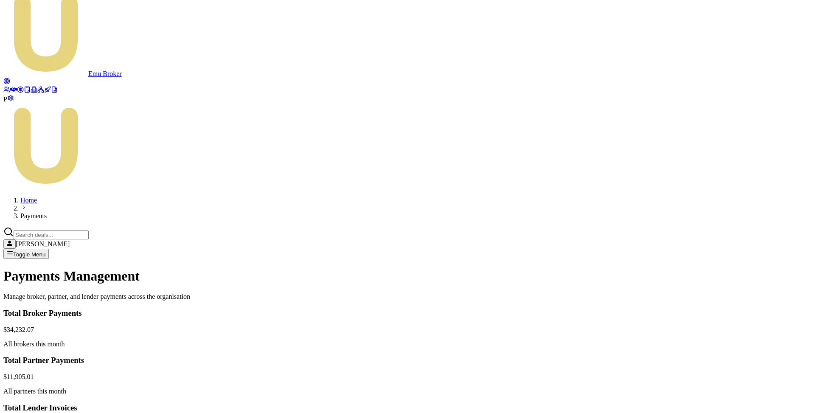
scroll to position [0, 0]
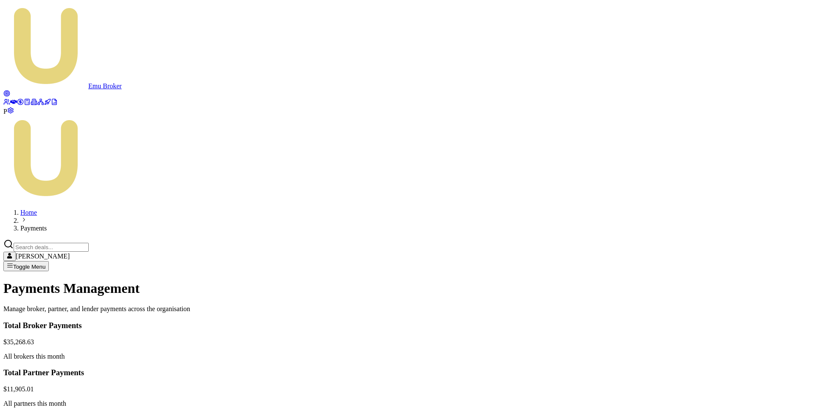
scroll to position [12, 0]
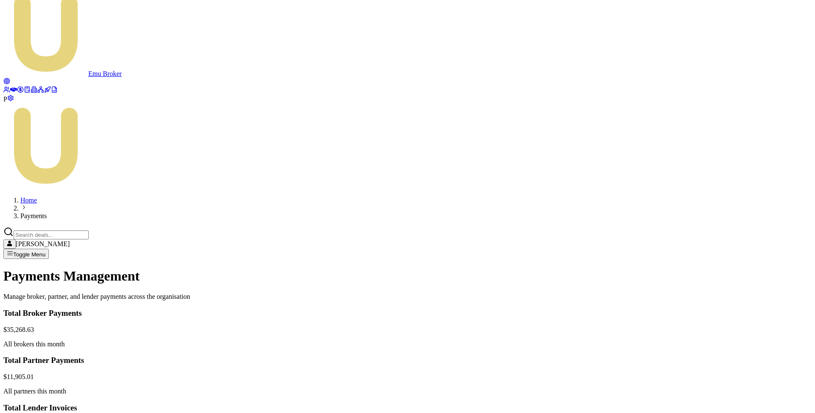
click at [730, 358] on html "Emu Broker P Home Payments Matt Leeburn Toggle Menu Payments Management Manage …" at bounding box center [407, 358] width 815 height 740
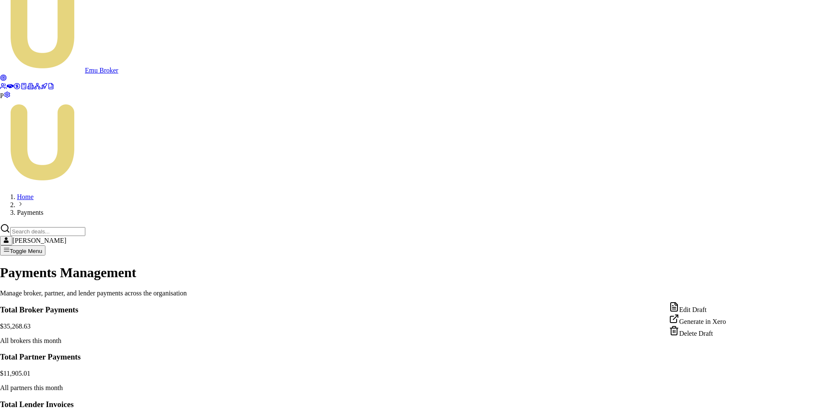
click at [712, 312] on div "Edit Draft" at bounding box center [697, 308] width 57 height 12
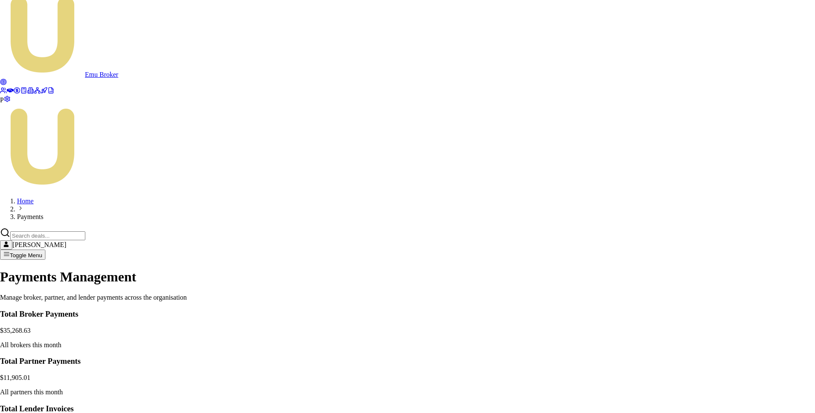
scroll to position [277, 0]
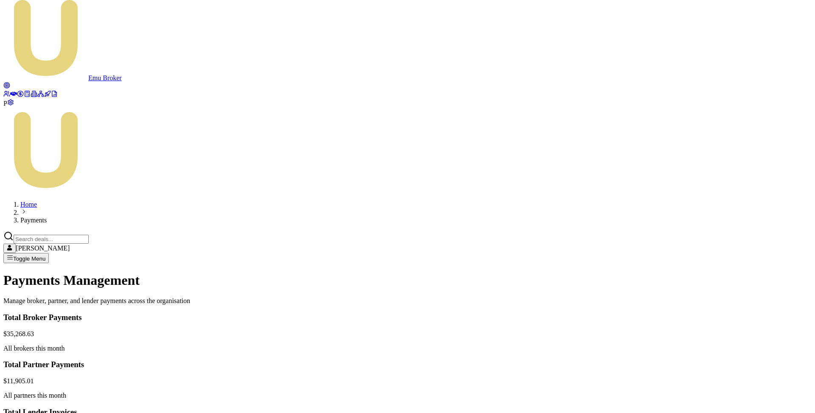
click at [730, 362] on html "Emu Broker P Home Payments Matt Leeburn Toggle Menu Payments Management Manage …" at bounding box center [407, 362] width 815 height 740
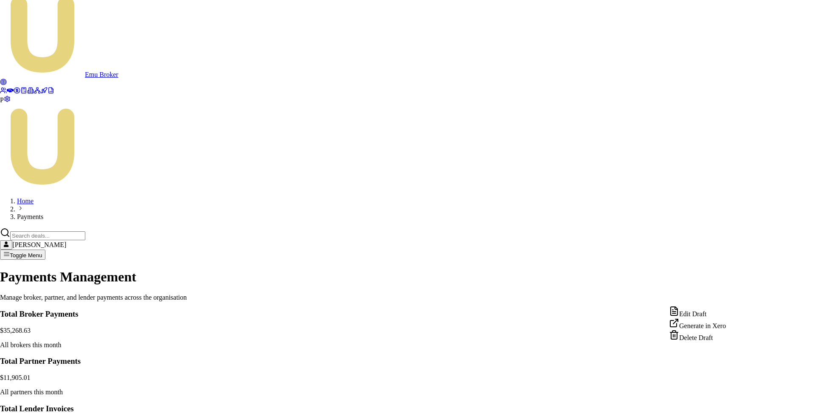
click at [703, 327] on div "Generate in Xero" at bounding box center [697, 324] width 57 height 12
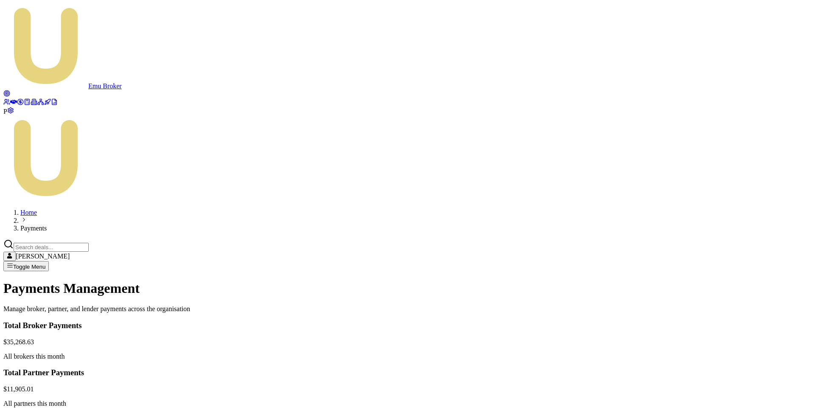
scroll to position [12, 0]
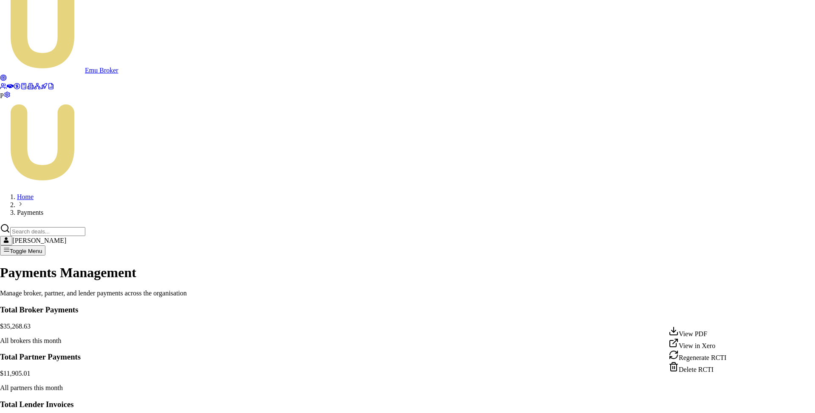
click at [729, 317] on html "Emu Broker P Home Payments Matt Leeburn Toggle Menu Payments Management Manage …" at bounding box center [407, 356] width 815 height 736
click at [713, 333] on div "View PDF" at bounding box center [697, 332] width 58 height 12
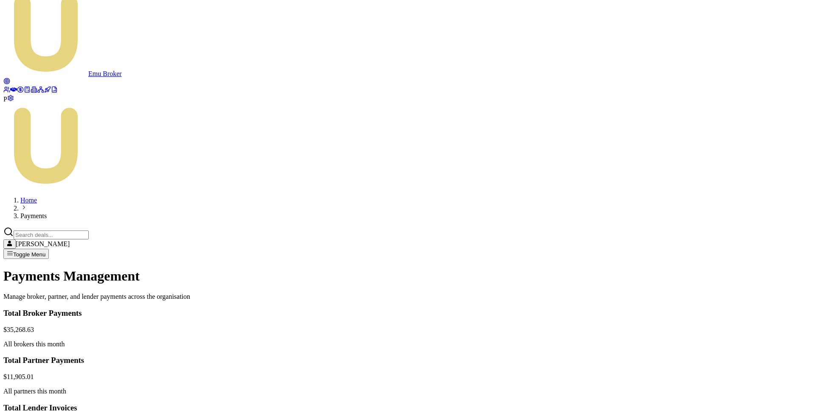
scroll to position [0, 0]
